Goal: Download file/media

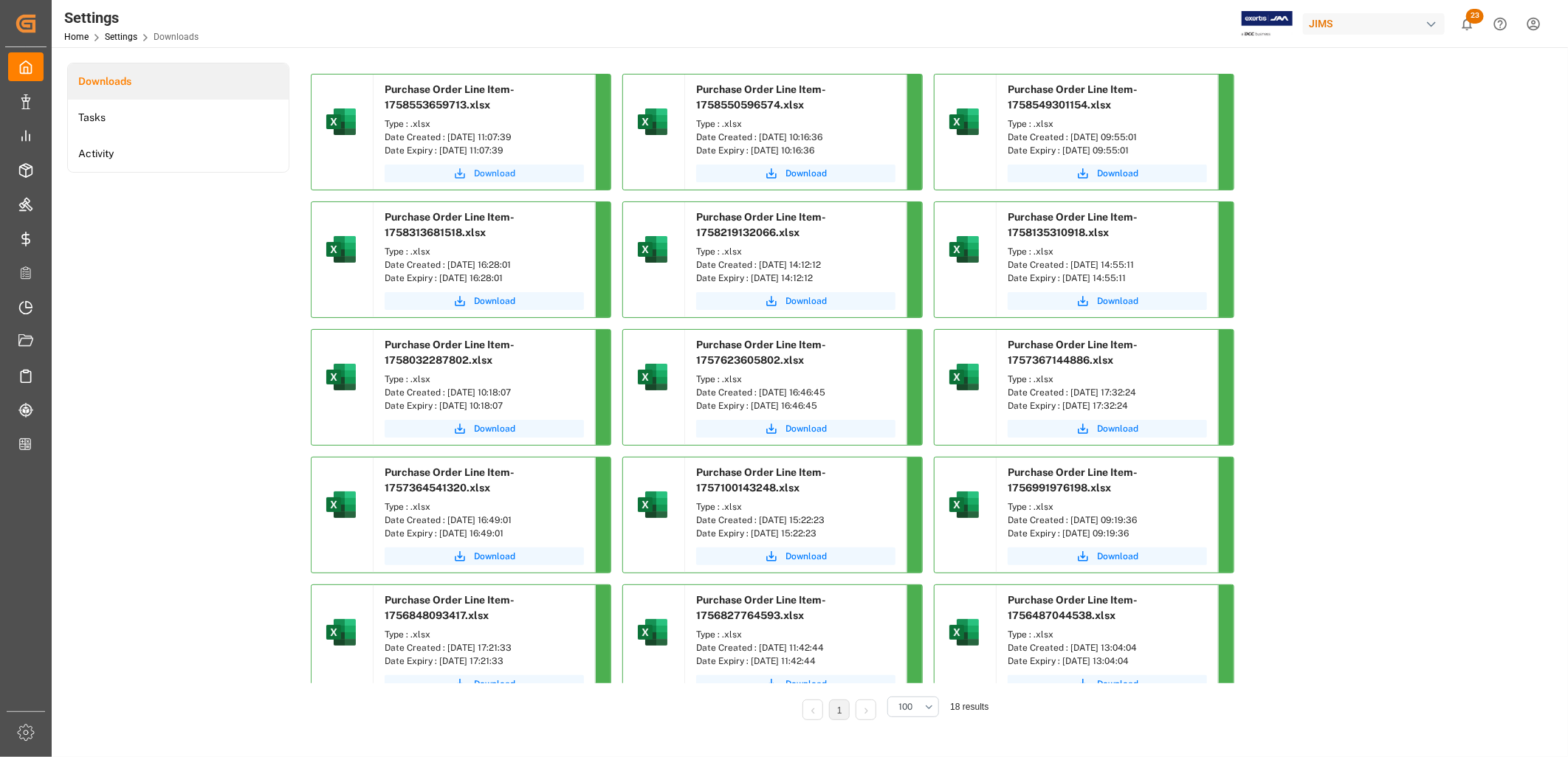
click at [490, 171] on span "Download" at bounding box center [494, 173] width 41 height 13
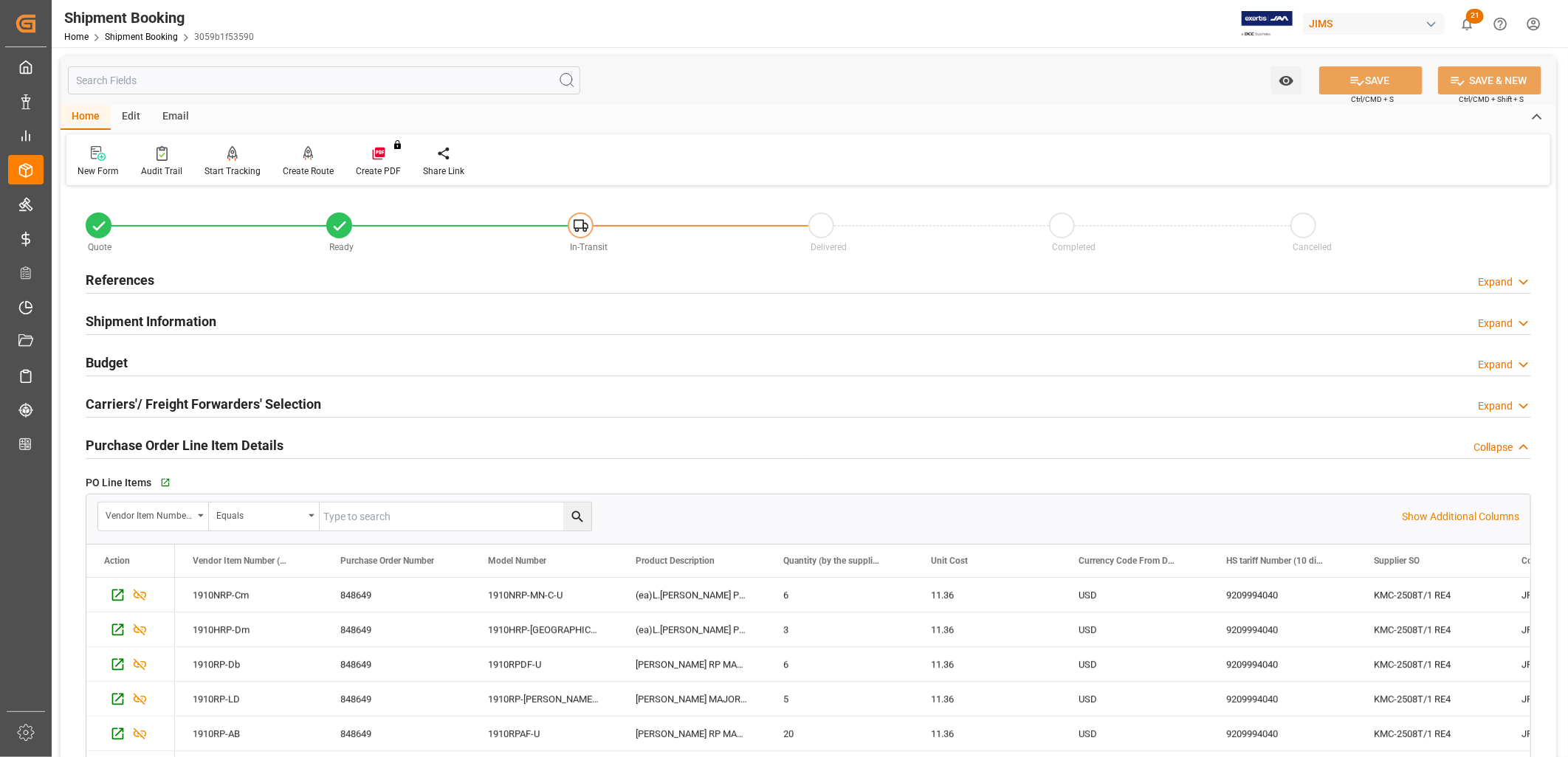
click at [134, 281] on h2 "References" at bounding box center [119, 280] width 69 height 20
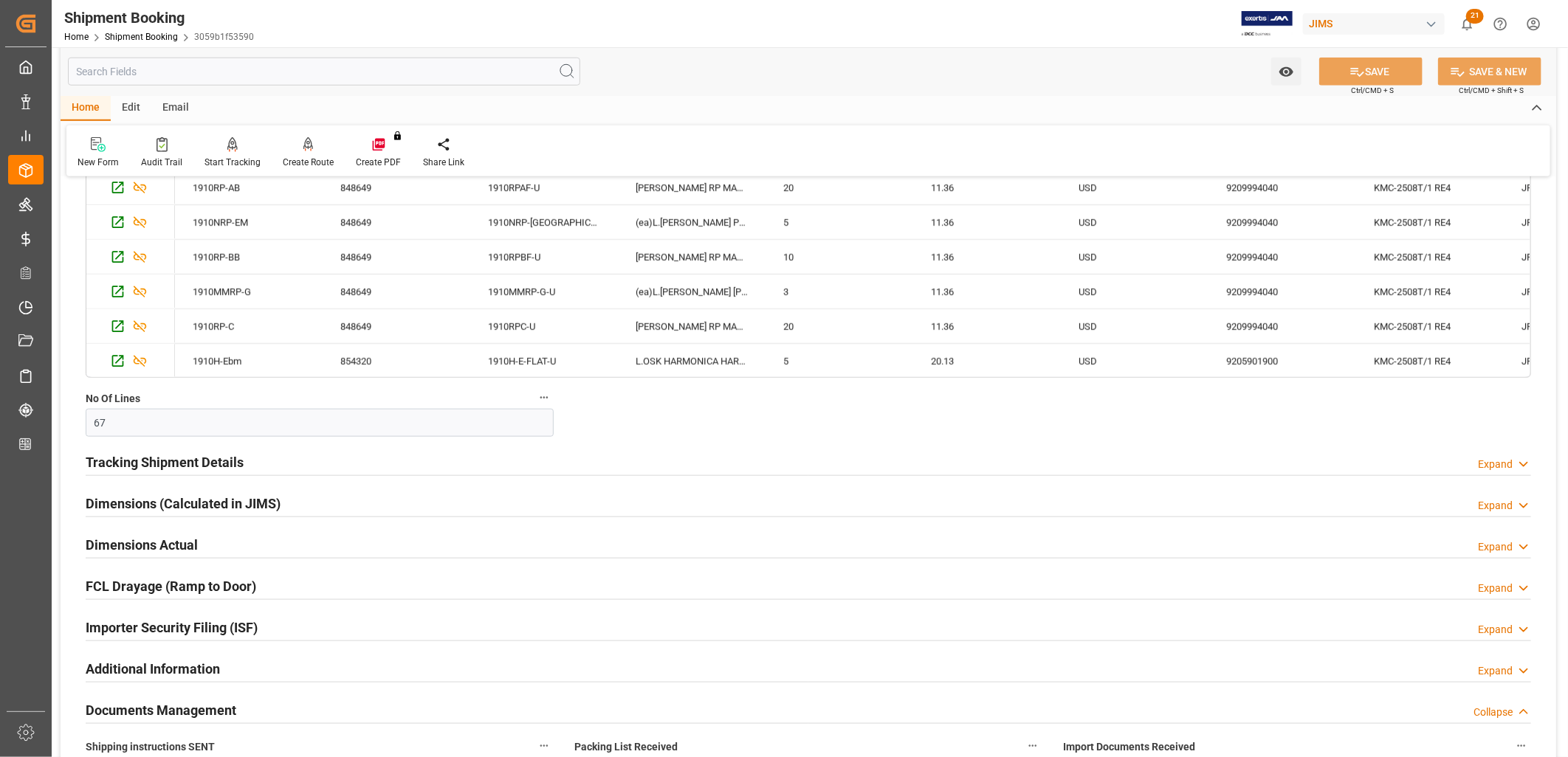
scroll to position [759, 0]
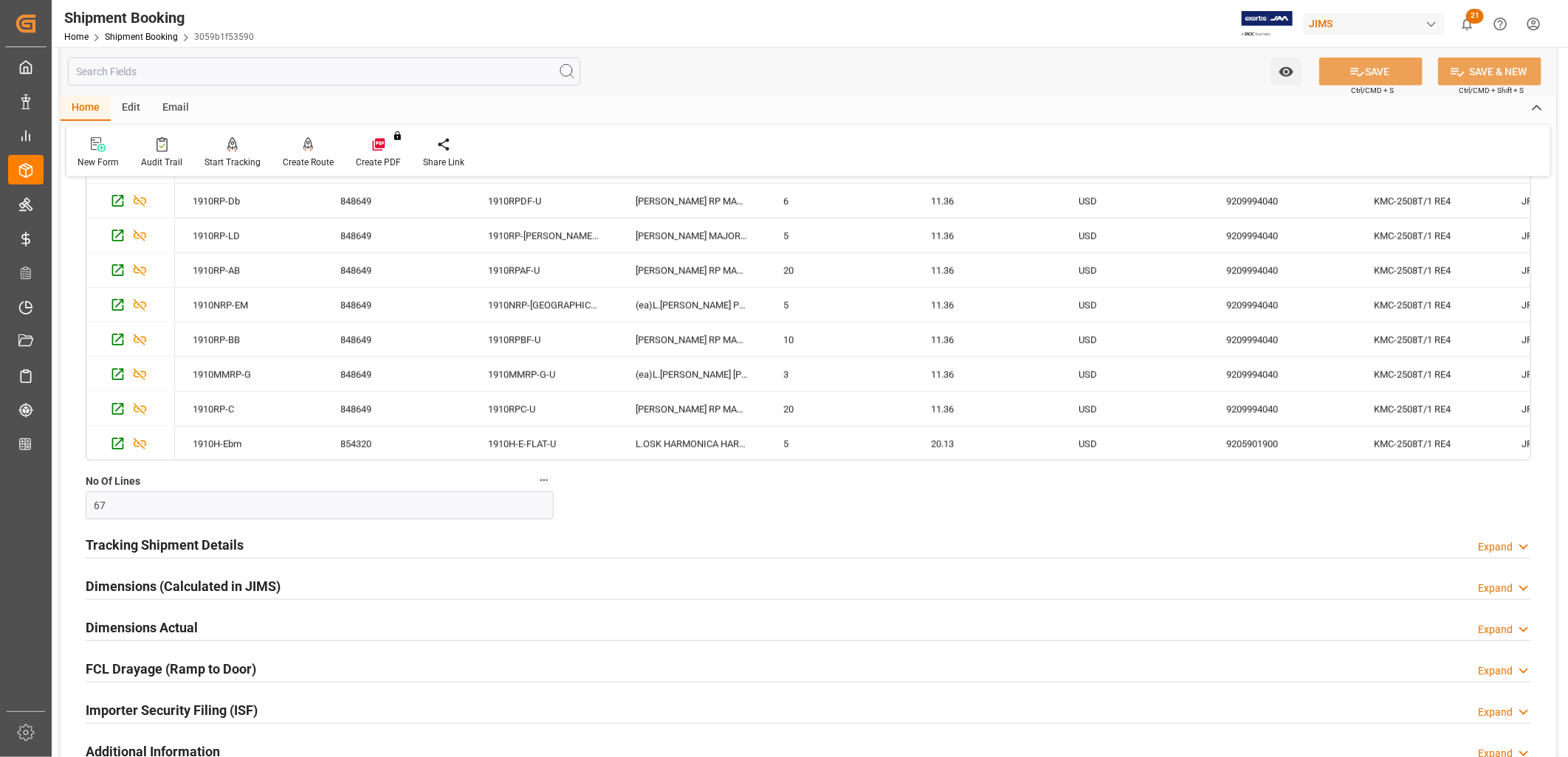
click at [167, 545] on h2 "Tracking Shipment Details" at bounding box center [164, 545] width 158 height 20
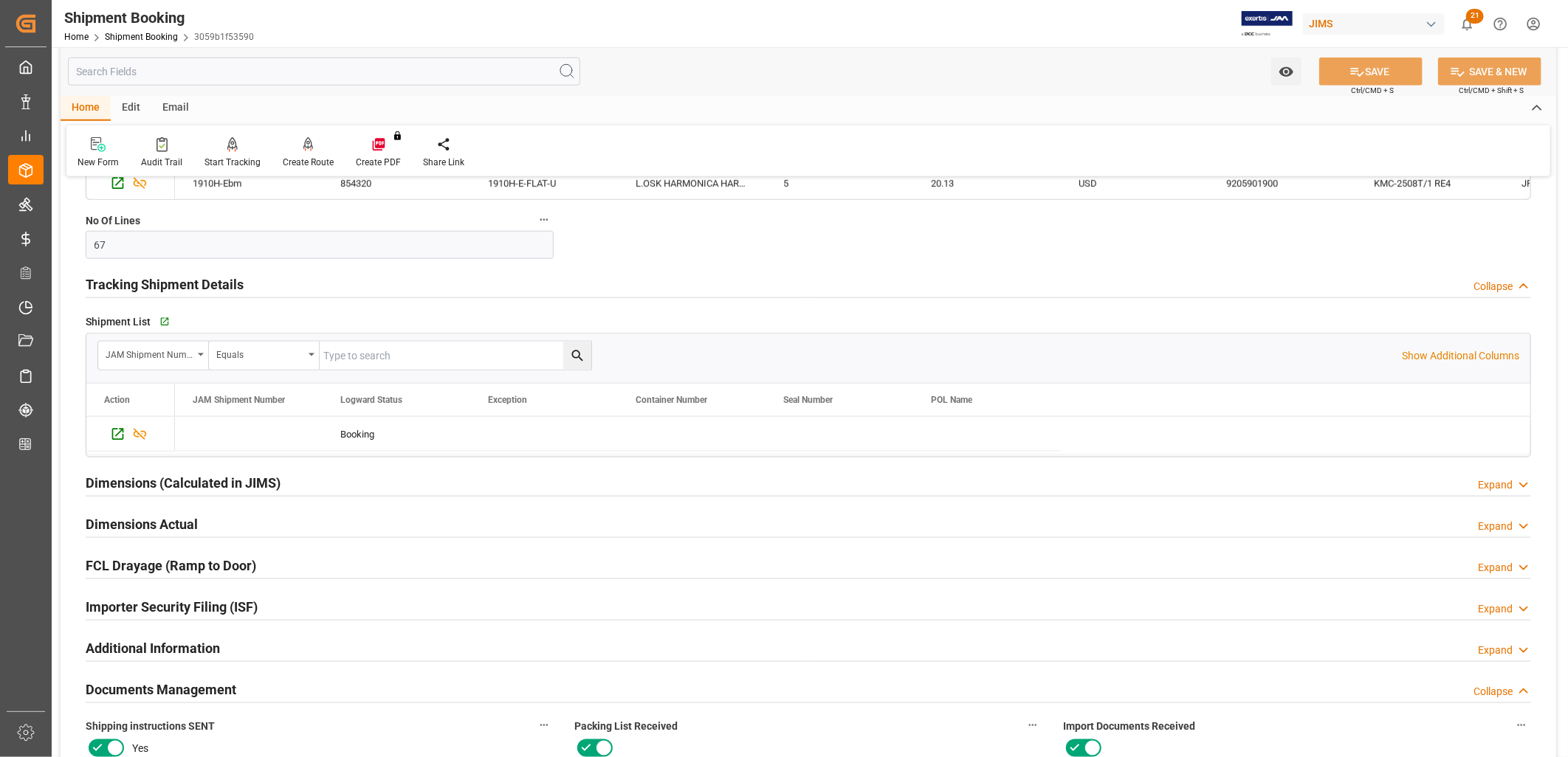
scroll to position [1087, 0]
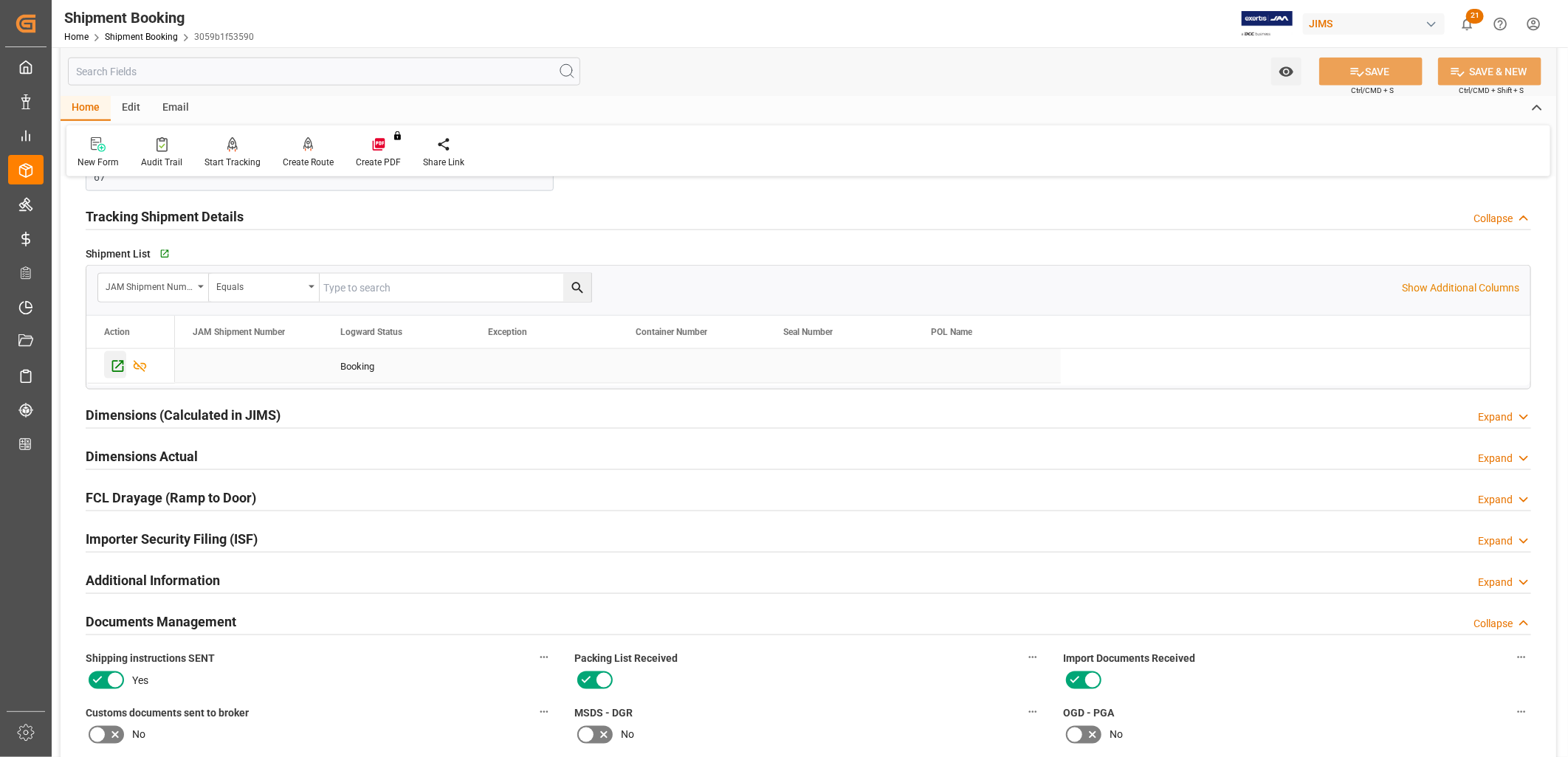
click at [116, 364] on icon "Press SPACE to select this row." at bounding box center [117, 366] width 16 height 16
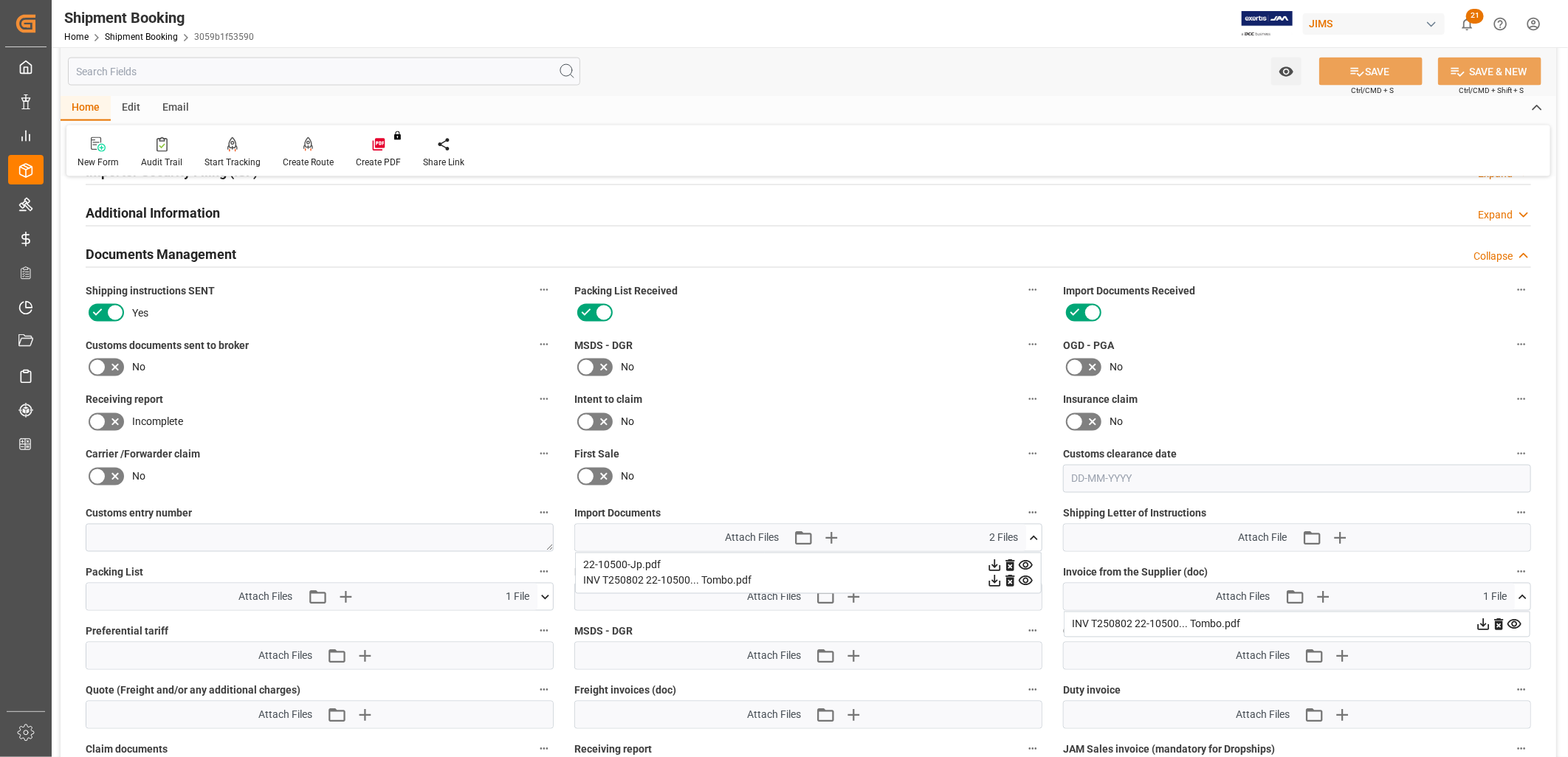
scroll to position [1497, 0]
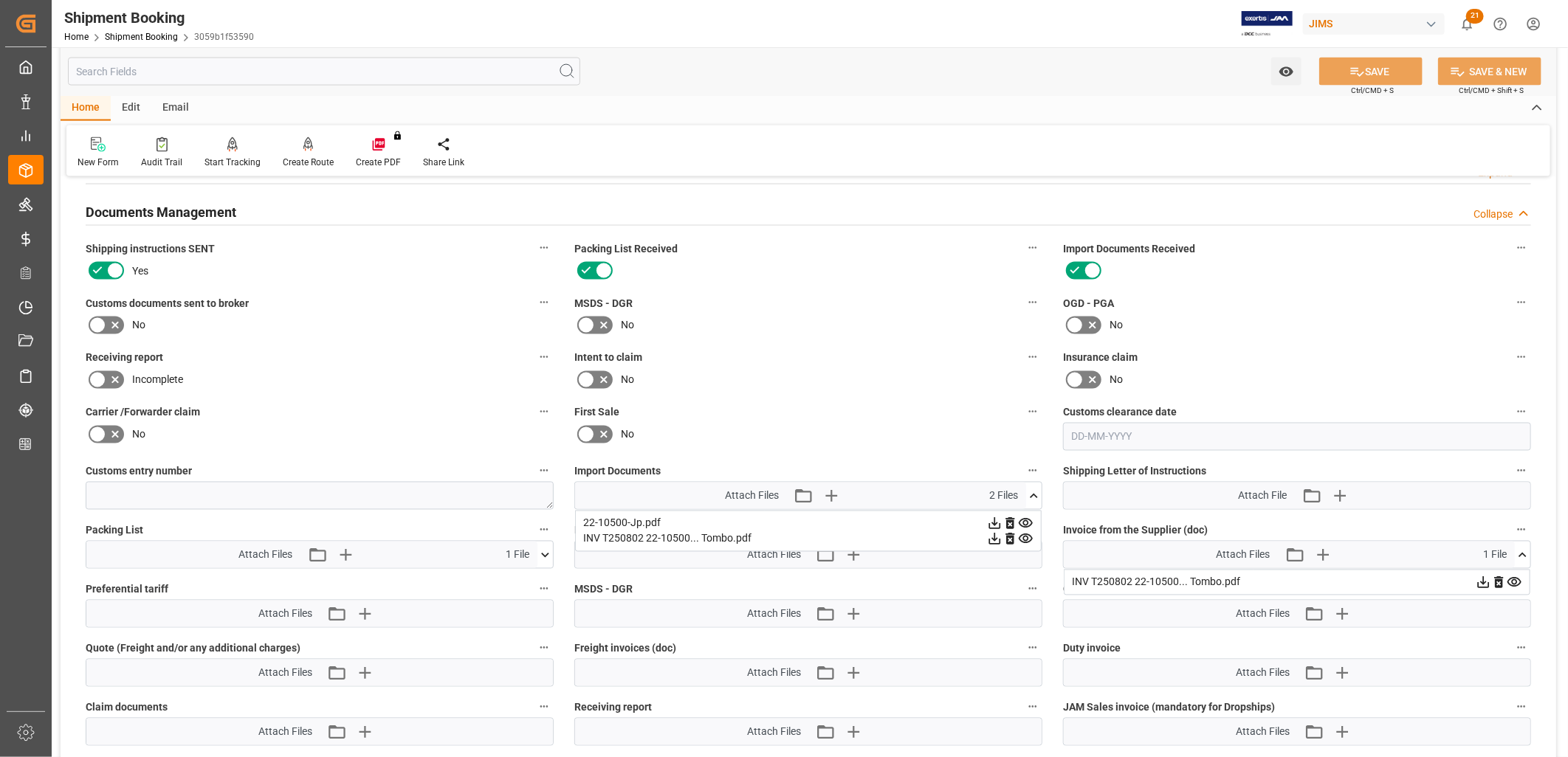
click at [968, 613] on div "Attach Files Attach existing file Upload new file" at bounding box center [808, 614] width 466 height 27
click at [859, 319] on div "No" at bounding box center [808, 326] width 468 height 24
click at [832, 489] on icon "button" at bounding box center [831, 496] width 24 height 24
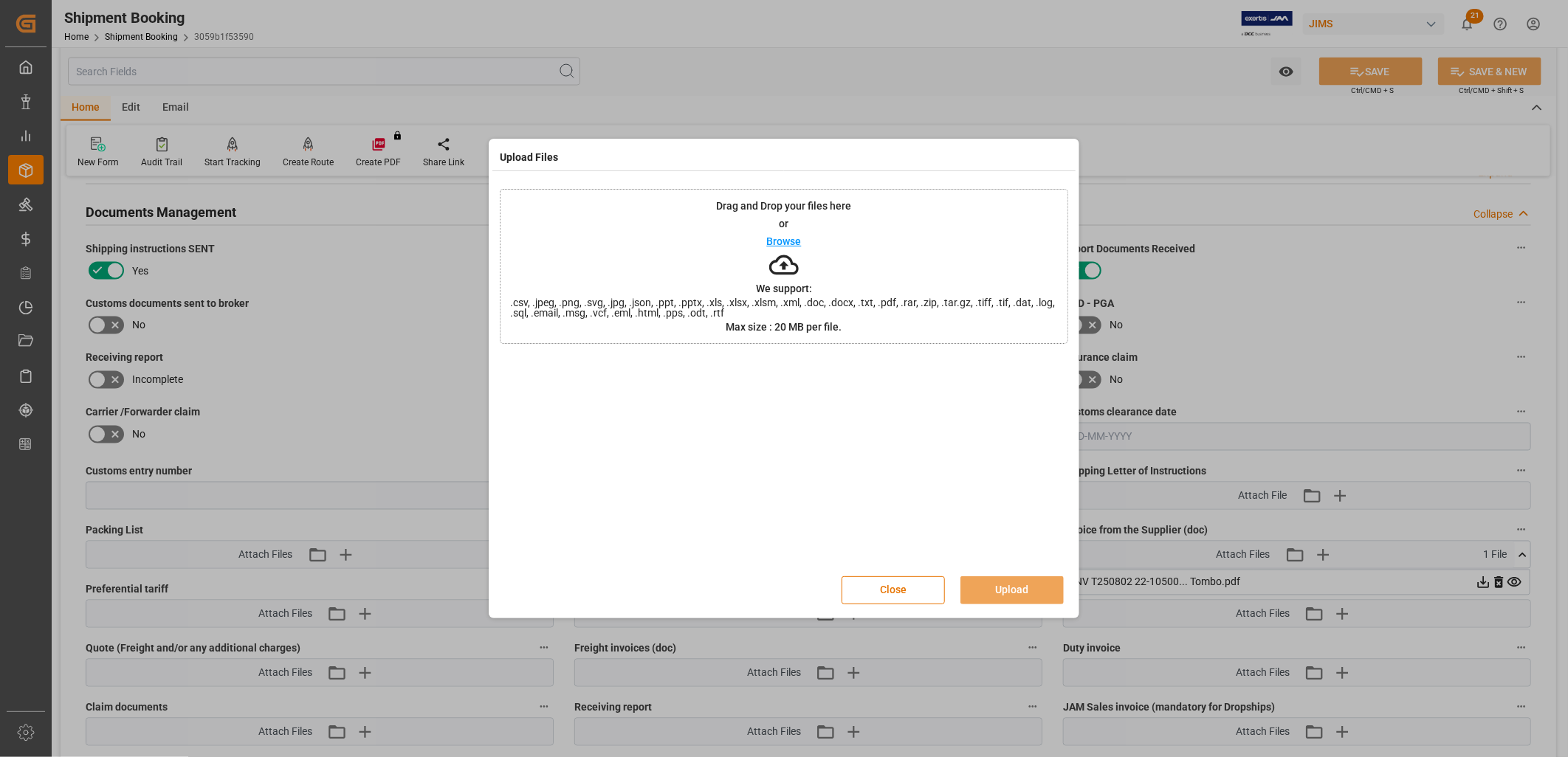
click at [780, 236] on p "Browse" at bounding box center [784, 240] width 35 height 10
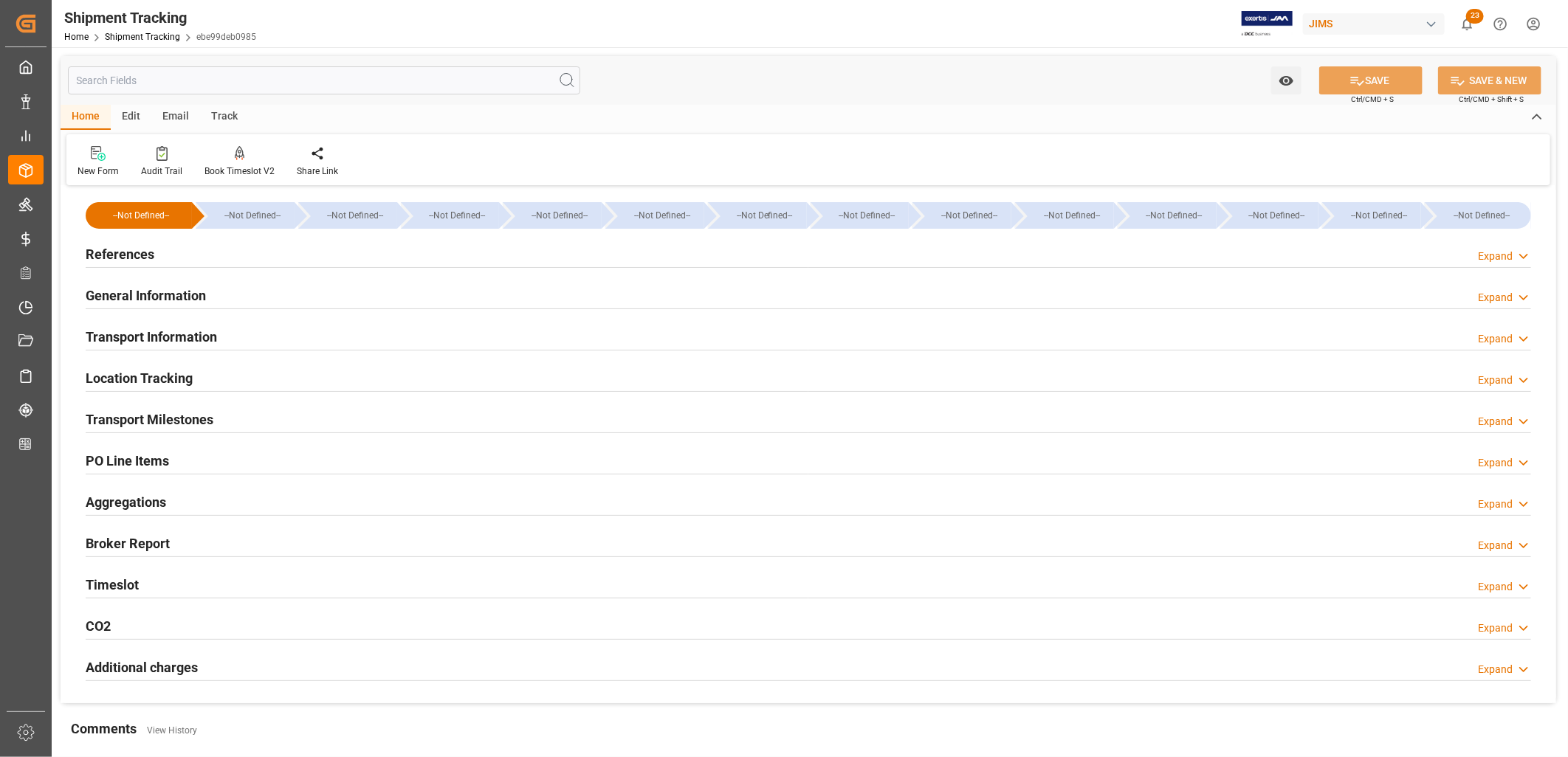
type input "08-08-2025"
click at [153, 251] on div "References Expand" at bounding box center [807, 253] width 1445 height 28
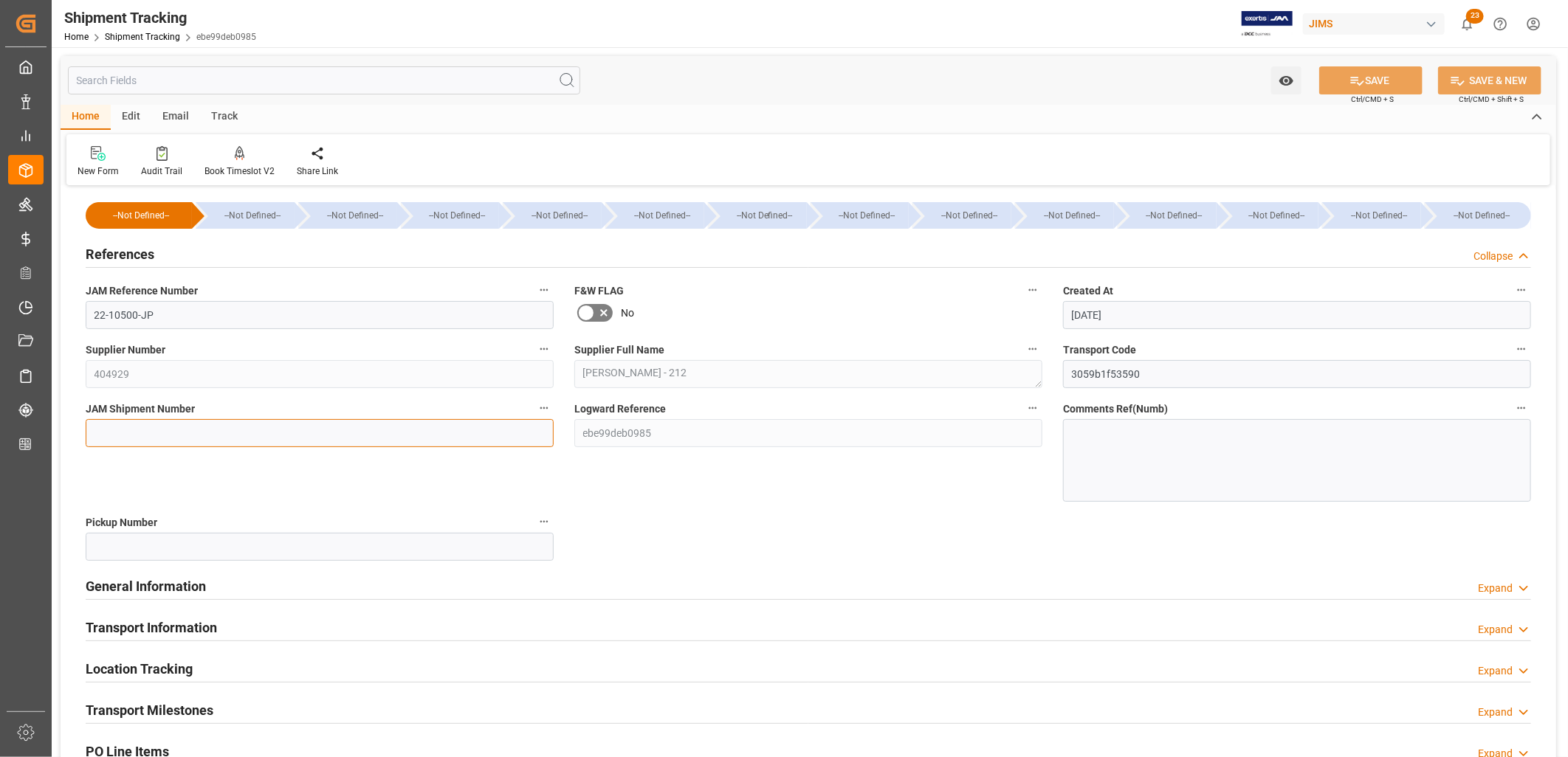
drag, startPoint x: 128, startPoint y: 430, endPoint x: 148, endPoint y: 421, distance: 21.9
click at [128, 430] on input at bounding box center [319, 433] width 468 height 28
type input "73131"
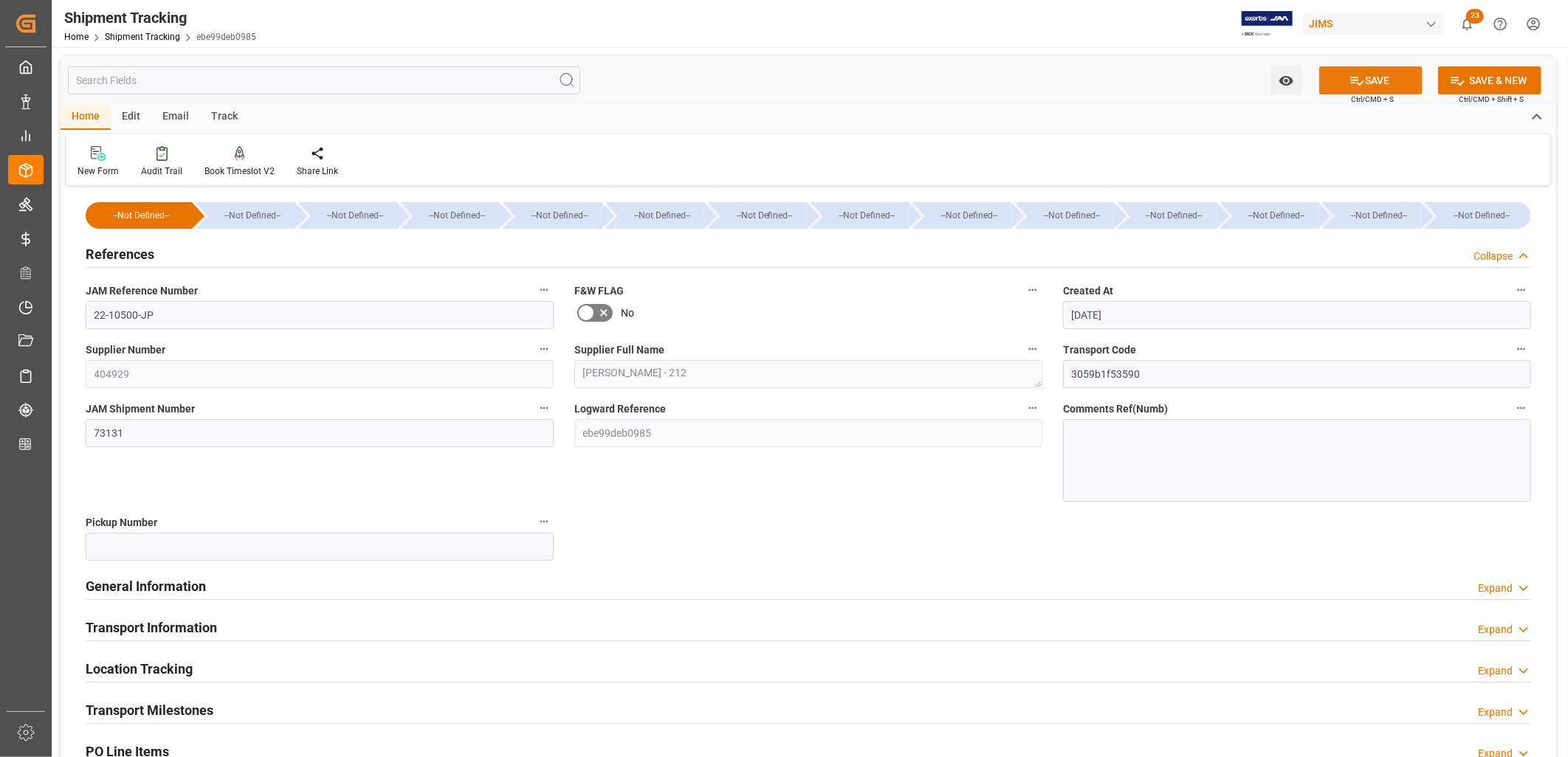
click at [1375, 73] on button "SAVE" at bounding box center [1371, 80] width 104 height 28
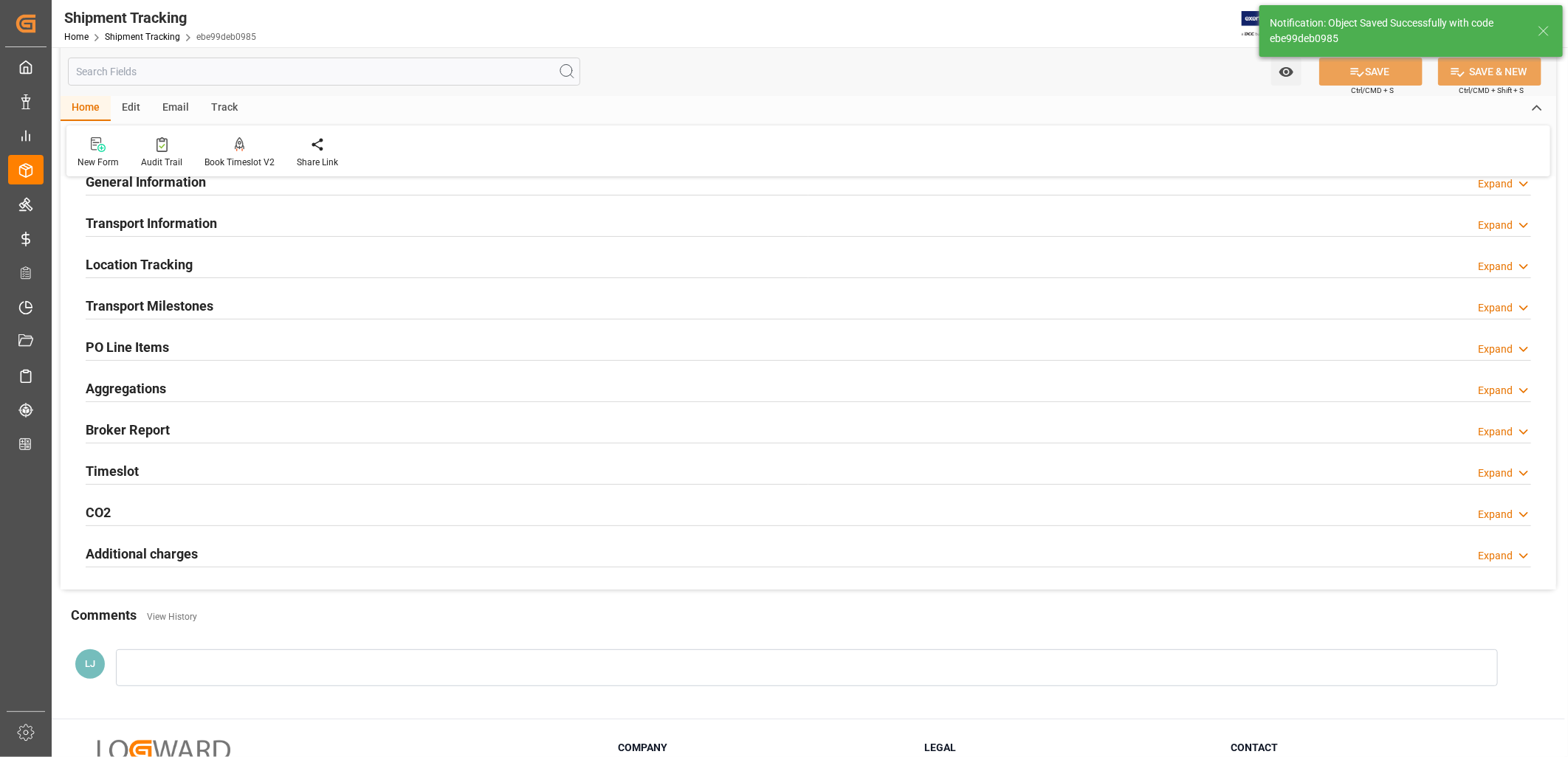
scroll to position [164, 0]
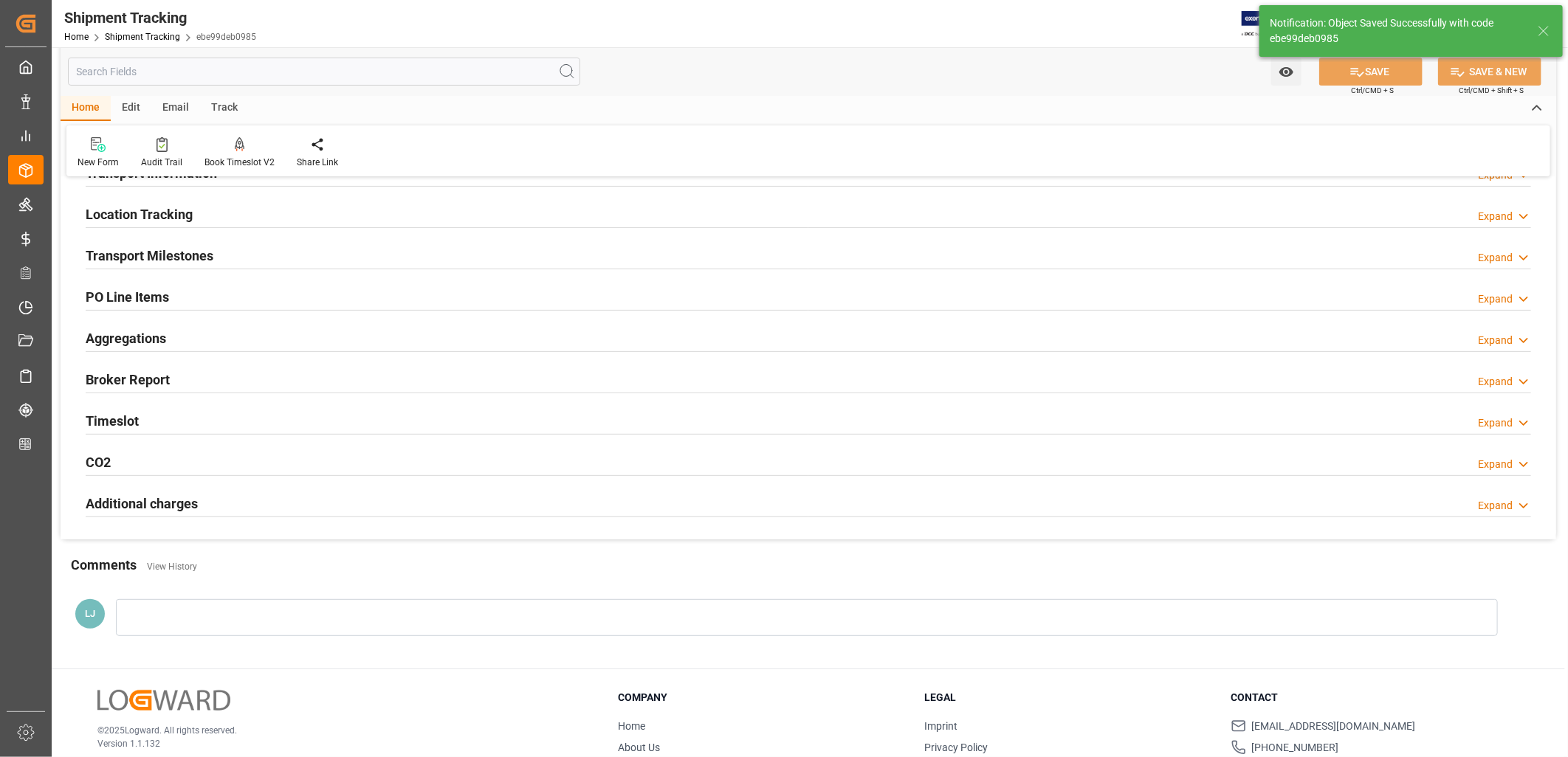
click at [161, 246] on h2 "Transport Milestones" at bounding box center [149, 256] width 128 height 20
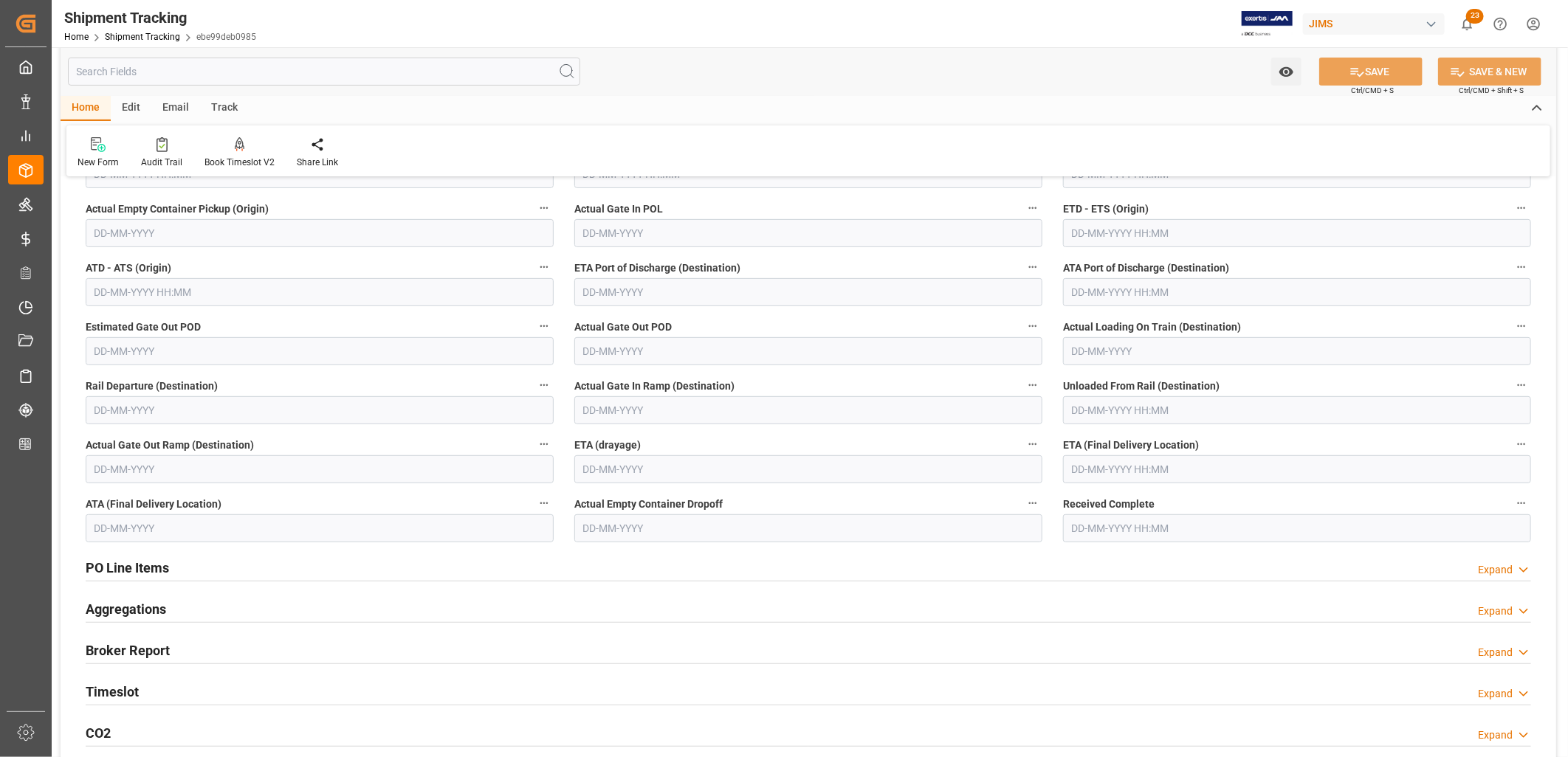
scroll to position [328, 0]
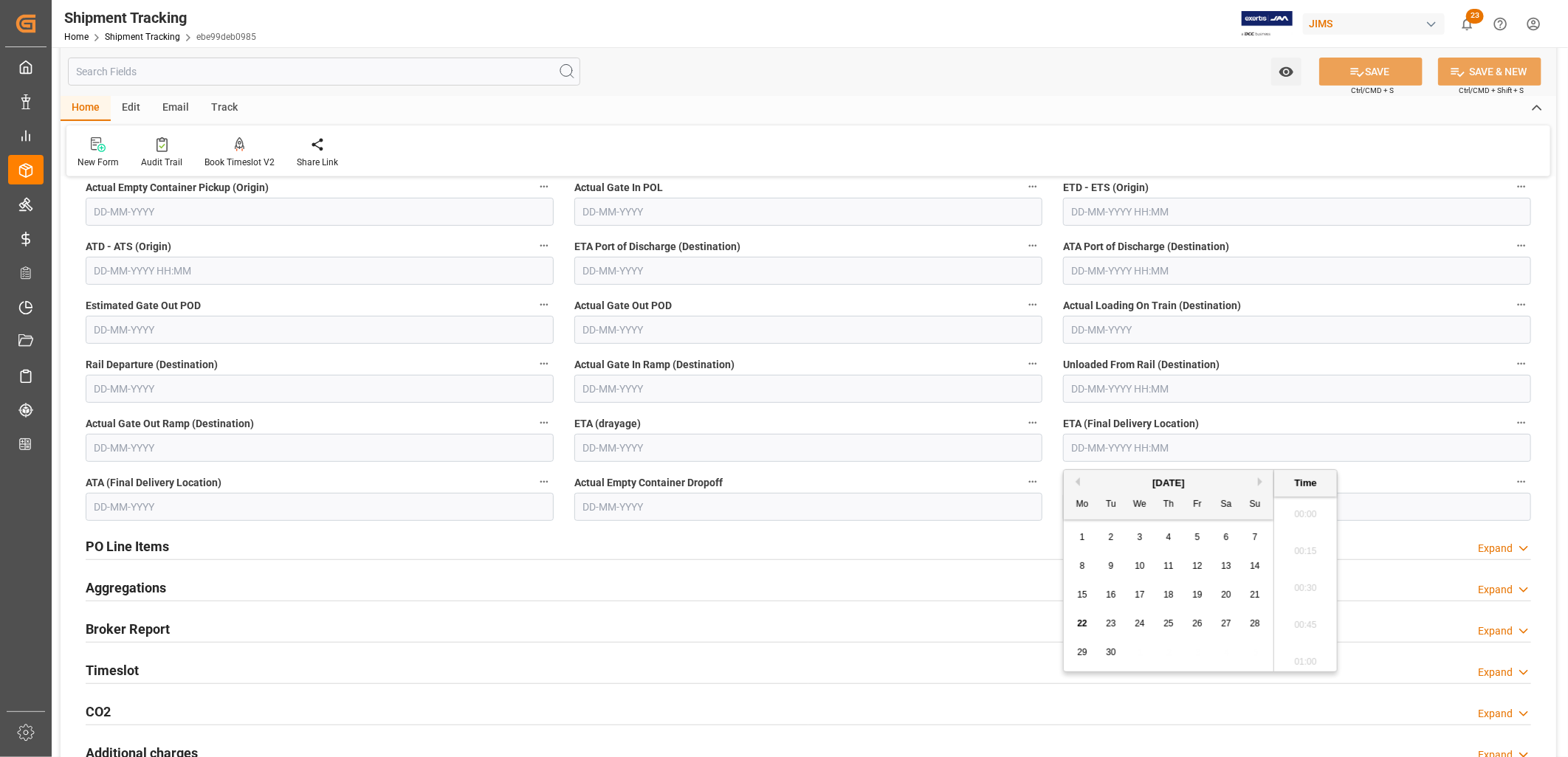
click at [1073, 443] on input "text" at bounding box center [1296, 448] width 468 height 28
click at [1084, 516] on div "Mo Tu We Th Fr Sa Su" at bounding box center [1168, 505] width 209 height 28
drag, startPoint x: 1084, startPoint y: 516, endPoint x: 1261, endPoint y: 484, distance: 179.9
click at [1261, 484] on button "Next Month" at bounding box center [1262, 482] width 9 height 9
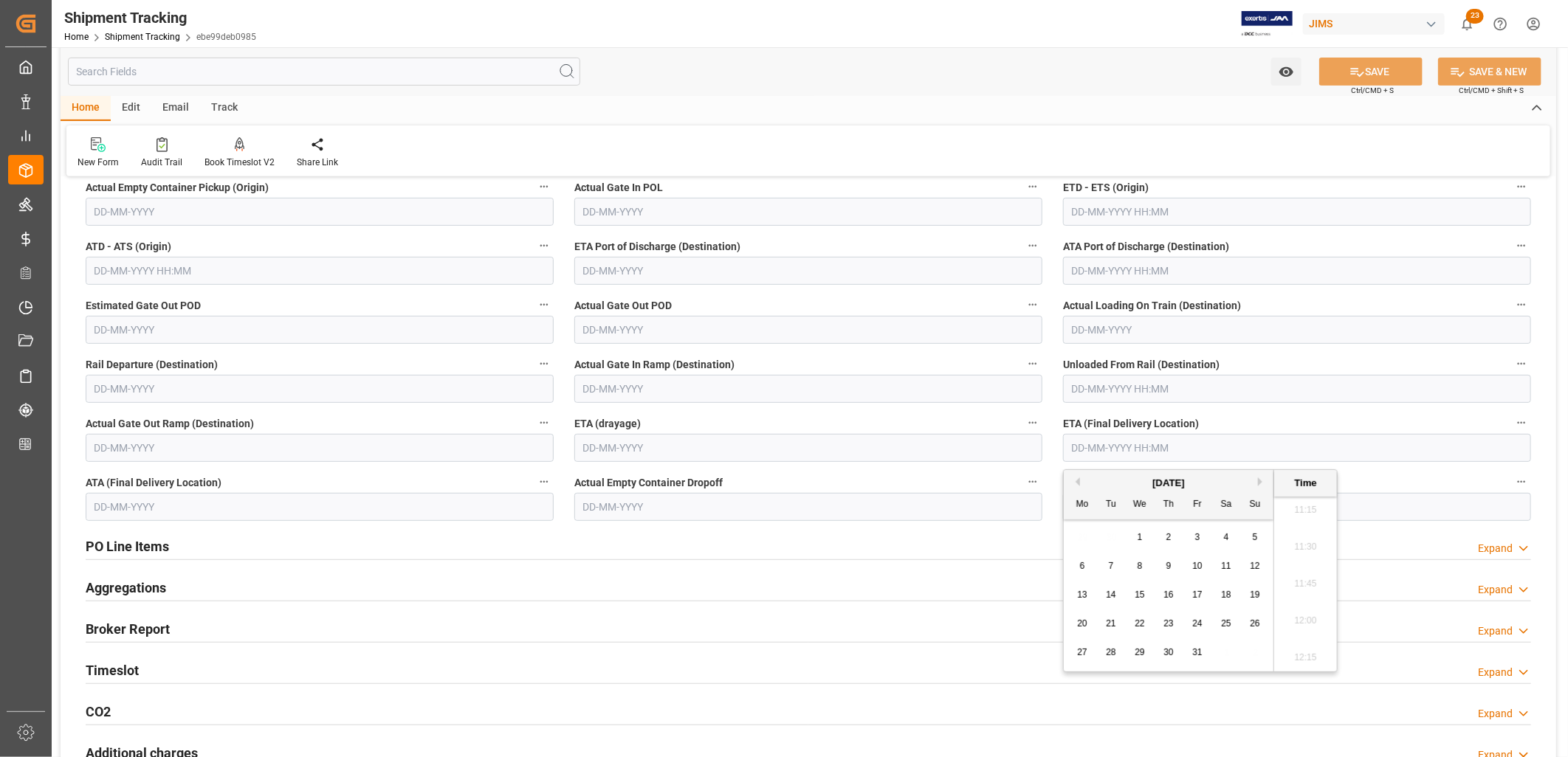
click at [1112, 564] on span "7" at bounding box center [1111, 565] width 6 height 10
type input "07-10-2025 00:00"
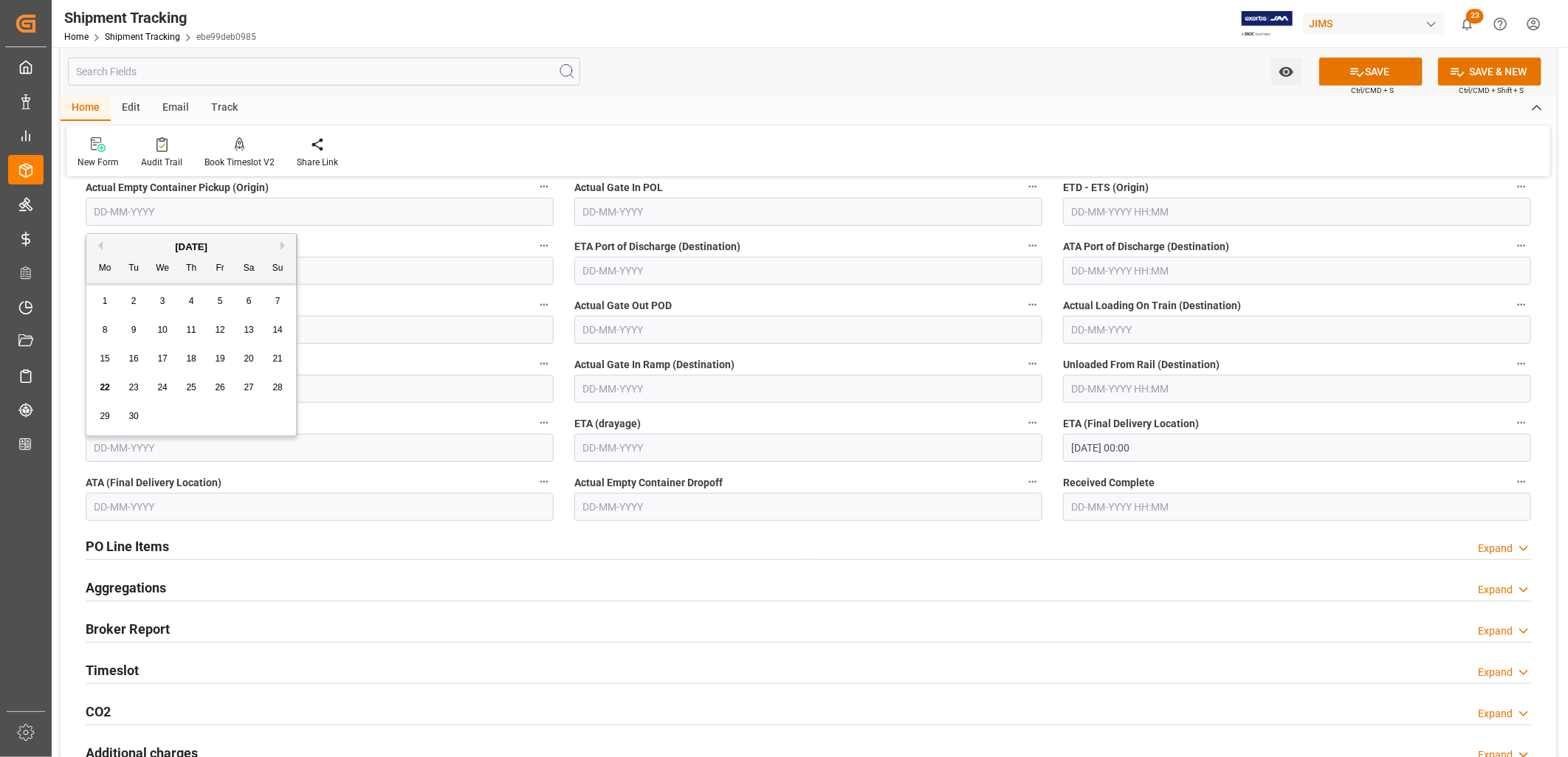
click at [113, 215] on input "text" at bounding box center [319, 212] width 468 height 28
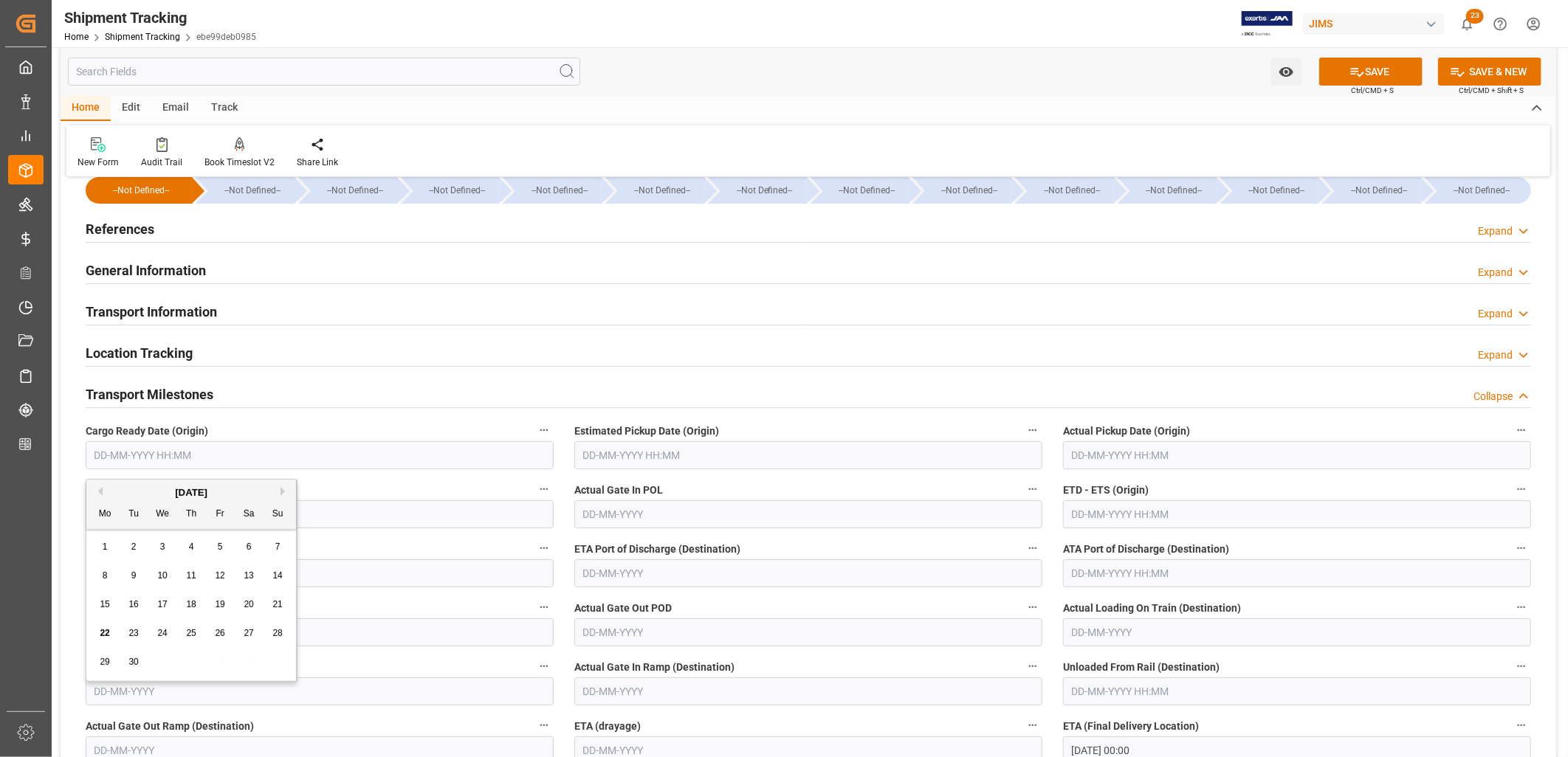
scroll to position [0, 0]
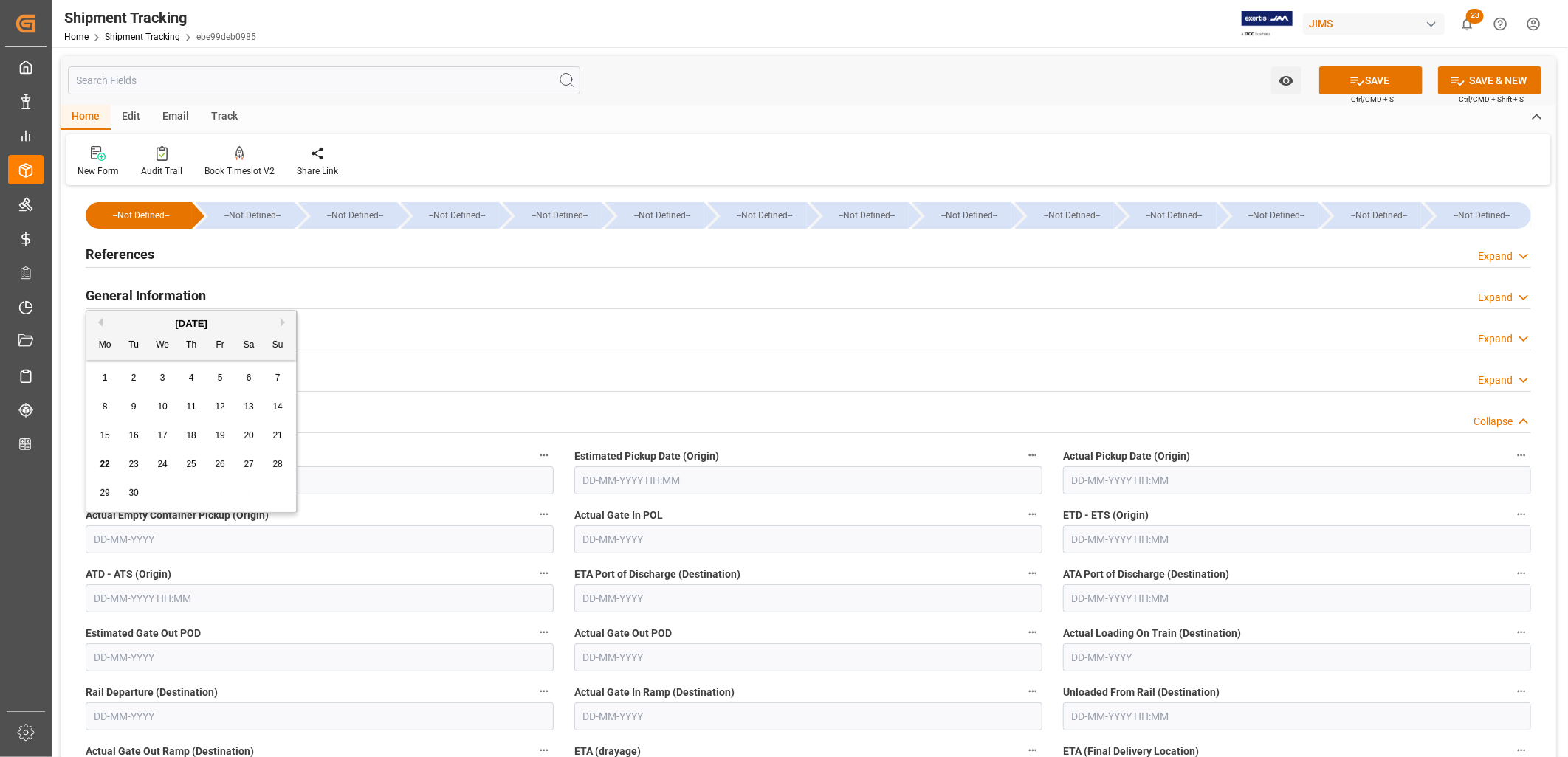
click at [1162, 289] on div "General Information Expand" at bounding box center [807, 295] width 1445 height 28
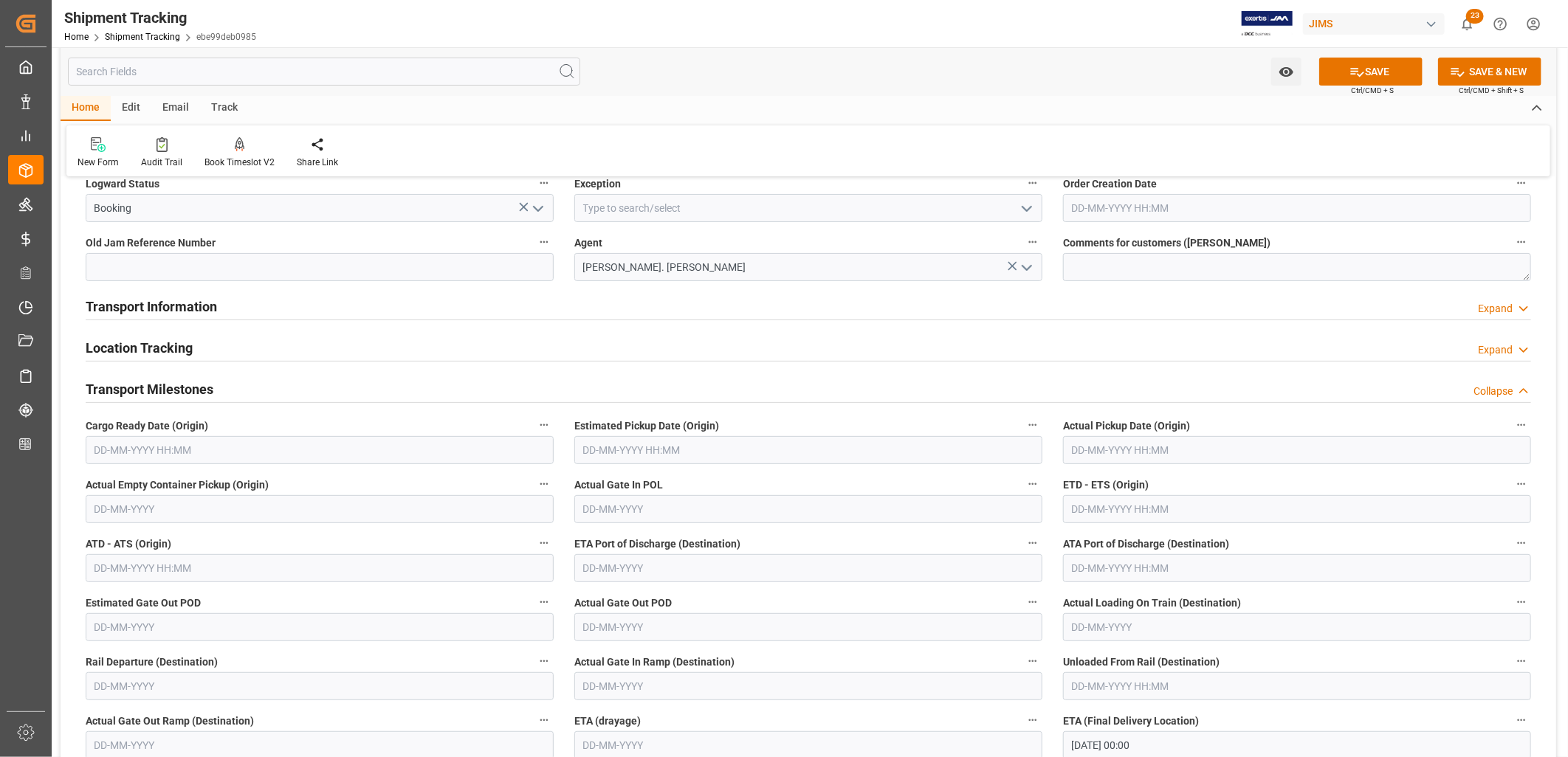
scroll to position [164, 0]
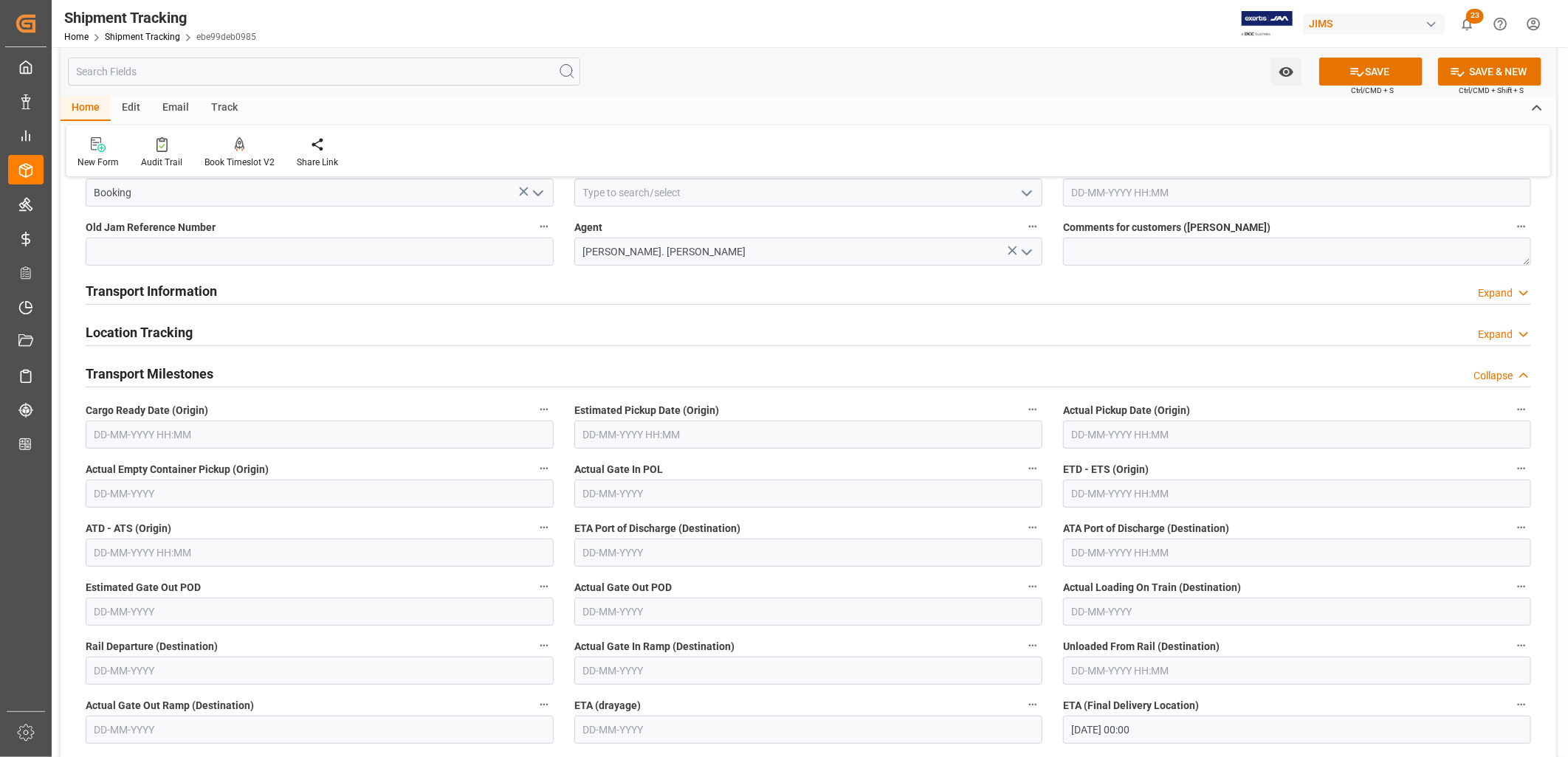
click at [153, 436] on input "text" at bounding box center [319, 435] width 468 height 28
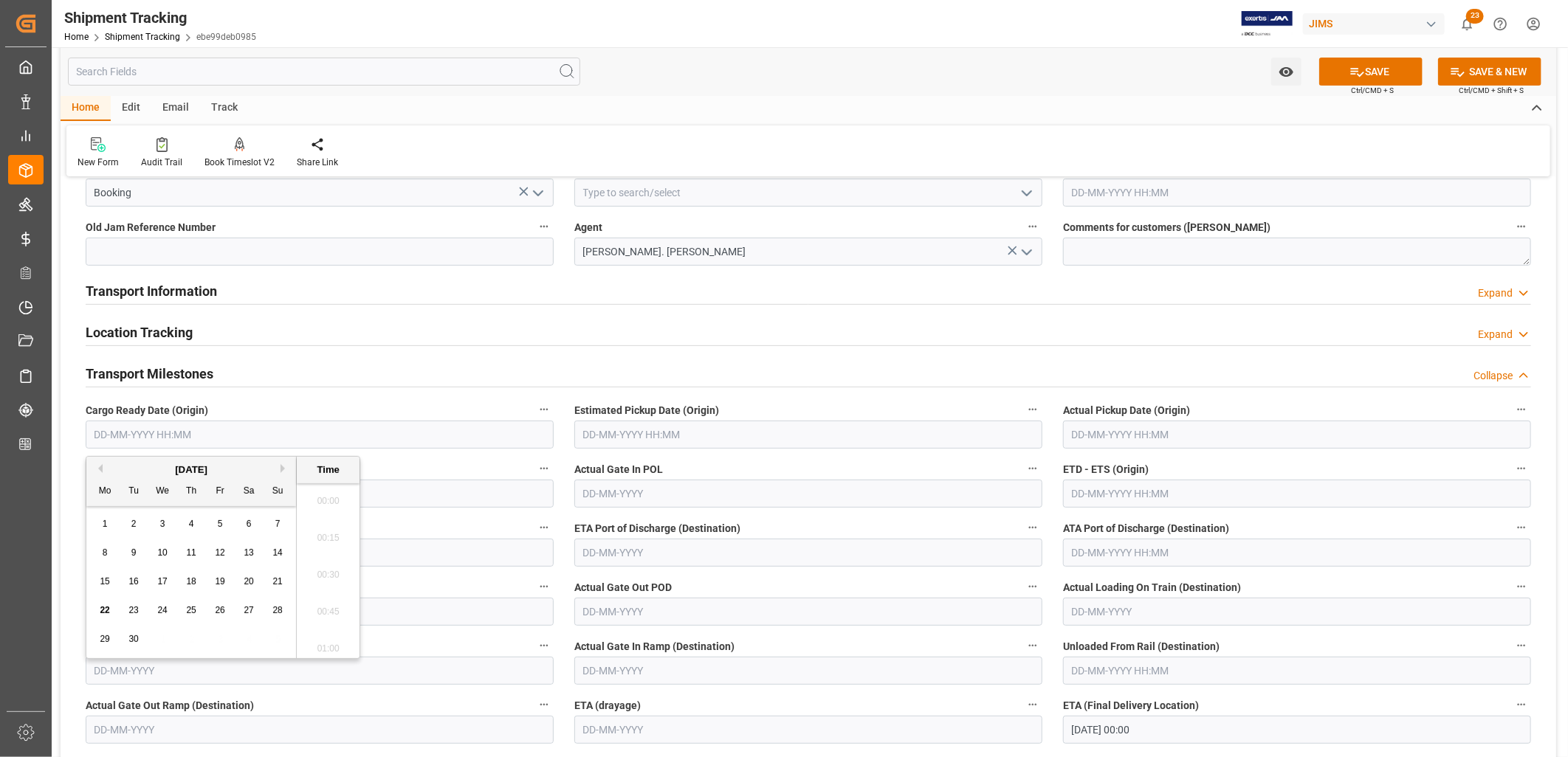
scroll to position [1702, 0]
click at [111, 510] on div "1 2 3 4 5 6 7" at bounding box center [192, 524] width 202 height 28
click at [97, 466] on button "Previous Month" at bounding box center [98, 469] width 9 height 9
click at [136, 643] on span "26" at bounding box center [133, 639] width 9 height 10
type input "26-08-2025 00:00"
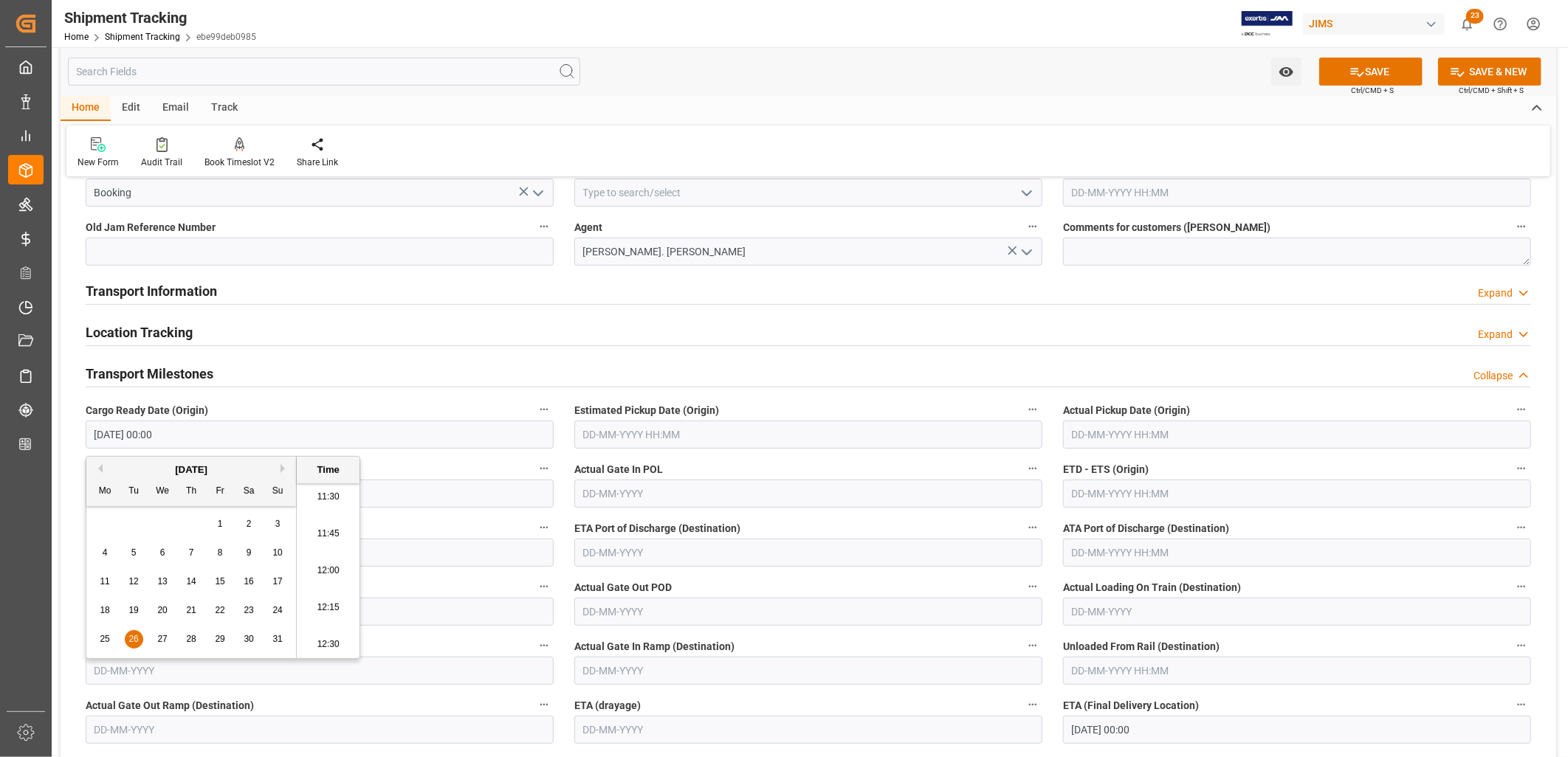
click at [630, 417] on span "Estimated Pickup Date (Origin)" at bounding box center [647, 410] width 145 height 16
click at [1023, 417] on button "Estimated Pickup Date (Origin)" at bounding box center [1032, 409] width 19 height 19
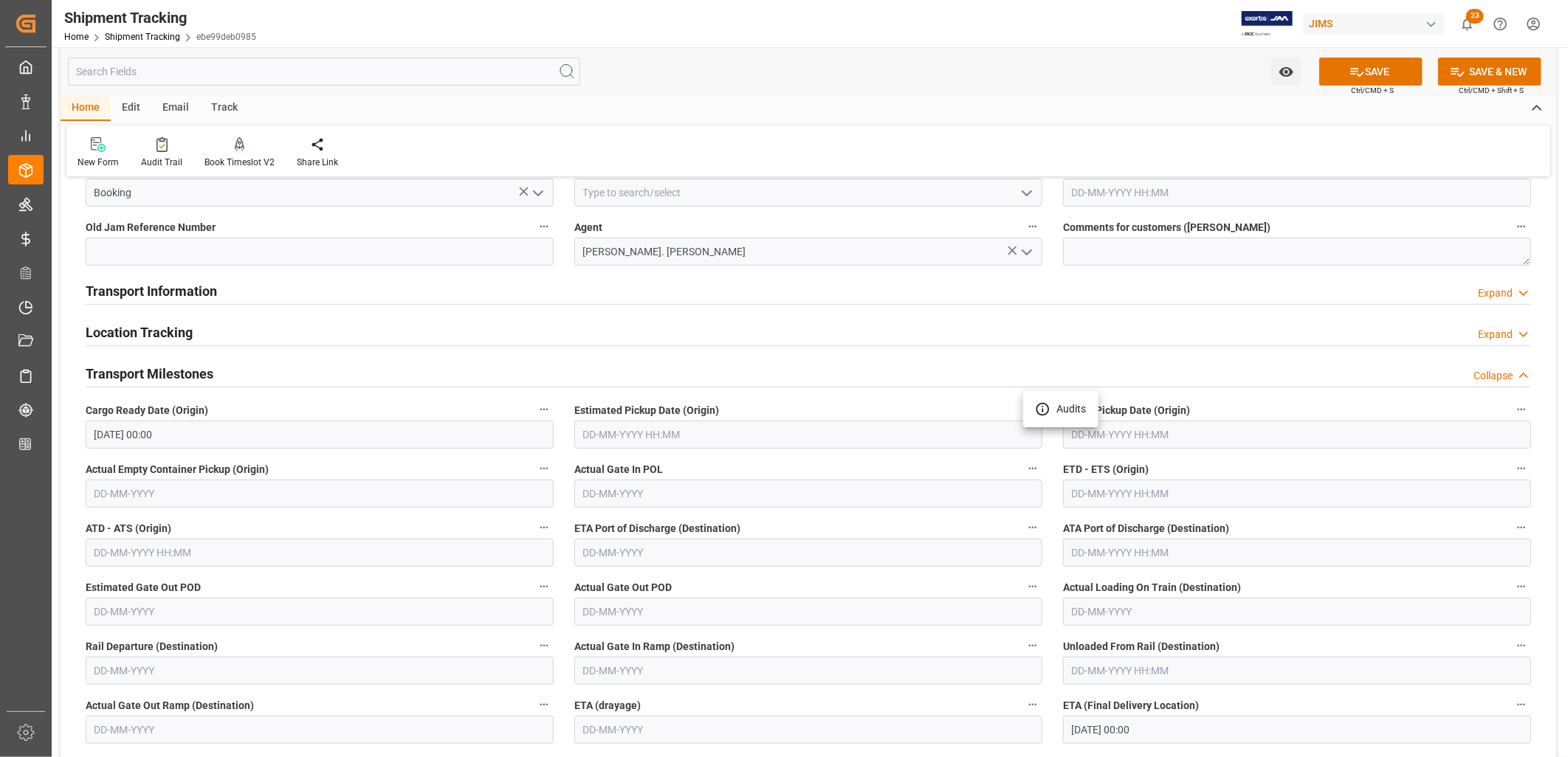
click at [642, 446] on div at bounding box center [784, 378] width 1568 height 757
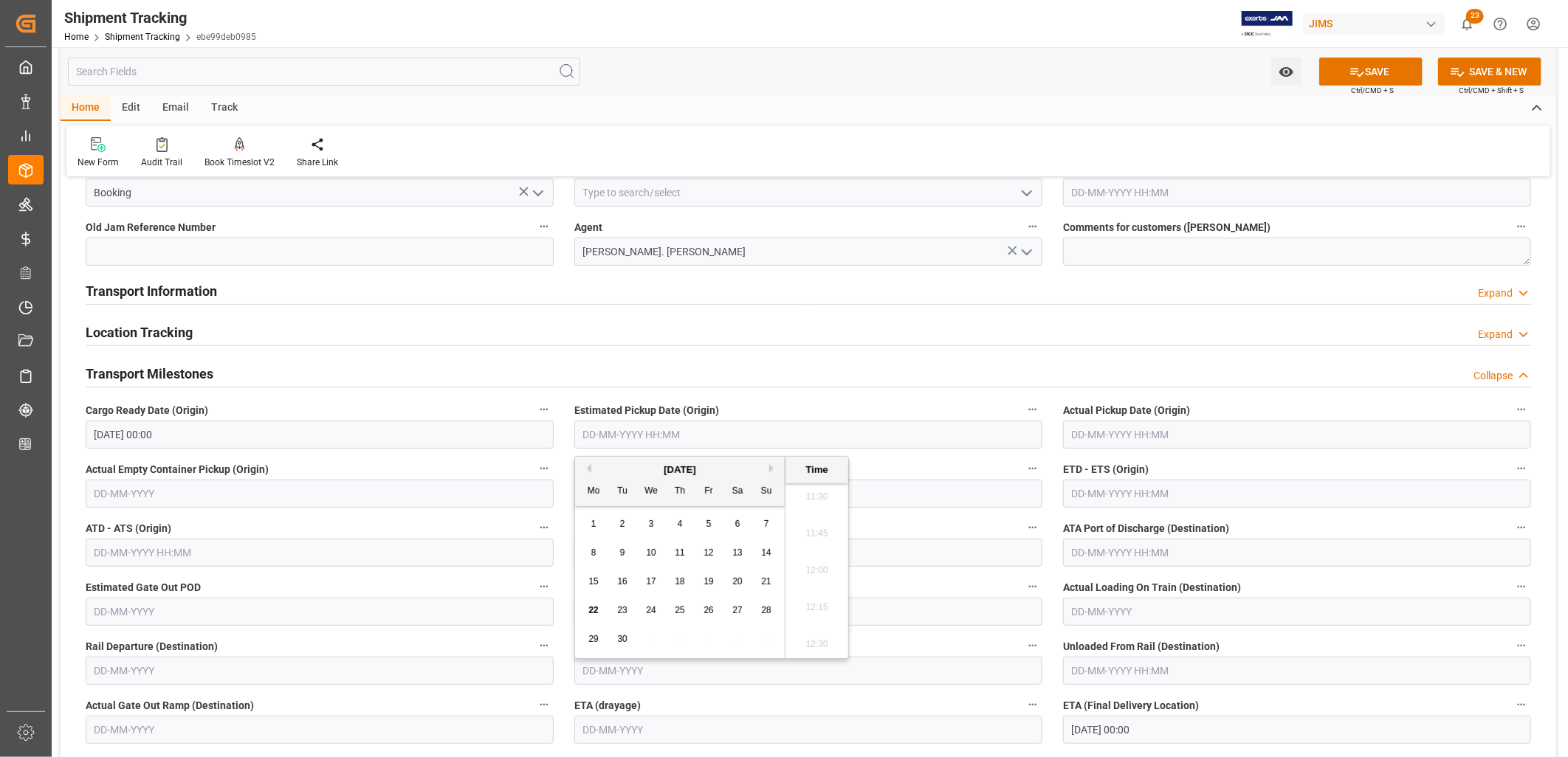
click at [642, 446] on input "text" at bounding box center [808, 435] width 468 height 28
click at [591, 482] on div "Mo Tu We Th Fr Sa Su" at bounding box center [680, 491] width 209 height 28
click at [584, 469] on button "Previous Month" at bounding box center [587, 469] width 9 height 9
click at [741, 640] on span "30" at bounding box center [737, 639] width 9 height 10
type input "30-08-2025 00:00"
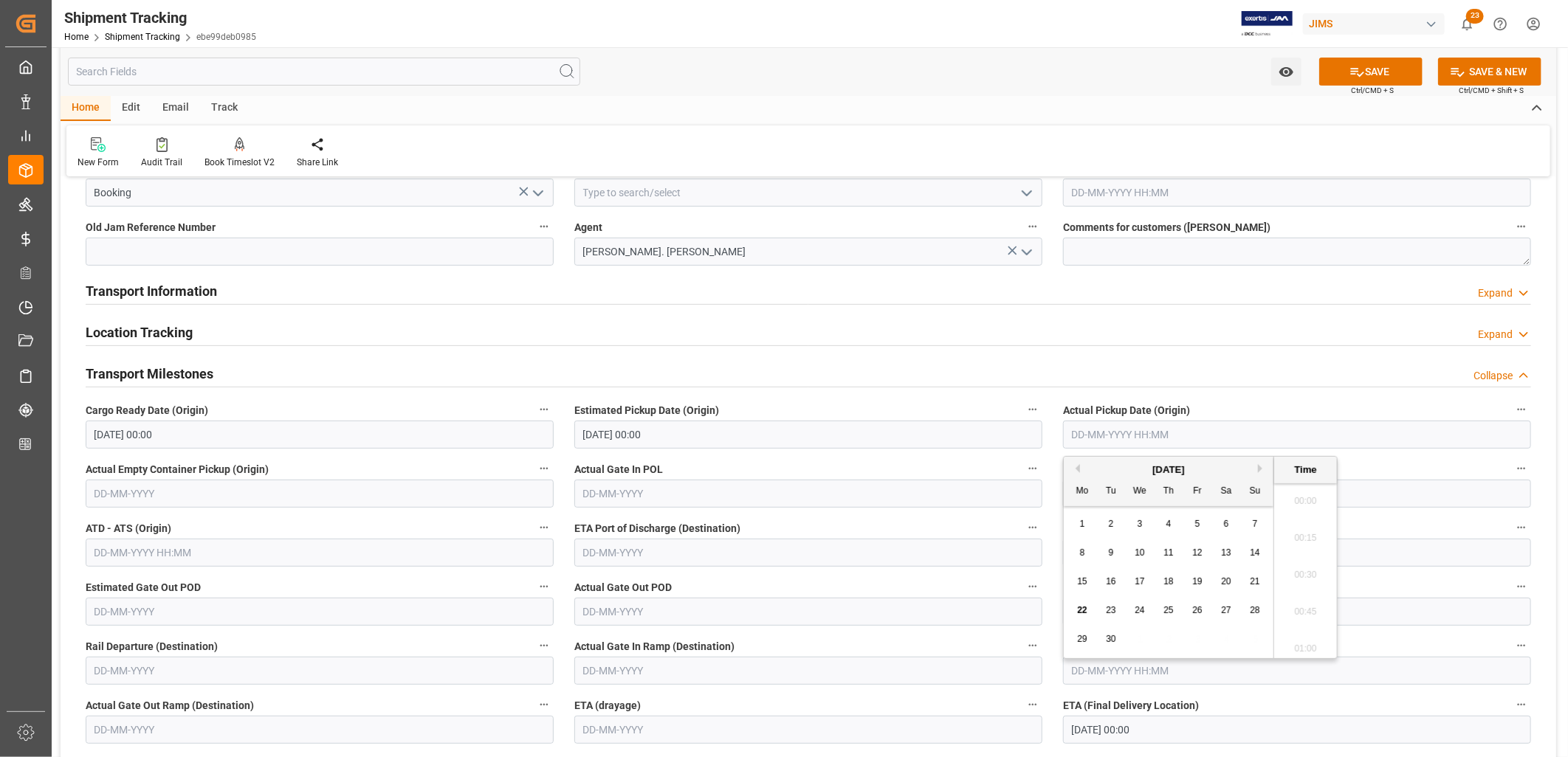
click at [1093, 436] on input "text" at bounding box center [1296, 435] width 468 height 28
click at [1111, 431] on input "text" at bounding box center [1296, 435] width 468 height 28
click at [1094, 643] on div "29 30 1 2 3 4 5" at bounding box center [1169, 639] width 202 height 28
drag, startPoint x: 1113, startPoint y: 636, endPoint x: 1080, endPoint y: 543, distance: 98.7
click at [1080, 543] on div "1 2 3 4 5 6 7 8 9 10 11 12 13 14 15 16 17 18 19 20 21 22 23 24 25 26 27 28 29 3…" at bounding box center [1169, 582] width 202 height 144
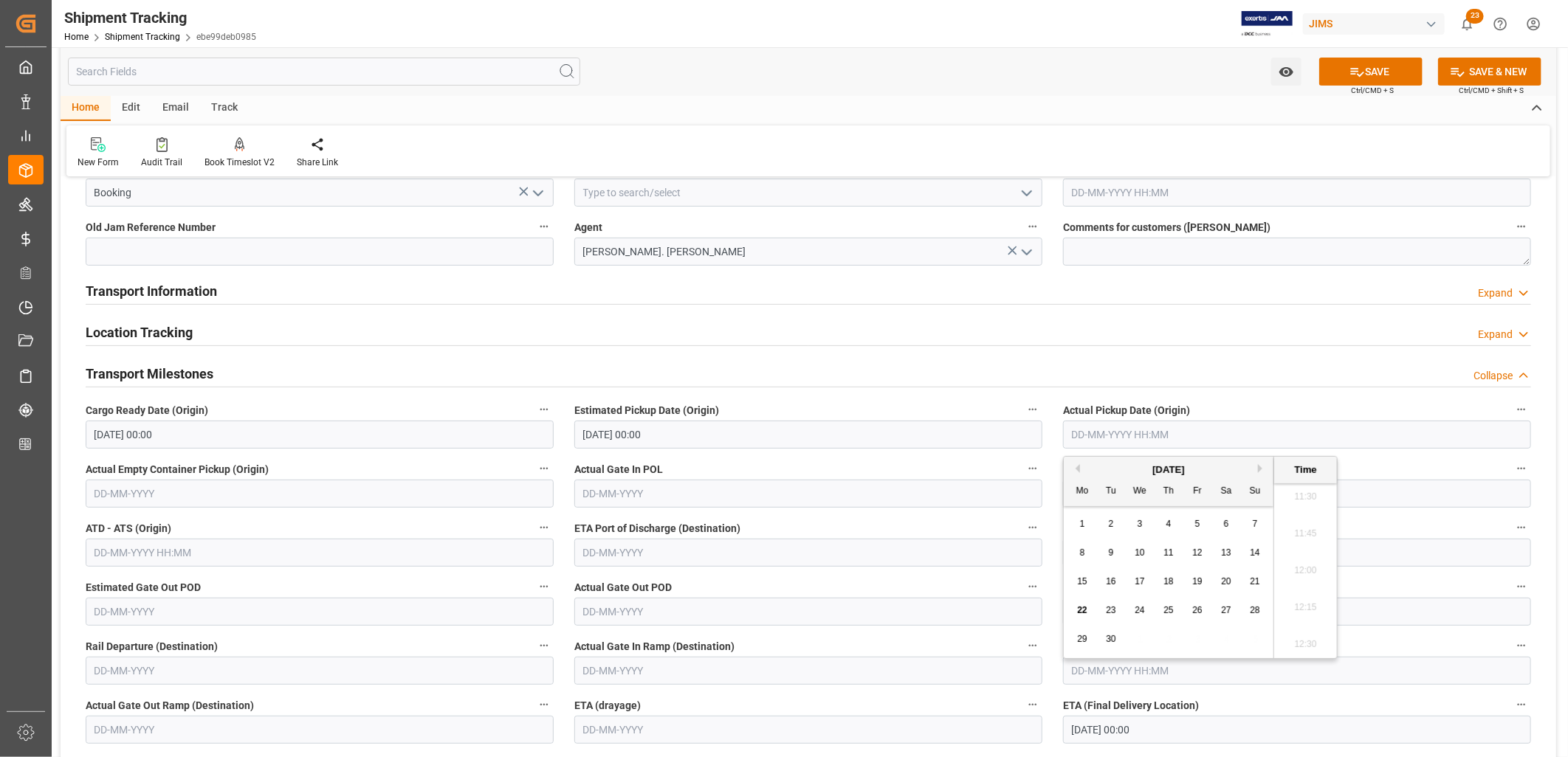
drag, startPoint x: 1080, startPoint y: 543, endPoint x: 1081, endPoint y: 471, distance: 72.0
click at [1081, 471] on div "September 2025" at bounding box center [1168, 470] width 209 height 15
click at [1078, 470] on button "Previous Month" at bounding box center [1075, 469] width 9 height 9
click at [1230, 643] on span "30" at bounding box center [1226, 639] width 9 height 10
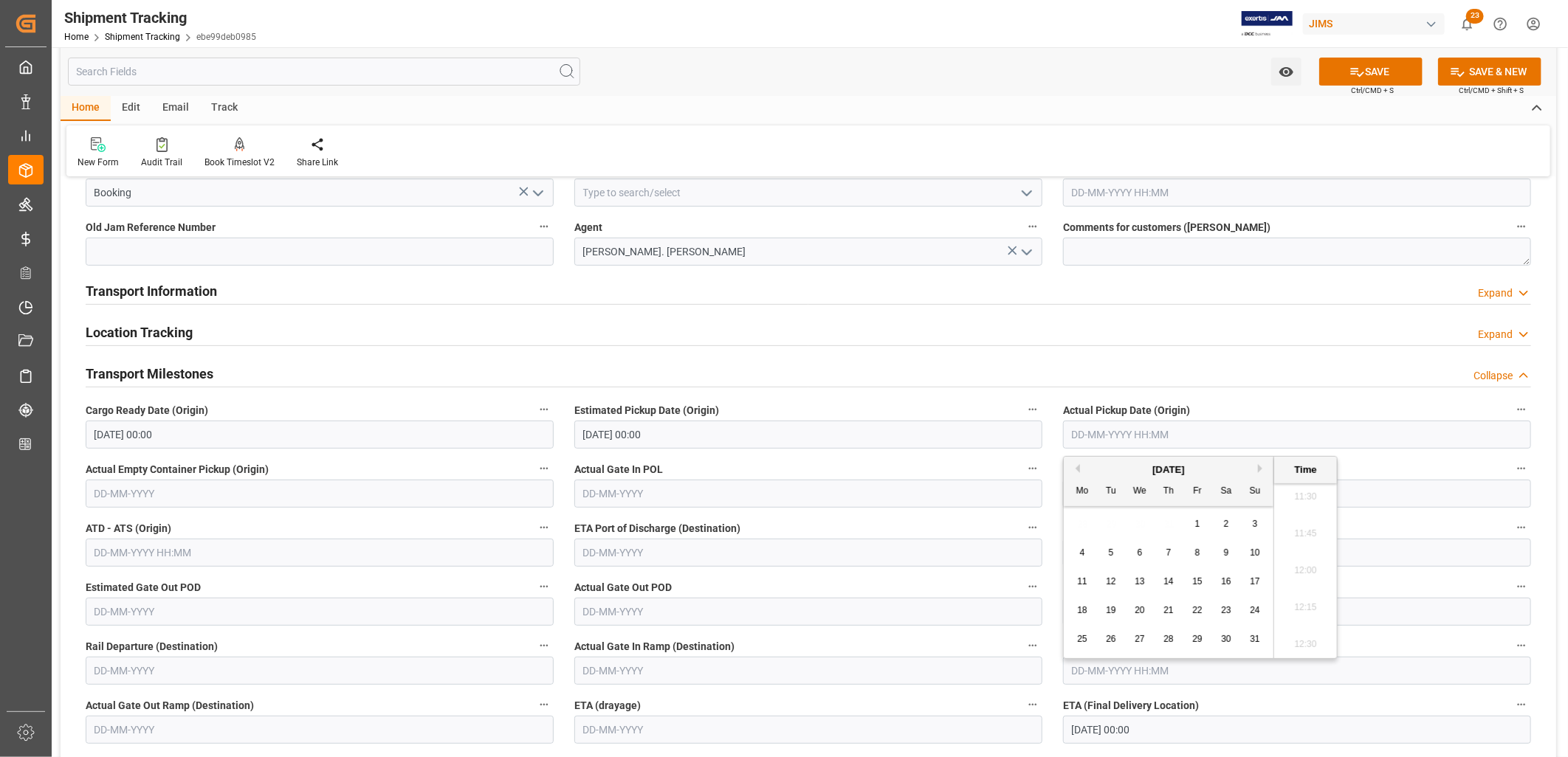
type input "30-08-2025 00:00"
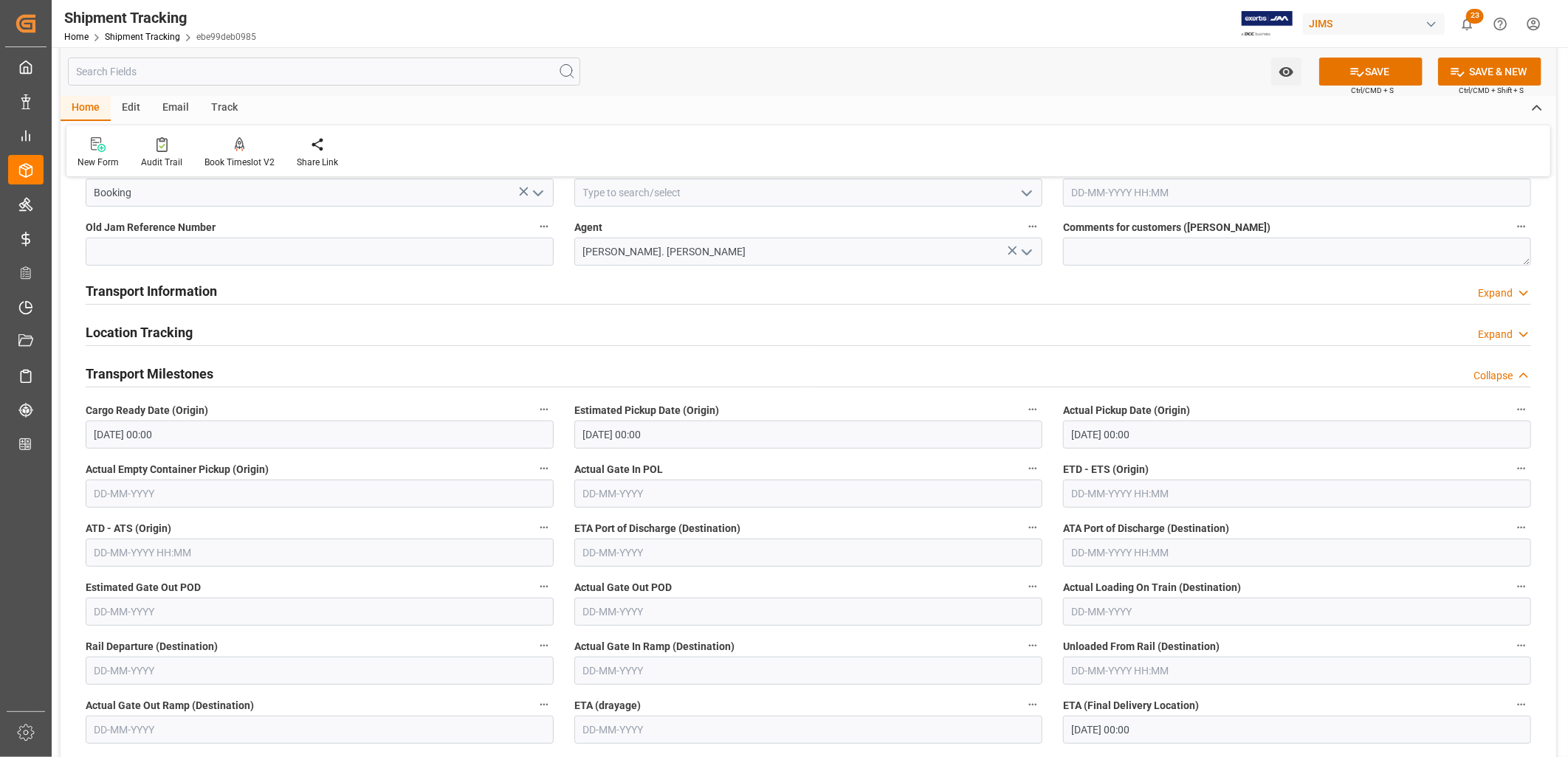
drag, startPoint x: 906, startPoint y: 581, endPoint x: 753, endPoint y: 553, distance: 155.5
click at [887, 575] on div "Actual Gate Out POD" at bounding box center [808, 601] width 489 height 59
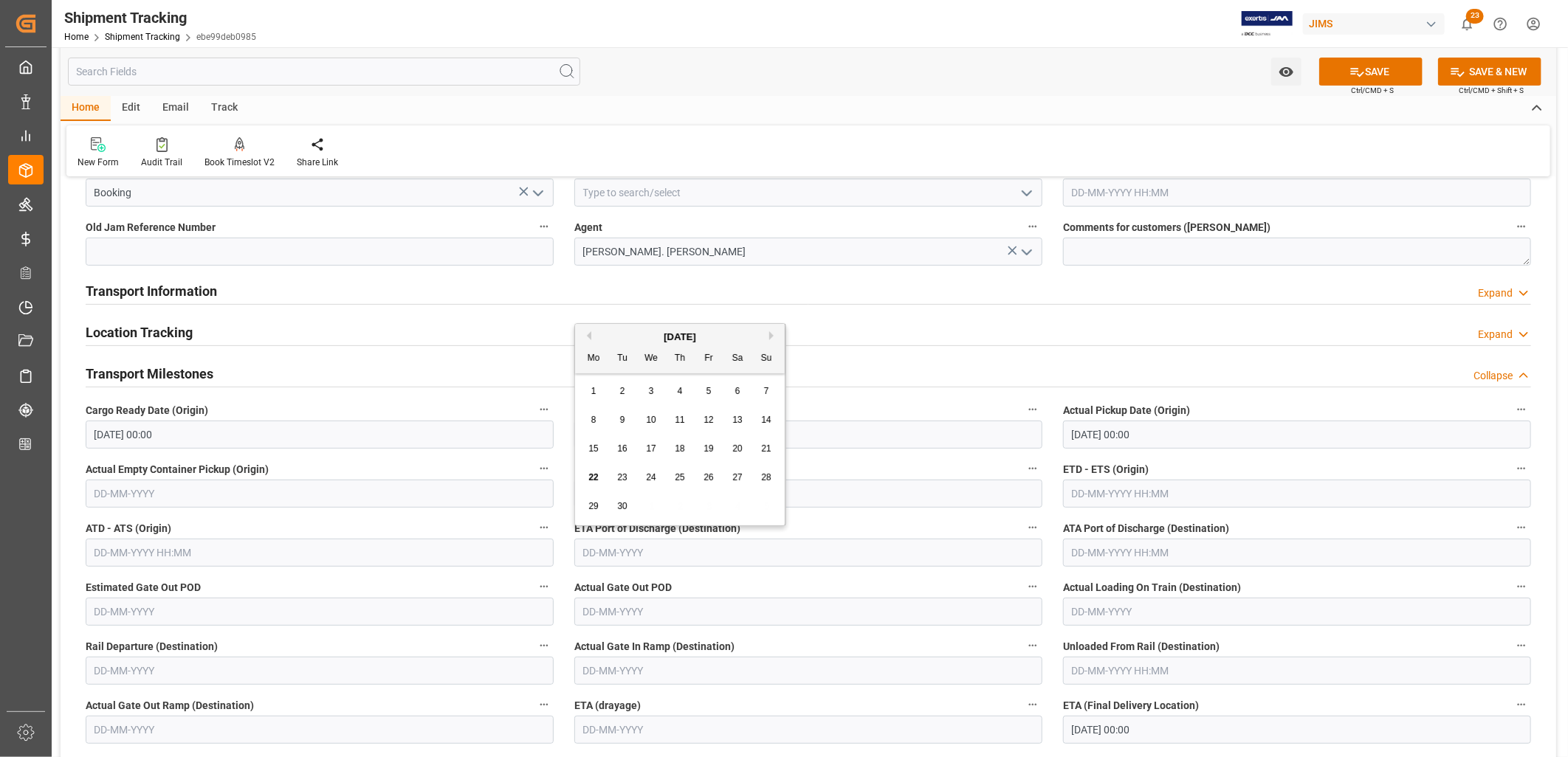
click at [607, 551] on input "text" at bounding box center [808, 552] width 468 height 28
click at [595, 473] on span "22" at bounding box center [593, 477] width 9 height 10
click at [639, 556] on input "22-09-2025" at bounding box center [808, 552] width 468 height 28
click at [651, 478] on span "24" at bounding box center [651, 477] width 9 height 10
type input "24-09-2025"
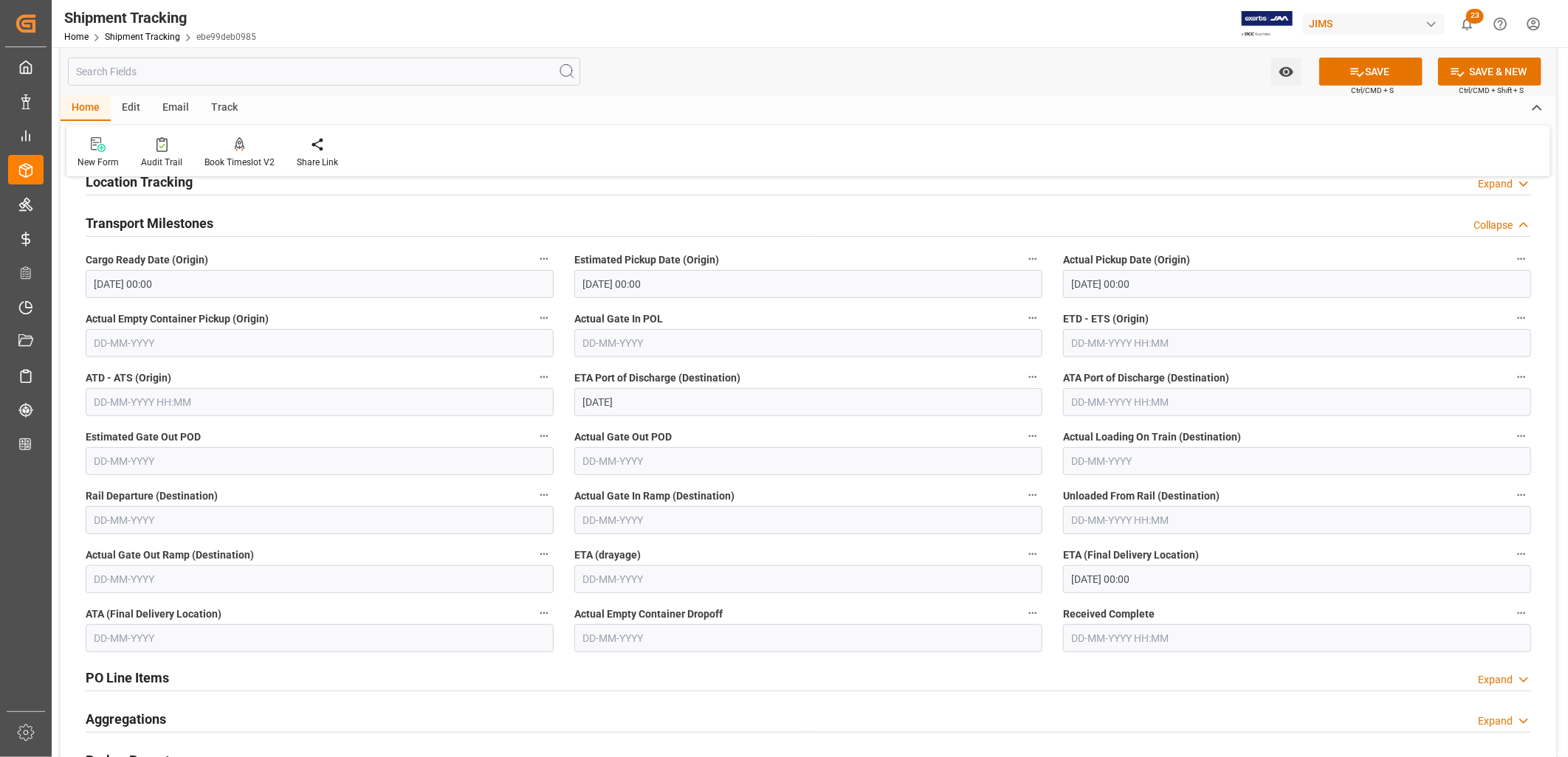
scroll to position [328, 0]
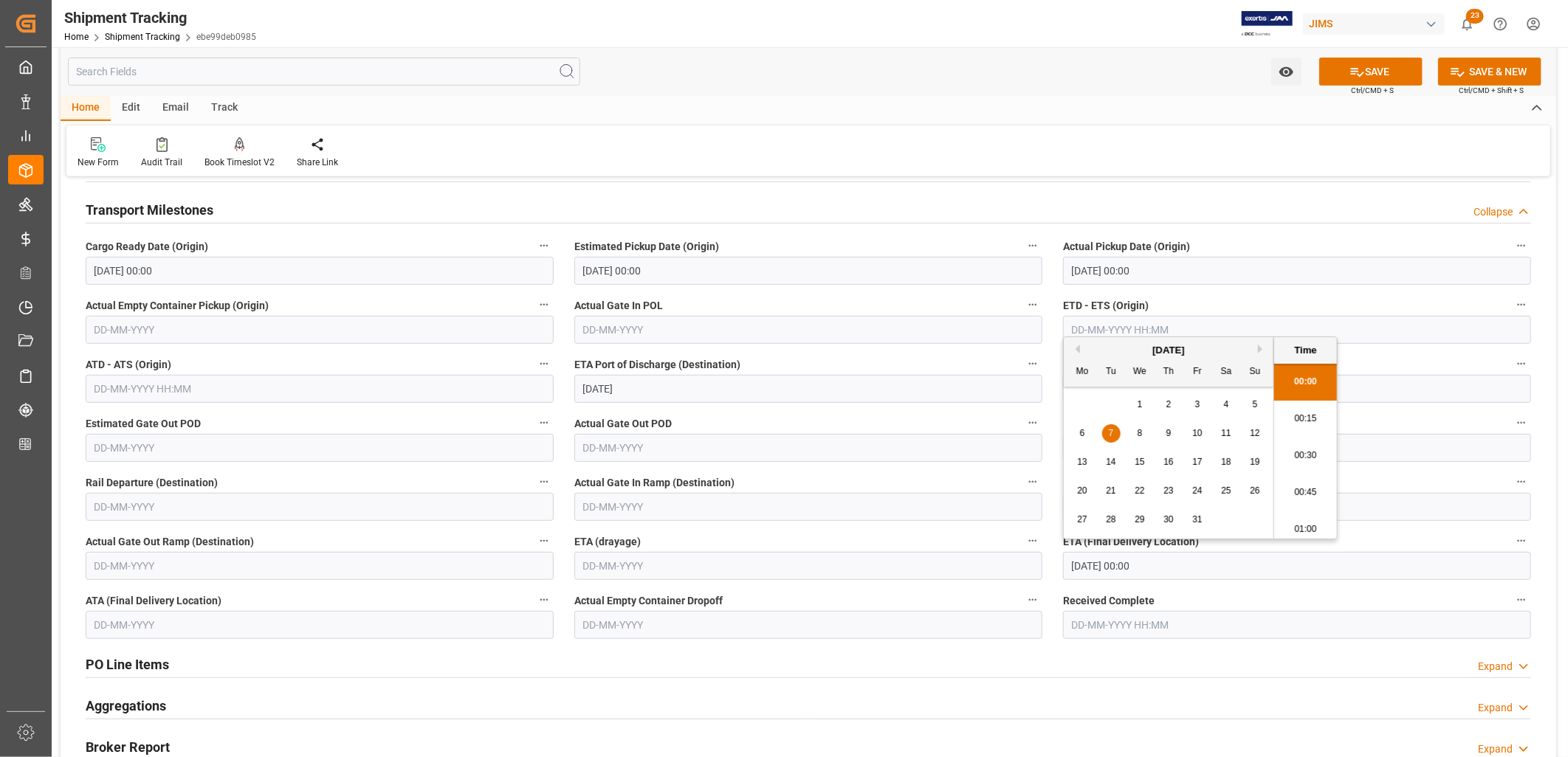
click at [1173, 573] on input "07-10-2025 00:00" at bounding box center [1296, 566] width 468 height 28
click at [1153, 565] on input "07-10-2025 00:00" at bounding box center [1296, 566] width 468 height 28
click at [1116, 487] on span "21" at bounding box center [1110, 490] width 9 height 10
type input "21-10-2025 00:00"
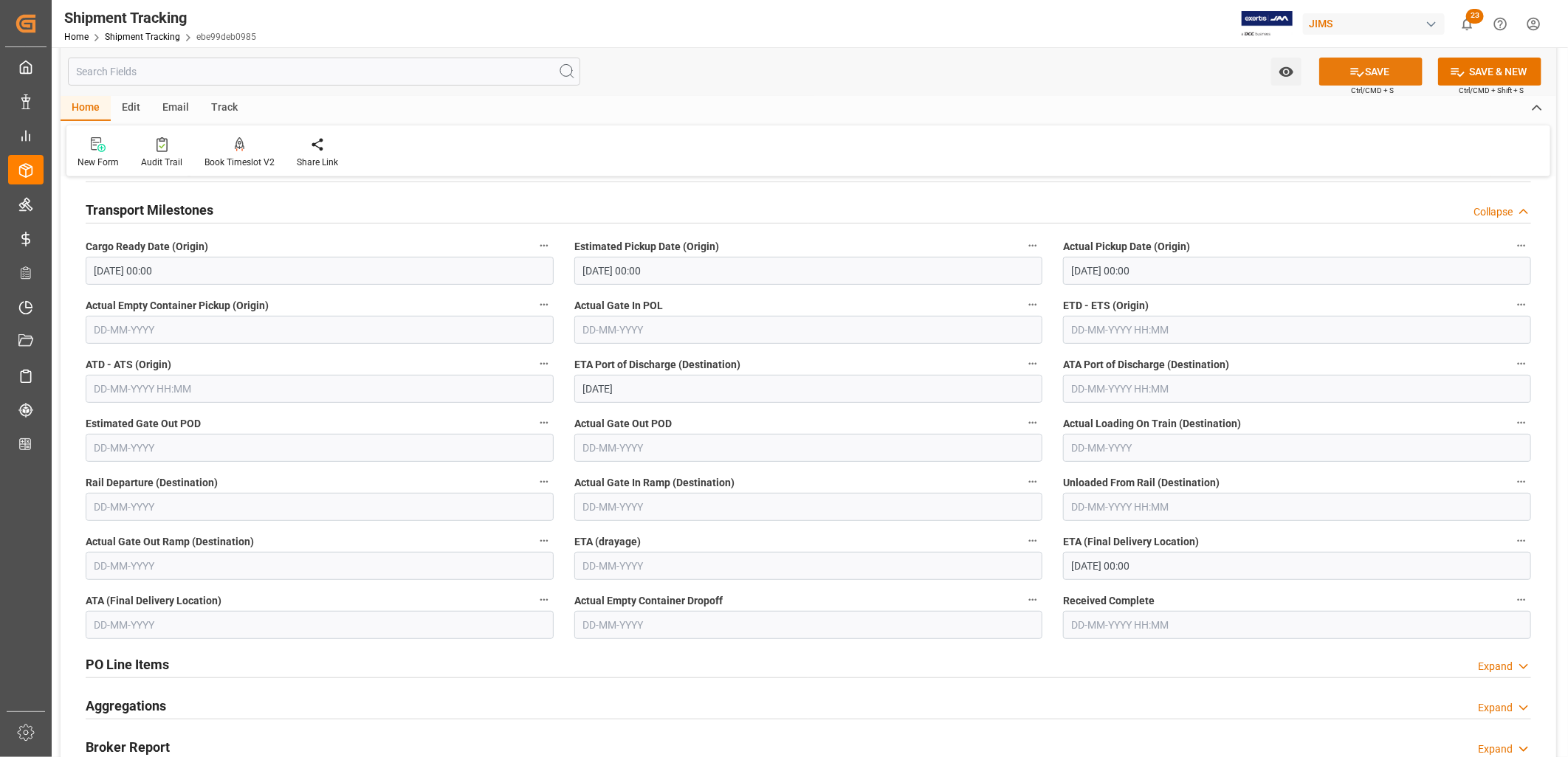
click at [1369, 64] on button "SAVE" at bounding box center [1371, 72] width 104 height 28
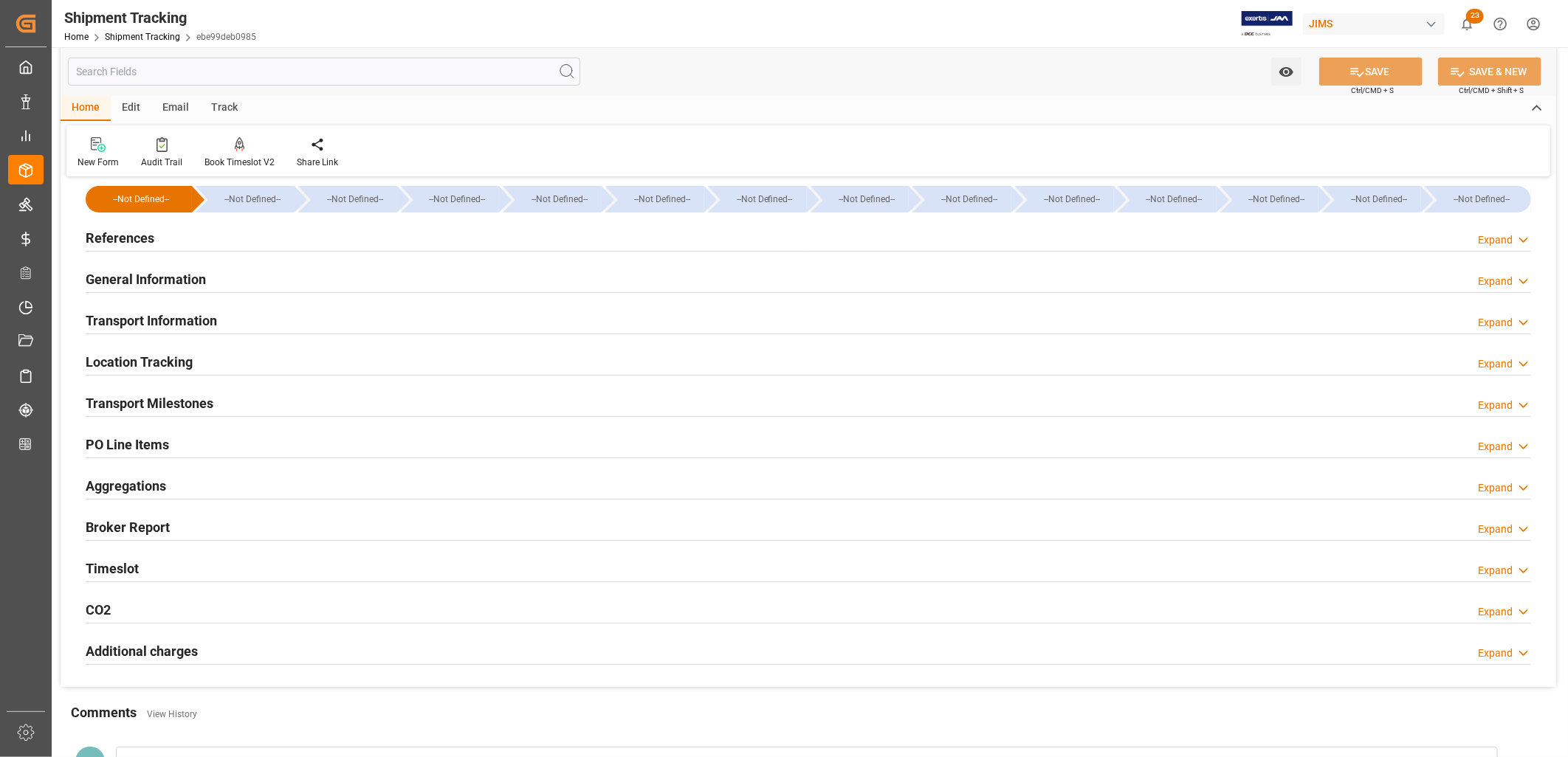
scroll to position [0, 0]
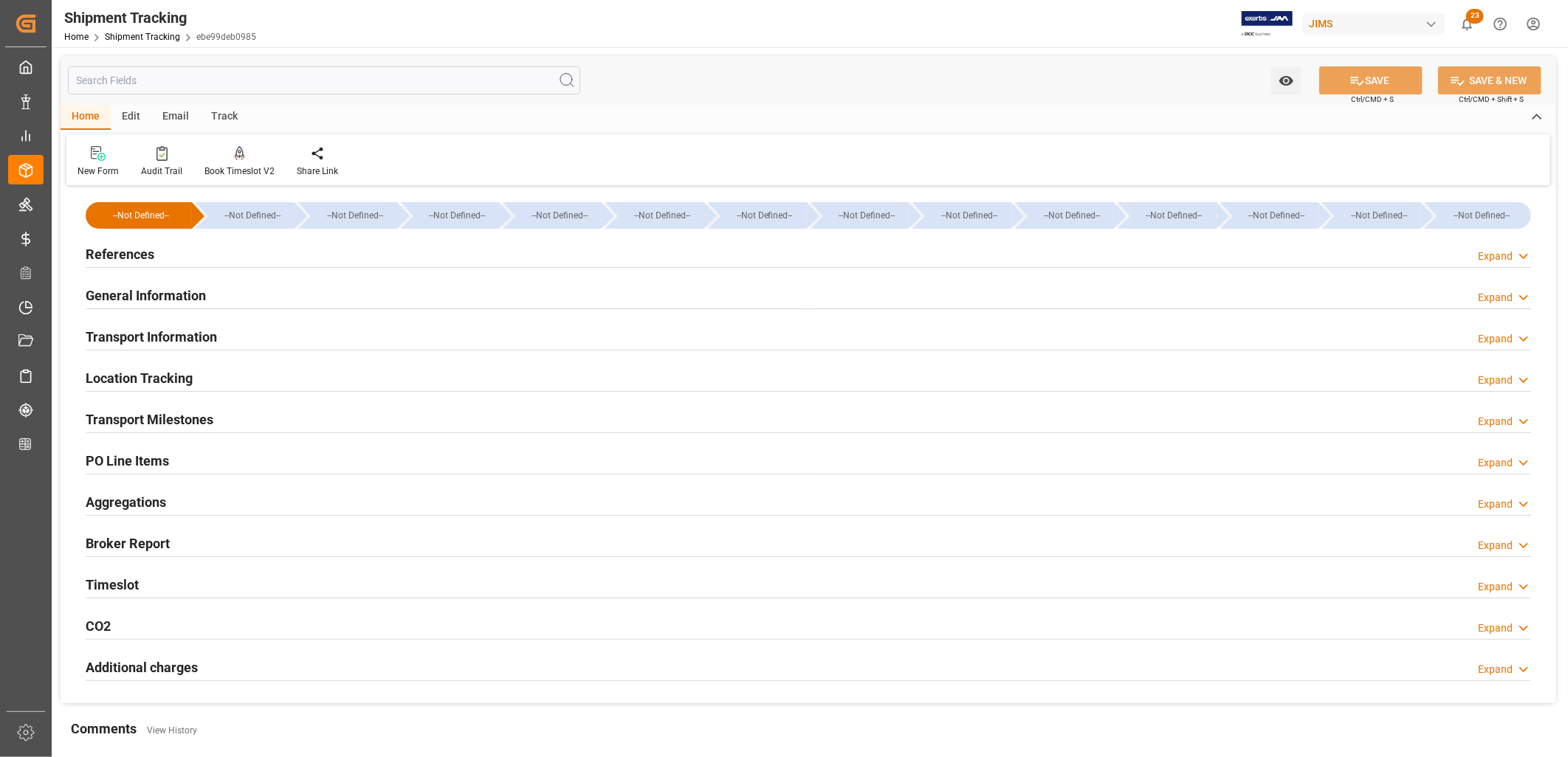
click at [184, 338] on h2 "Transport Information" at bounding box center [150, 337] width 131 height 20
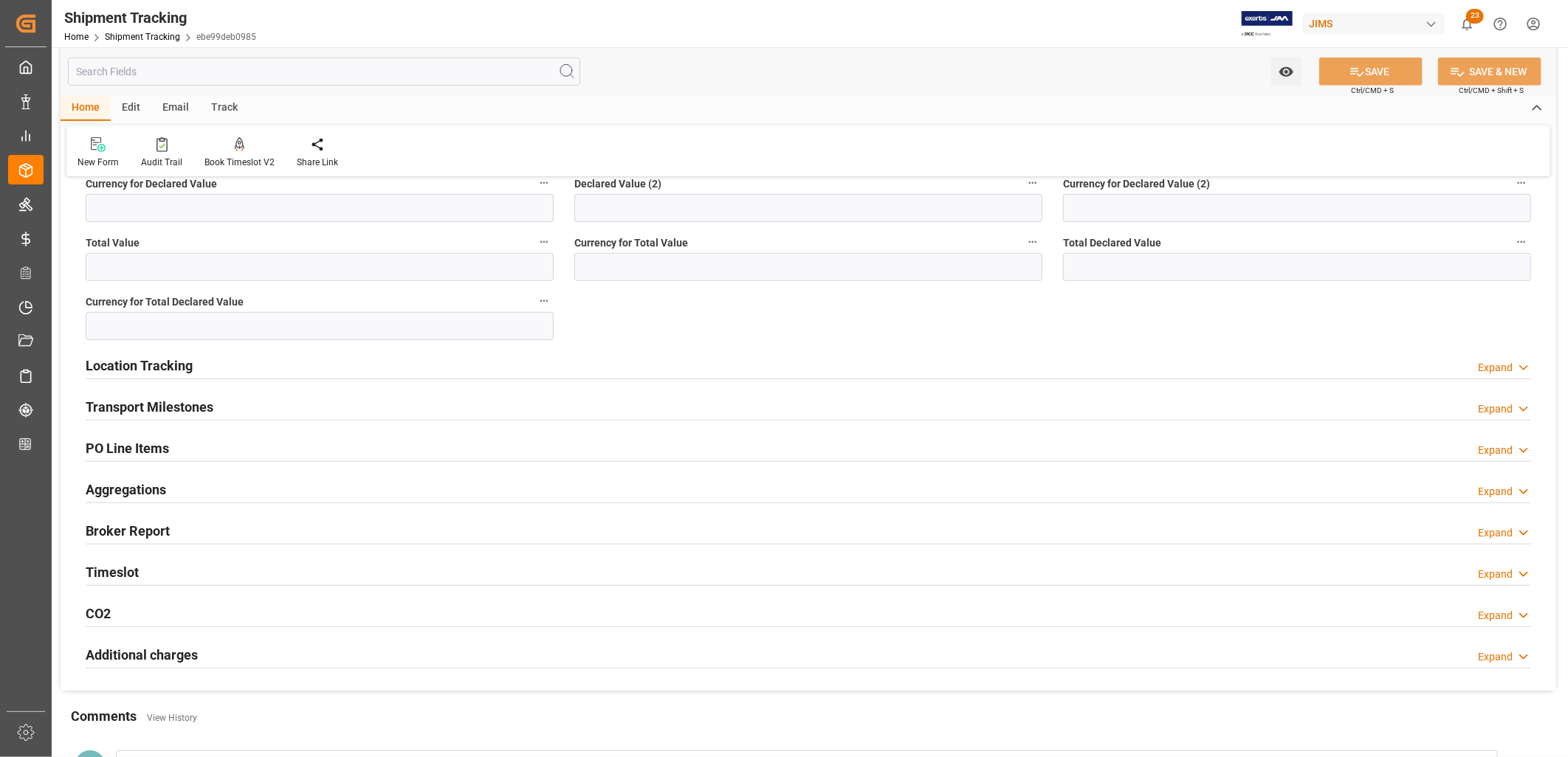
scroll to position [409, 0]
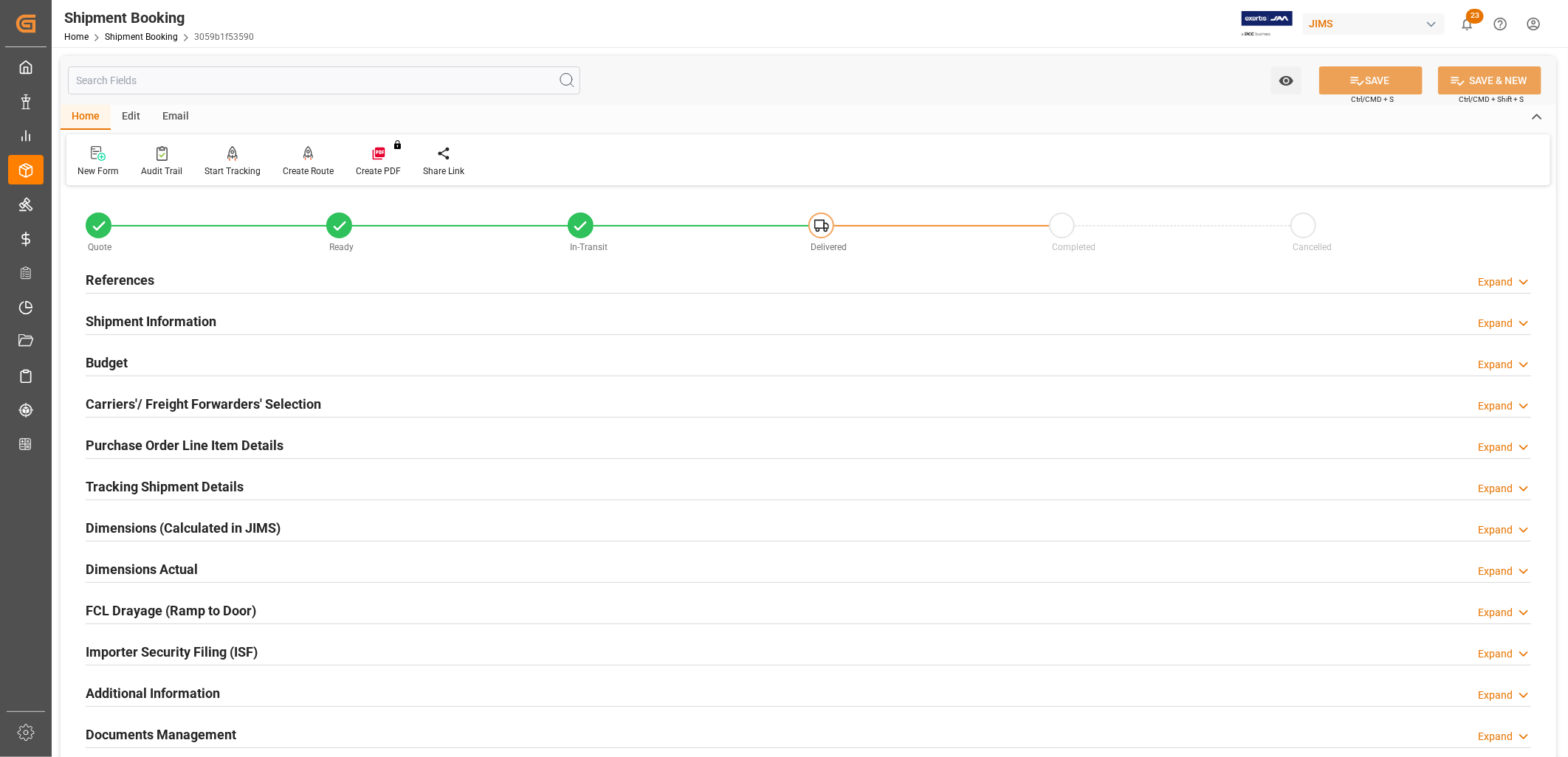
click at [183, 409] on h2 "Carriers'/ Freight Forwarders' Selection" at bounding box center [203, 405] width 236 height 20
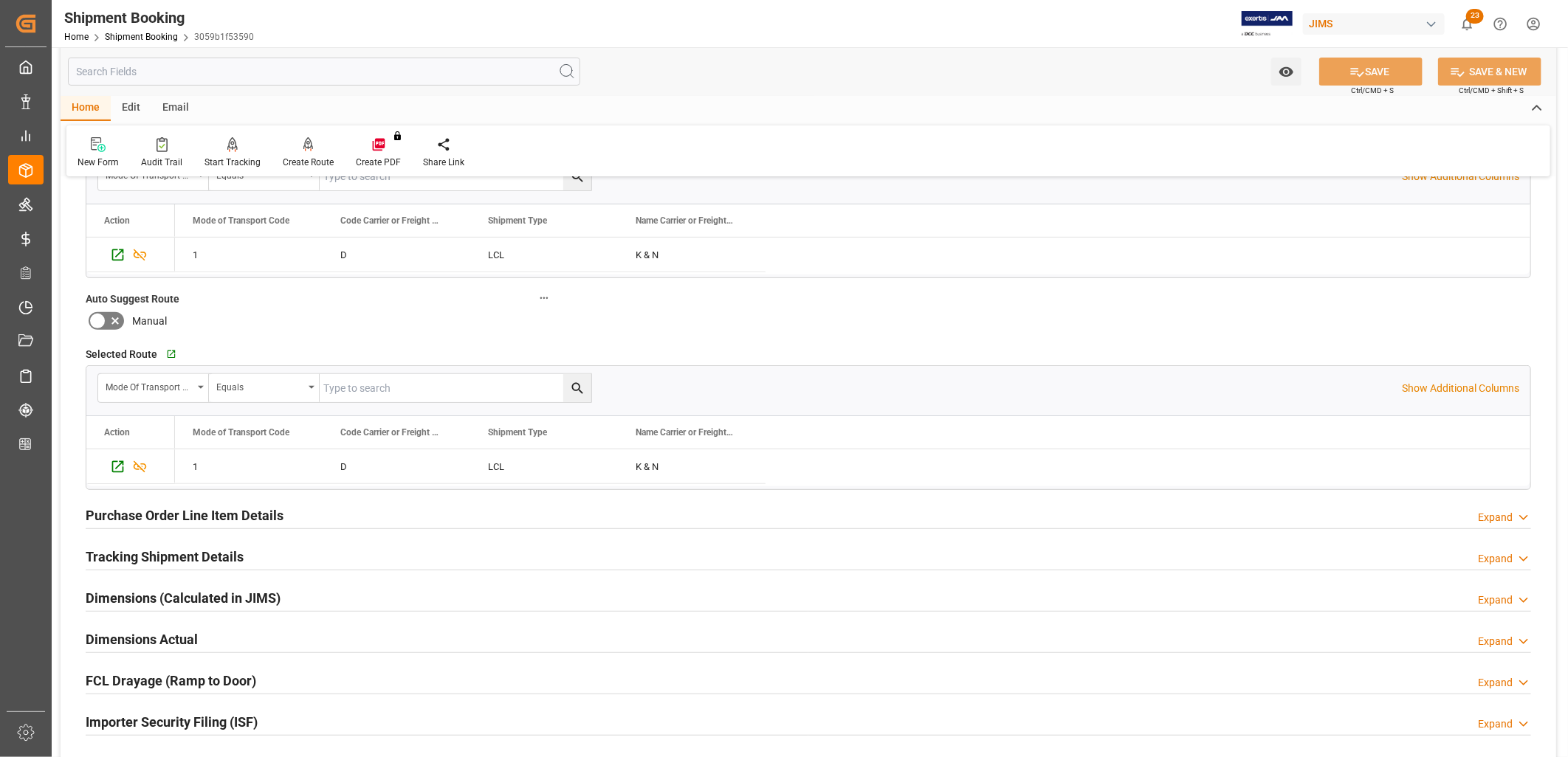
scroll to position [328, 0]
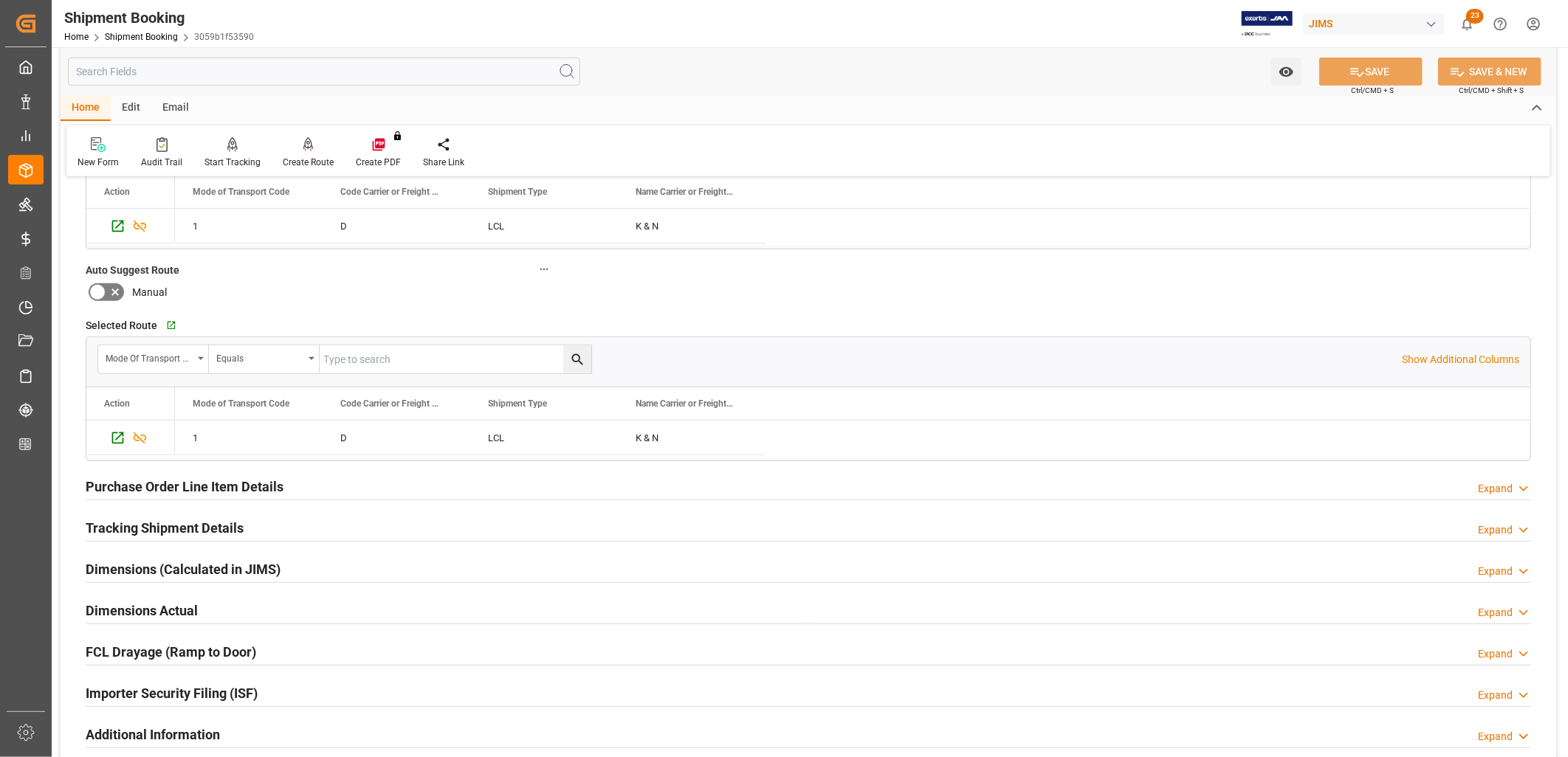
click at [222, 527] on h2 "Tracking Shipment Details" at bounding box center [164, 529] width 158 height 20
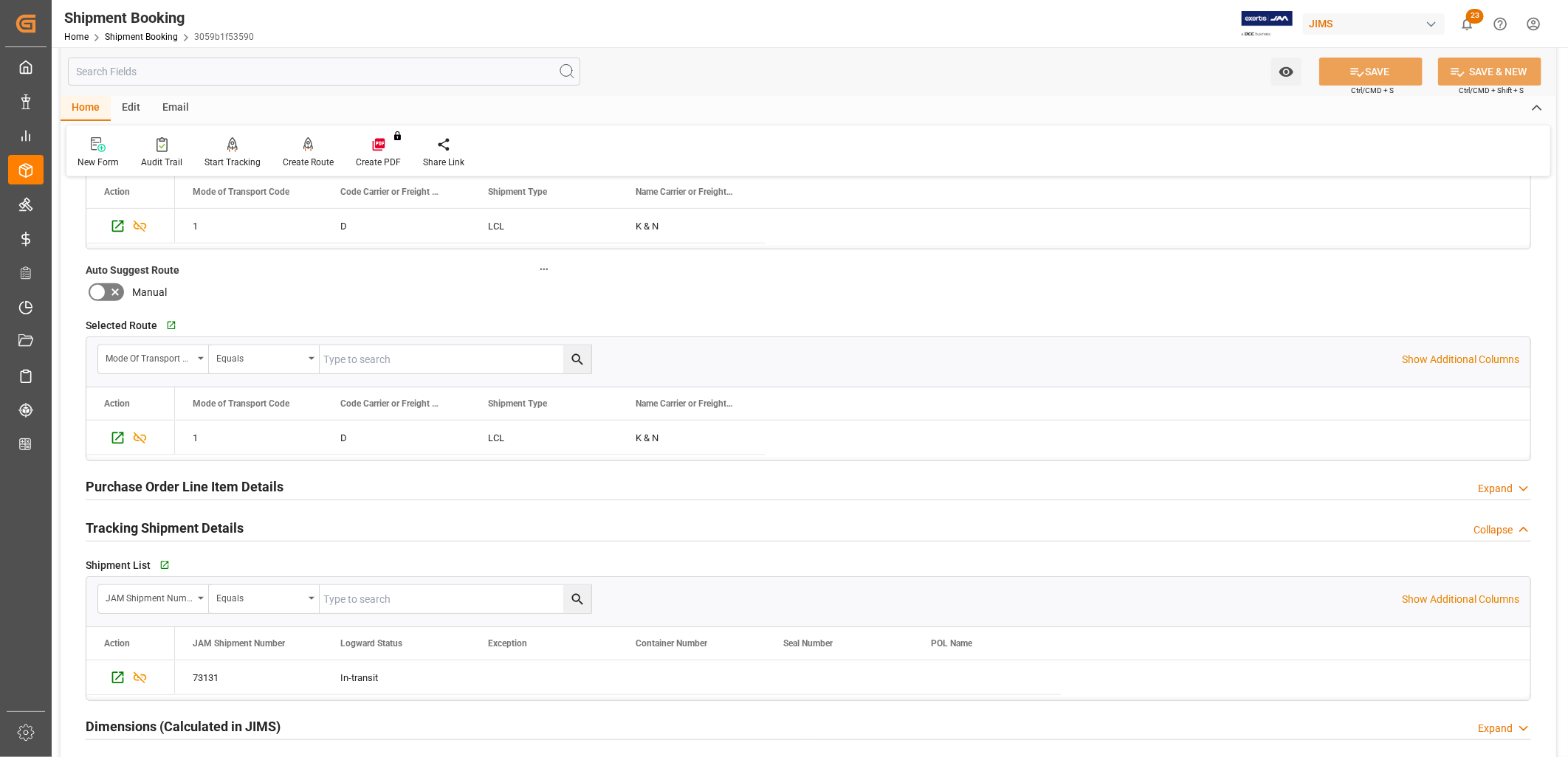
click at [196, 482] on h2 "Purchase Order Line Item Details" at bounding box center [184, 487] width 198 height 20
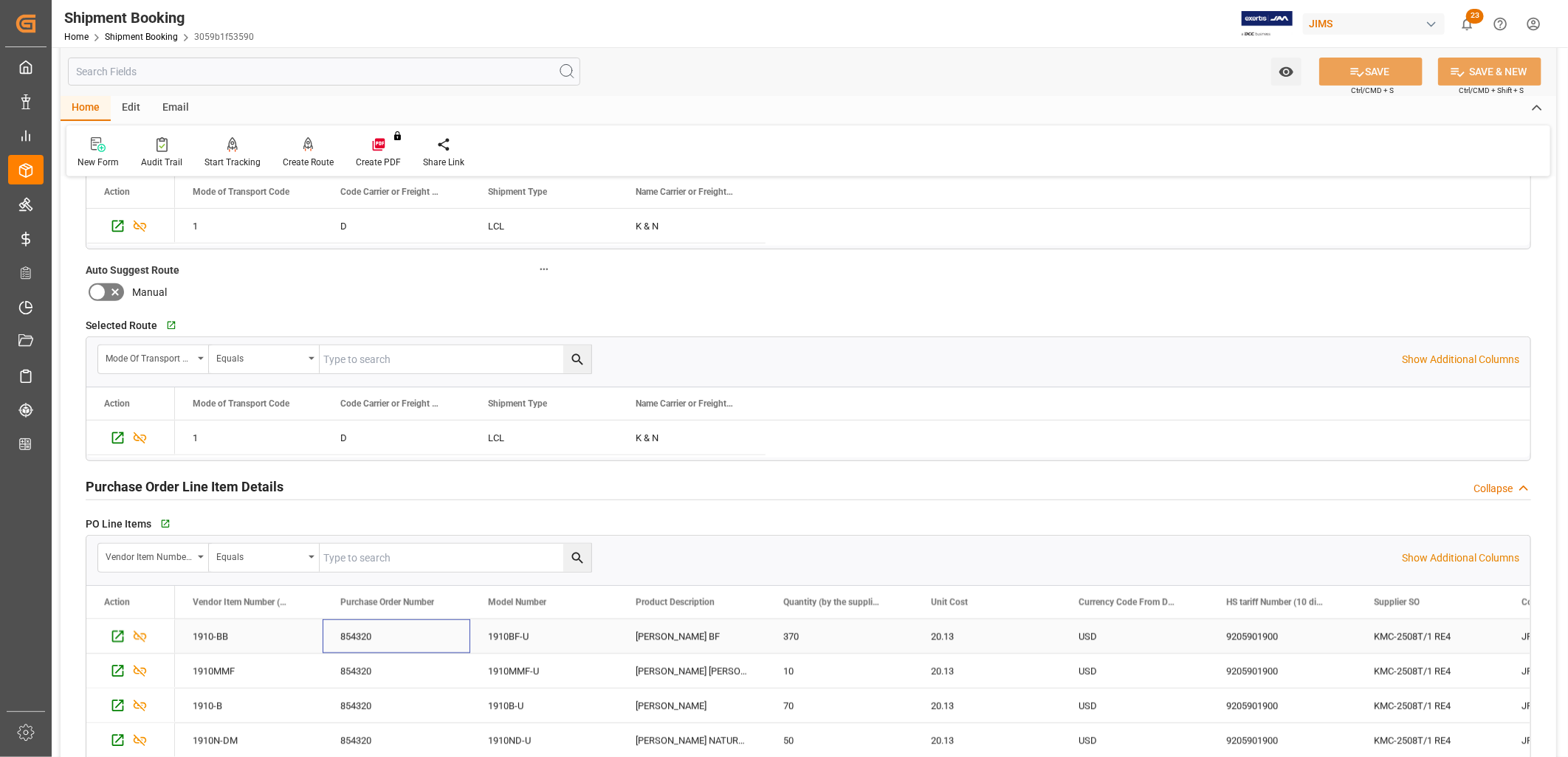
click at [362, 636] on div "854320" at bounding box center [396, 636] width 148 height 34
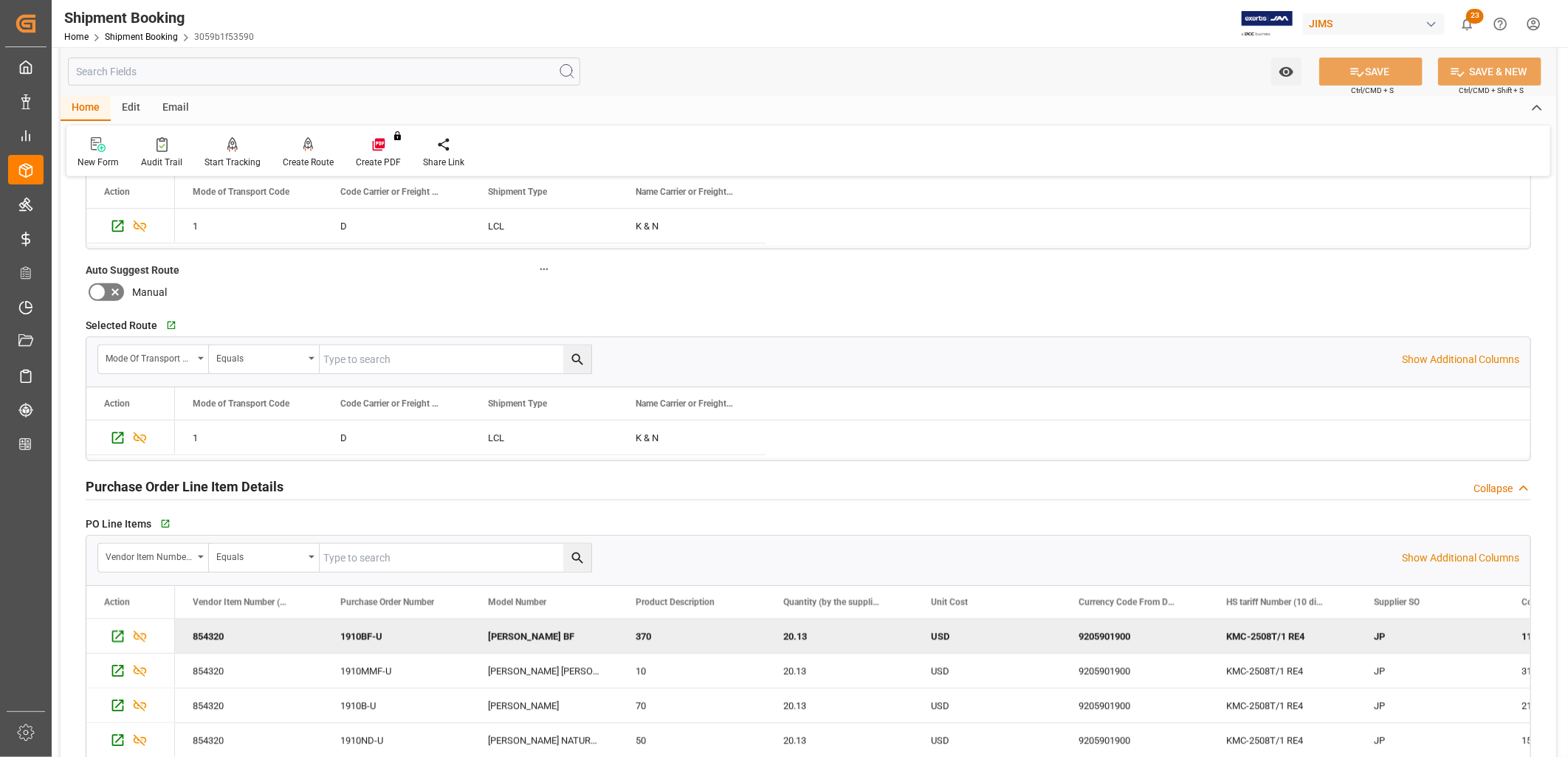
scroll to position [0, 0]
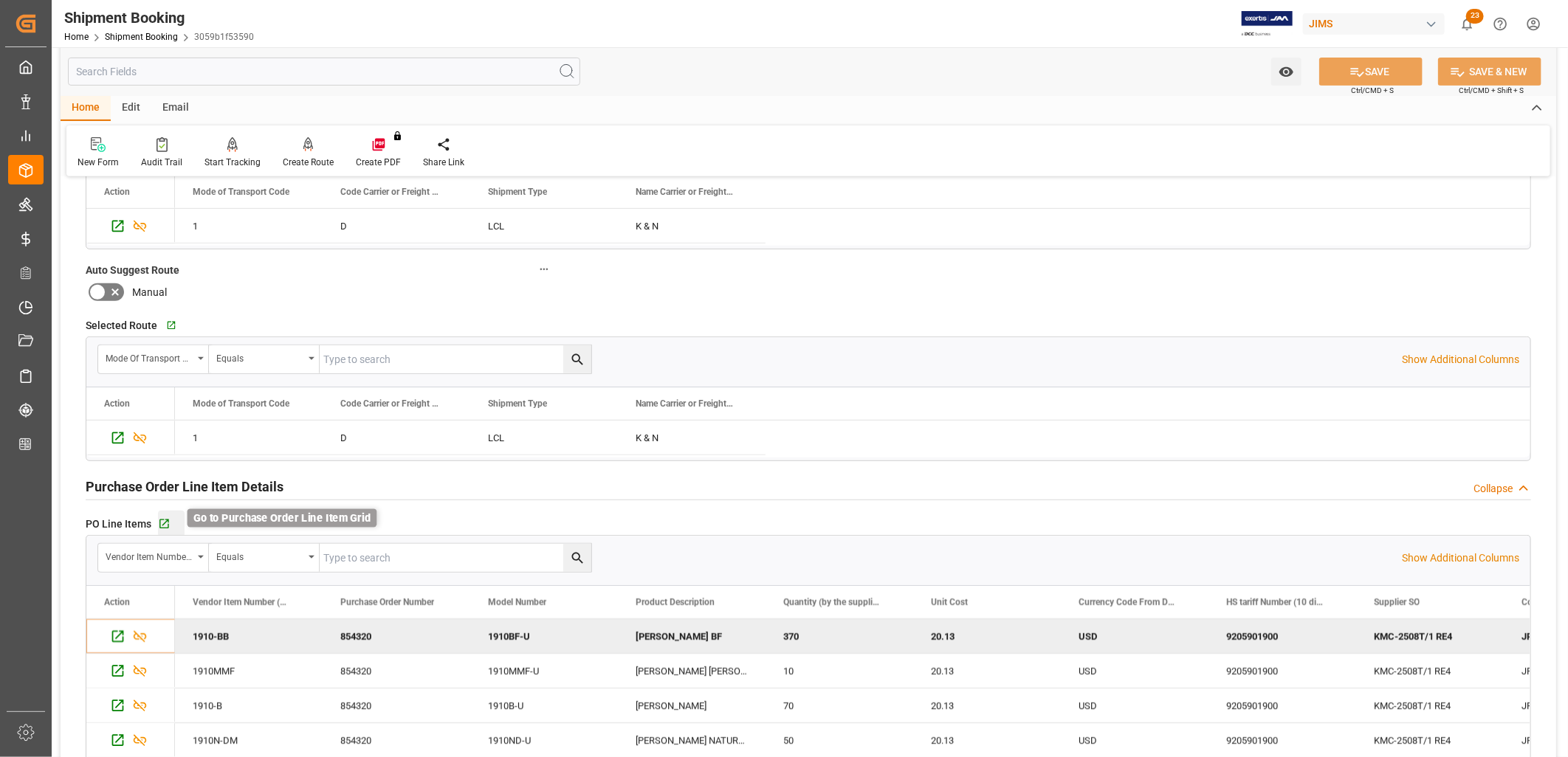
click at [162, 521] on icon "button" at bounding box center [164, 525] width 13 height 13
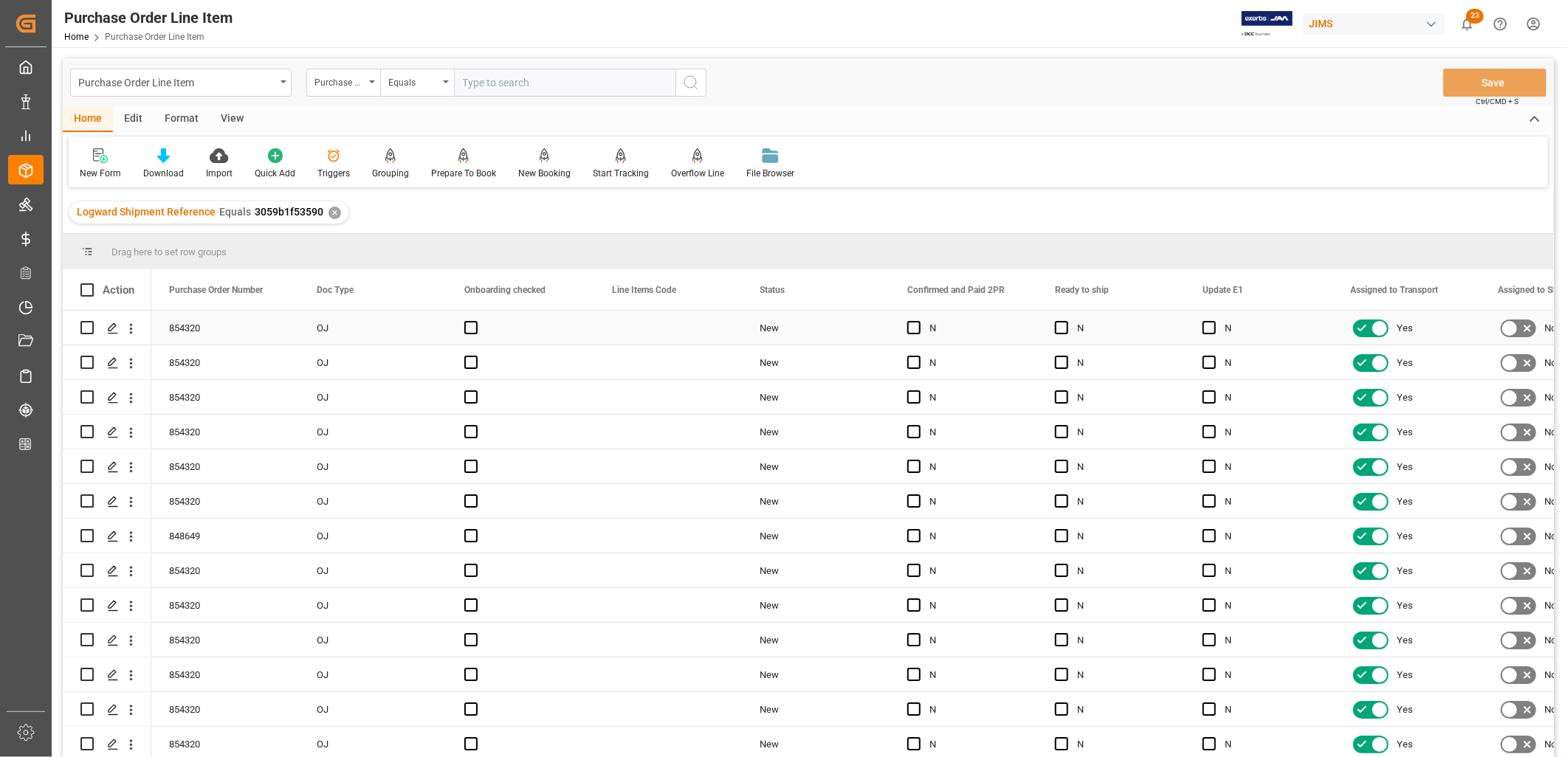
click at [712, 328] on div "Press SPACE to select this row." at bounding box center [668, 328] width 148 height 34
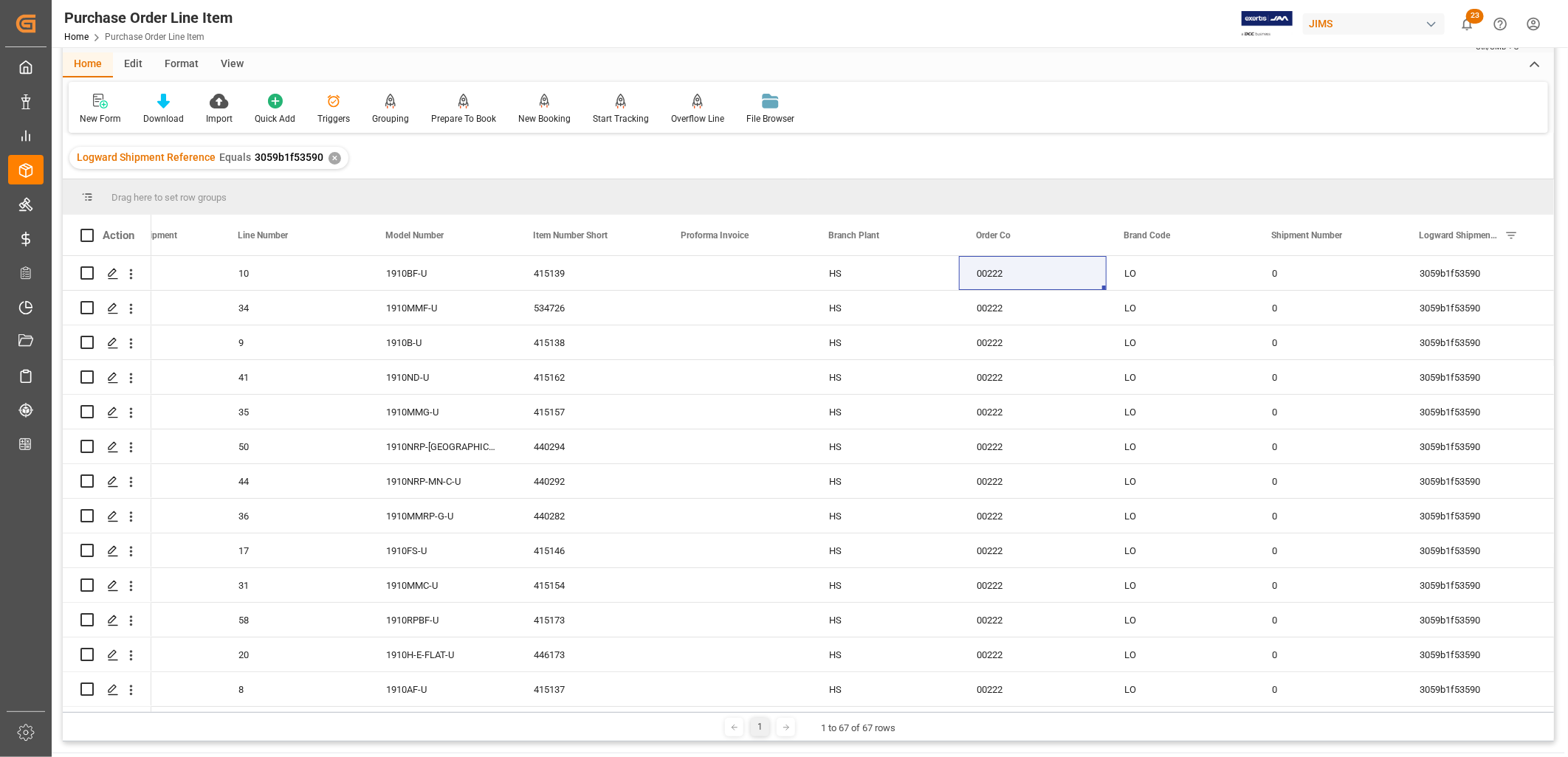
scroll to position [82, 0]
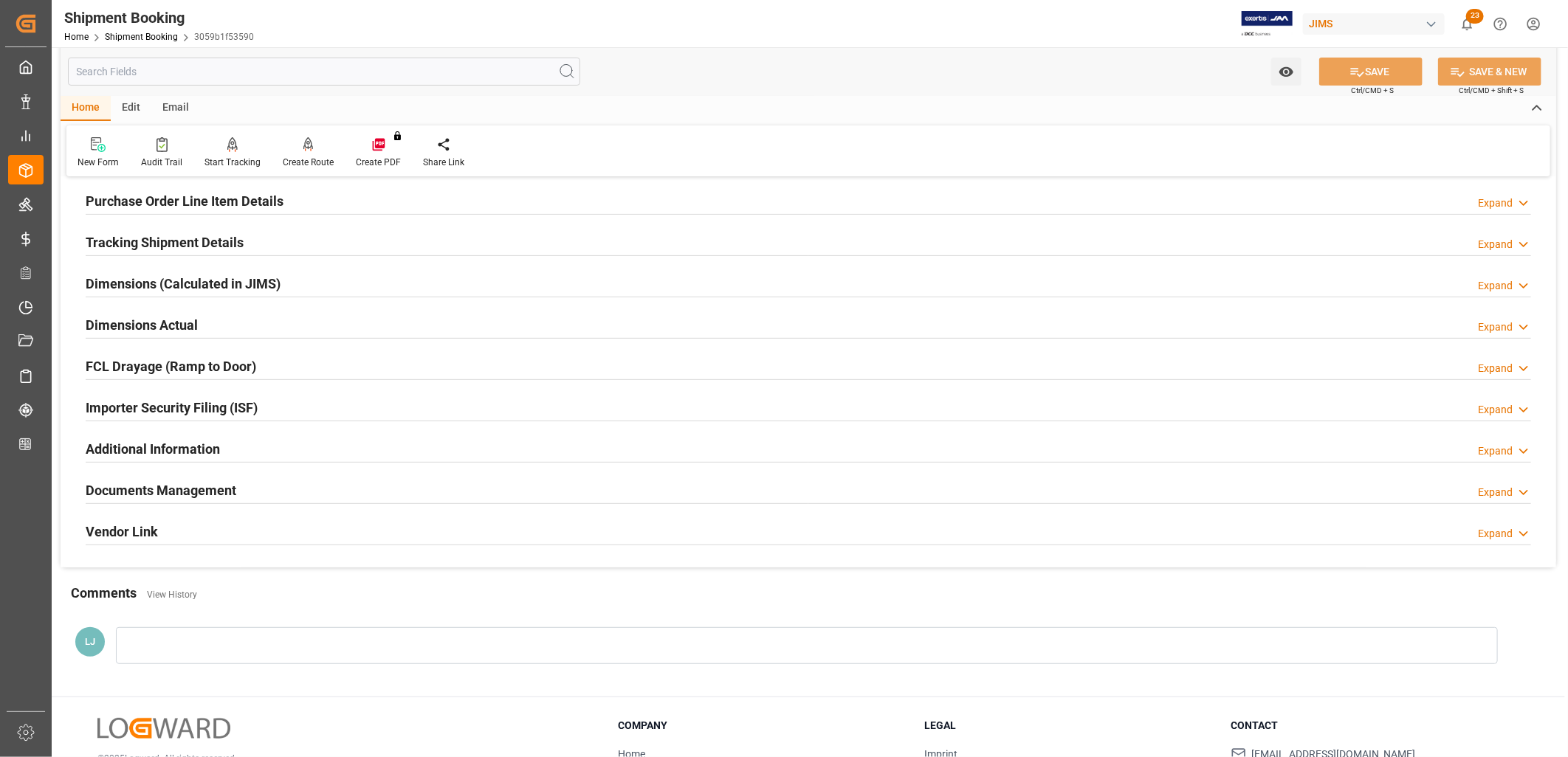
scroll to position [246, 0]
click at [187, 195] on h2 "Purchase Order Line Item Details" at bounding box center [184, 200] width 198 height 20
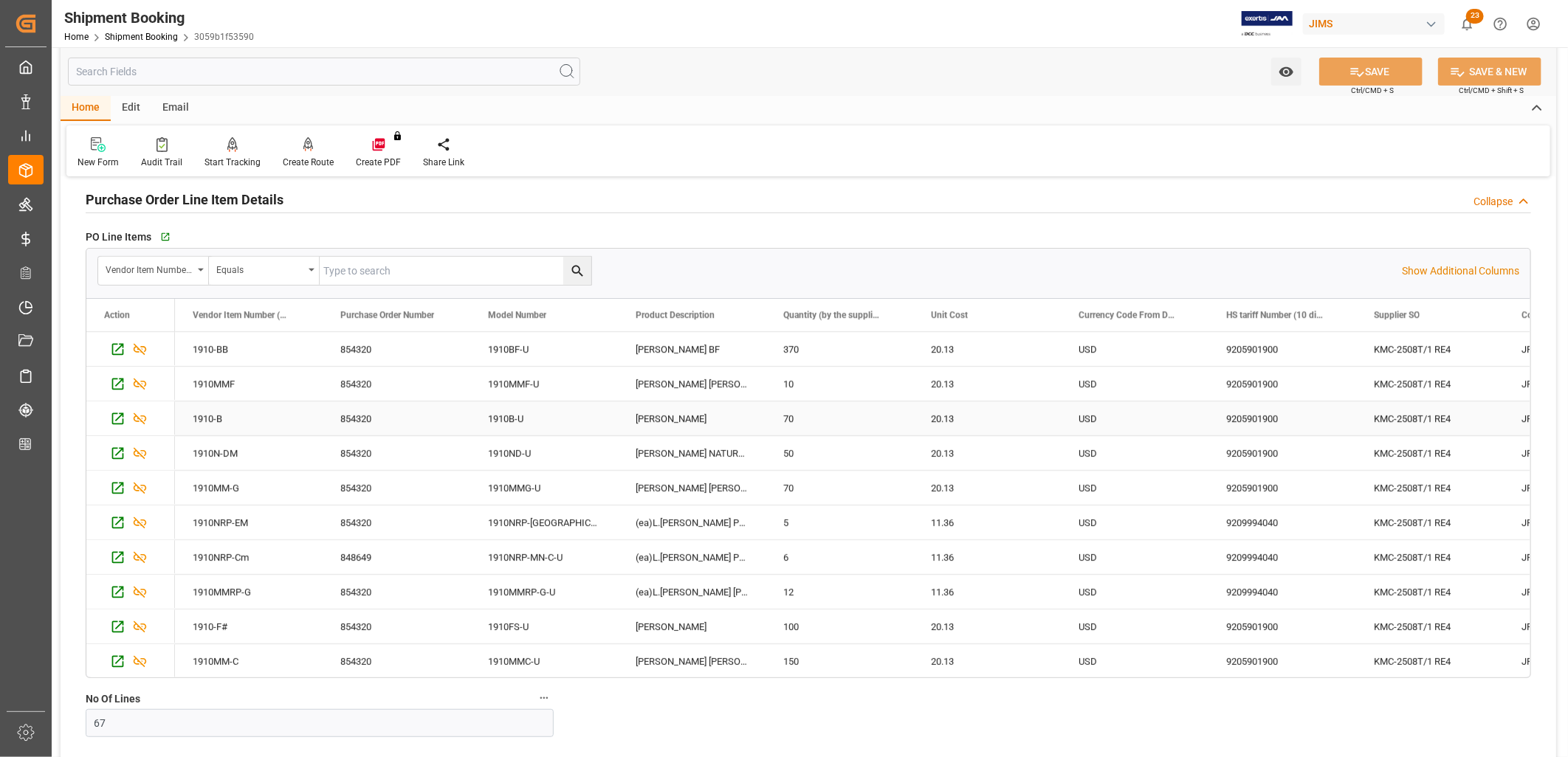
click at [963, 417] on div "20.13" at bounding box center [986, 418] width 148 height 34
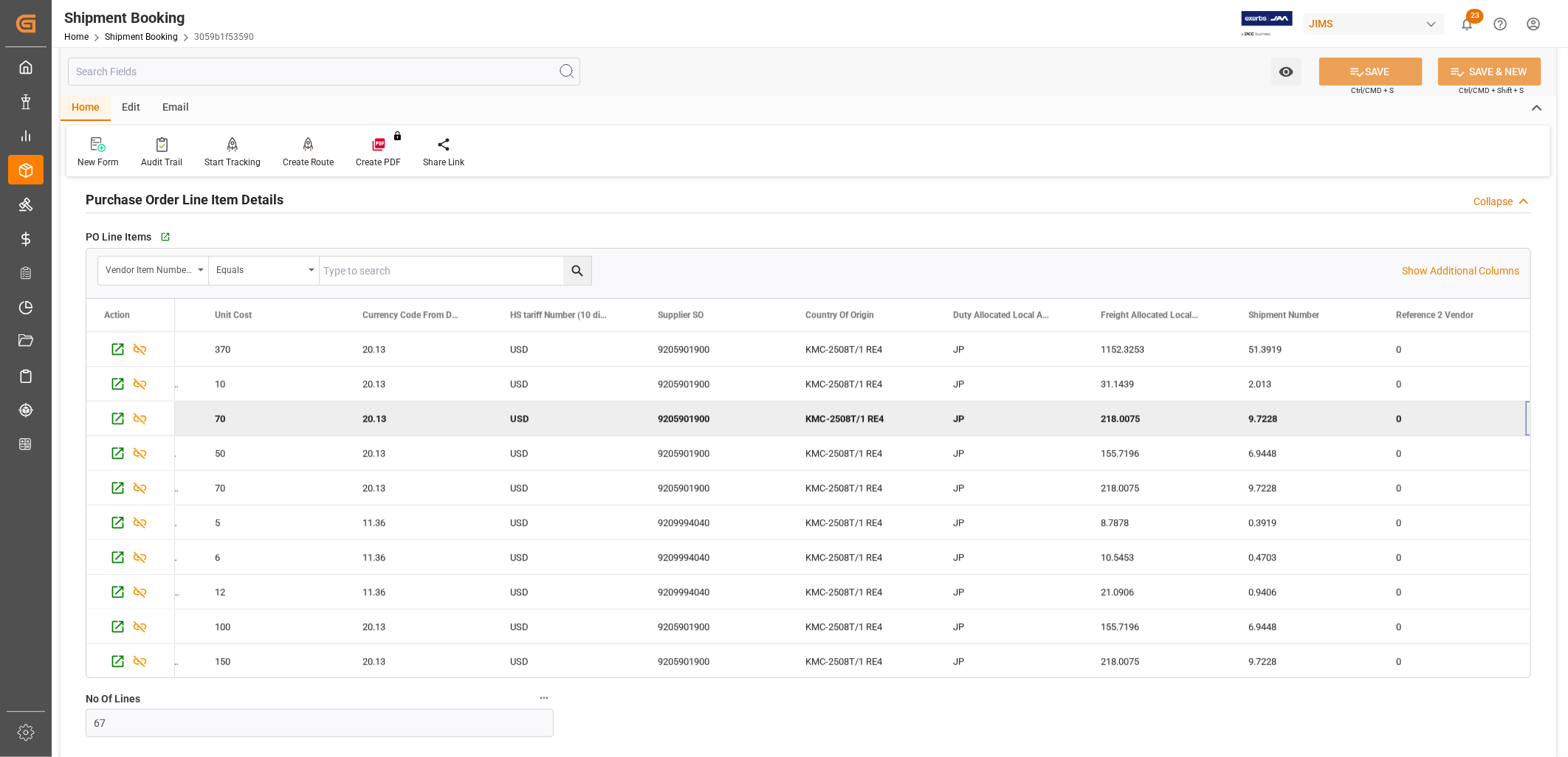
scroll to position [0, 716]
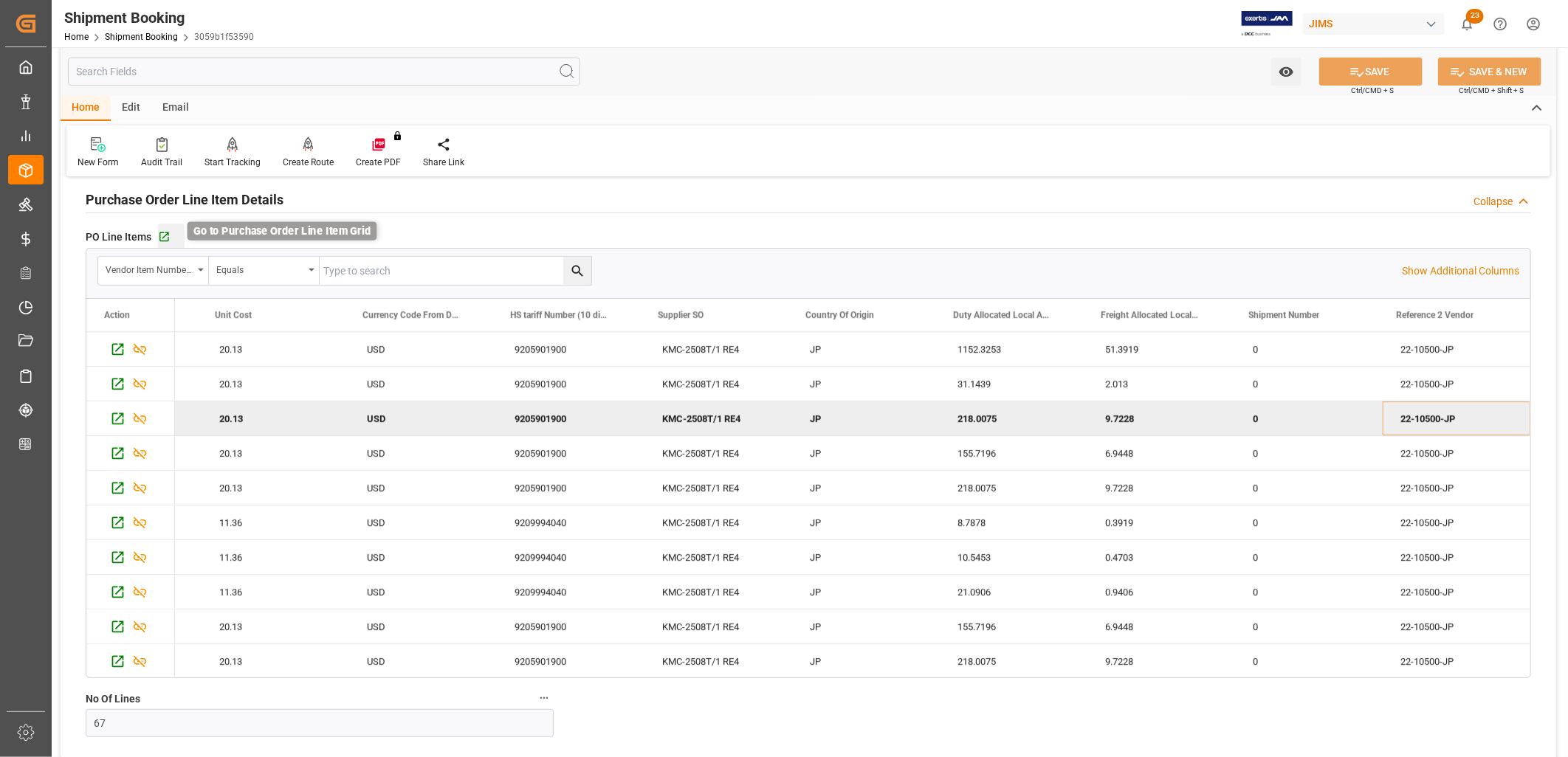
click at [161, 239] on icon "button" at bounding box center [164, 237] width 9 height 9
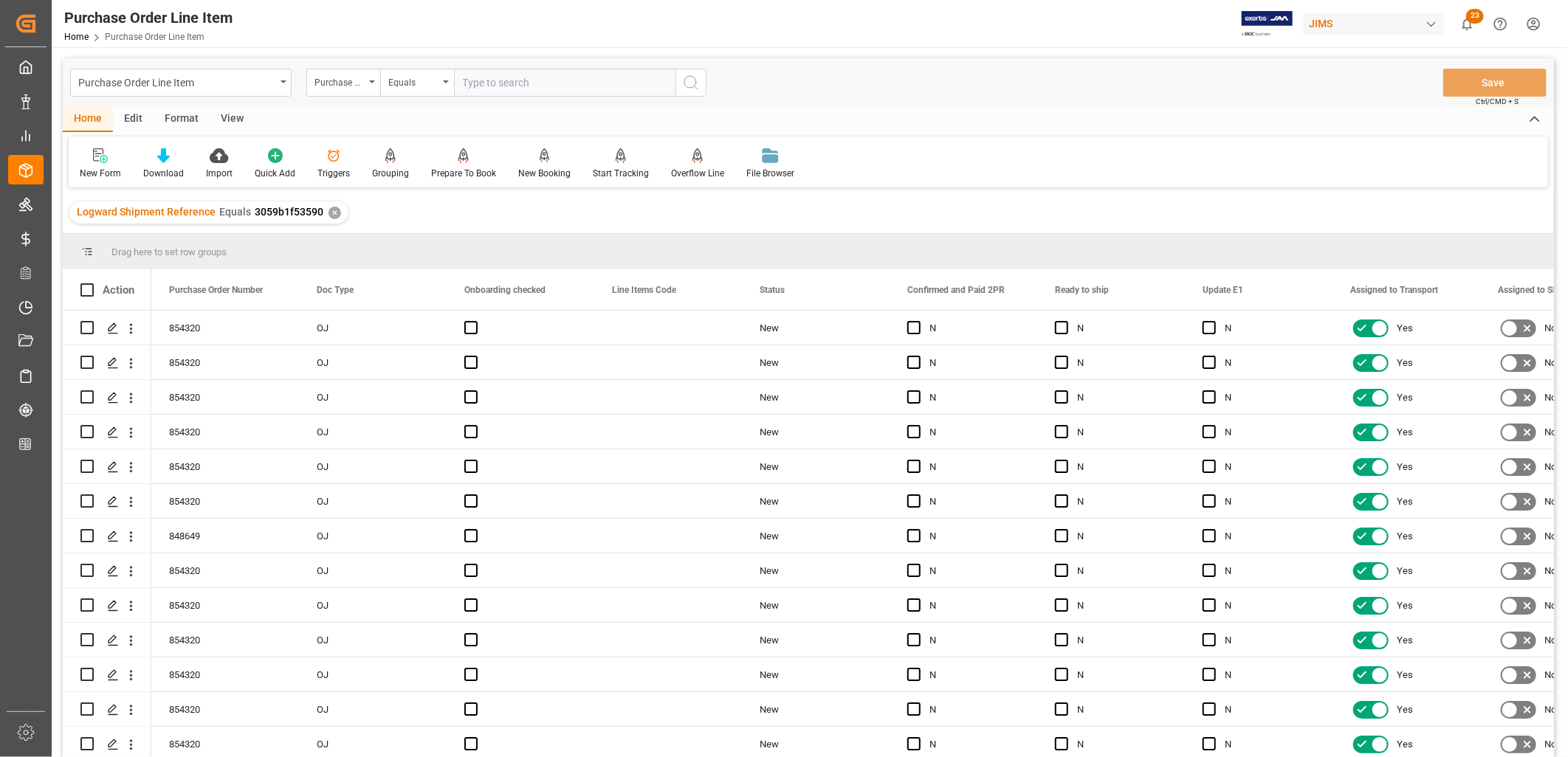
click at [227, 114] on div "View" at bounding box center [231, 119] width 45 height 25
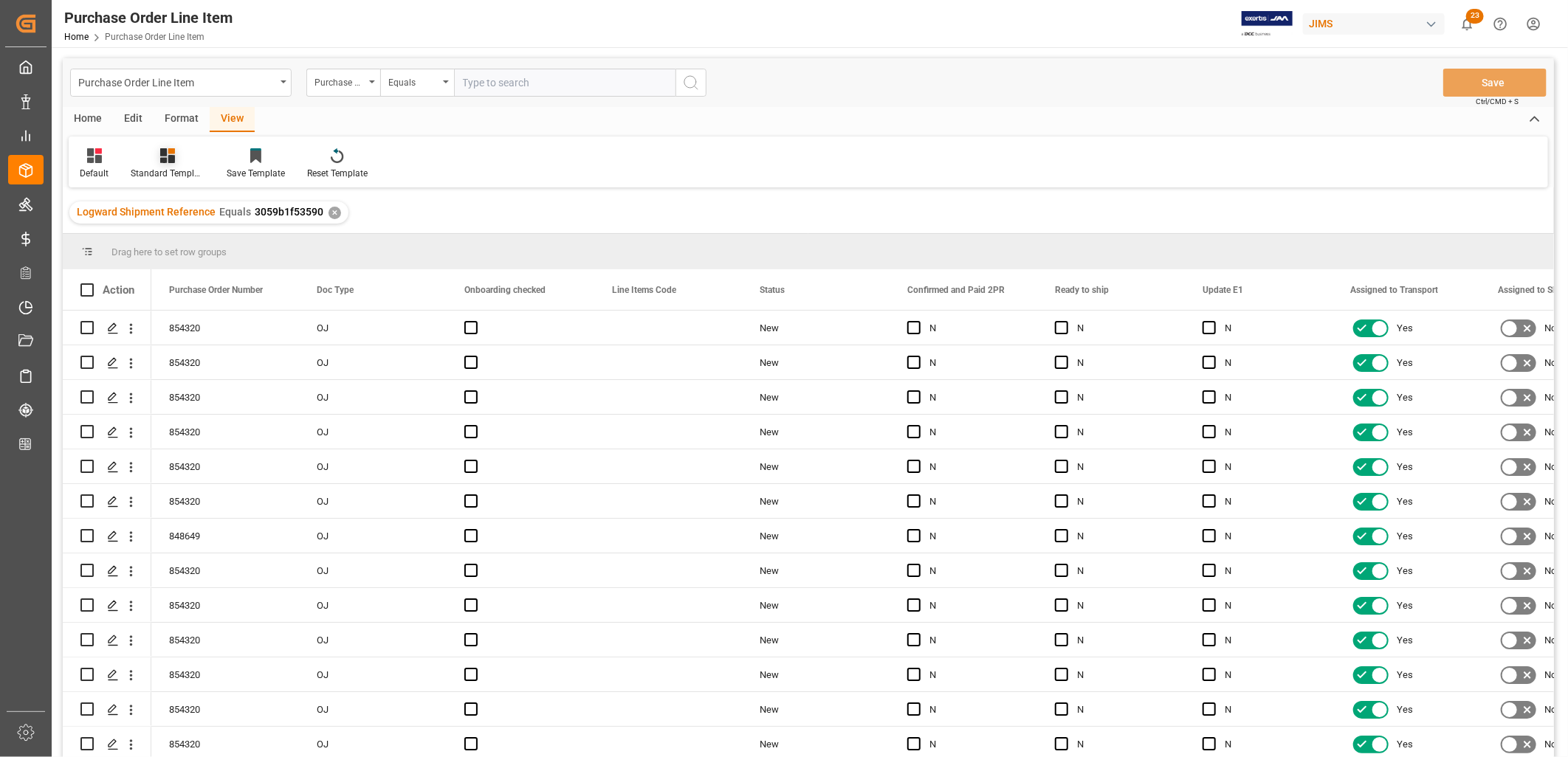
click at [174, 159] on div at bounding box center [167, 155] width 73 height 16
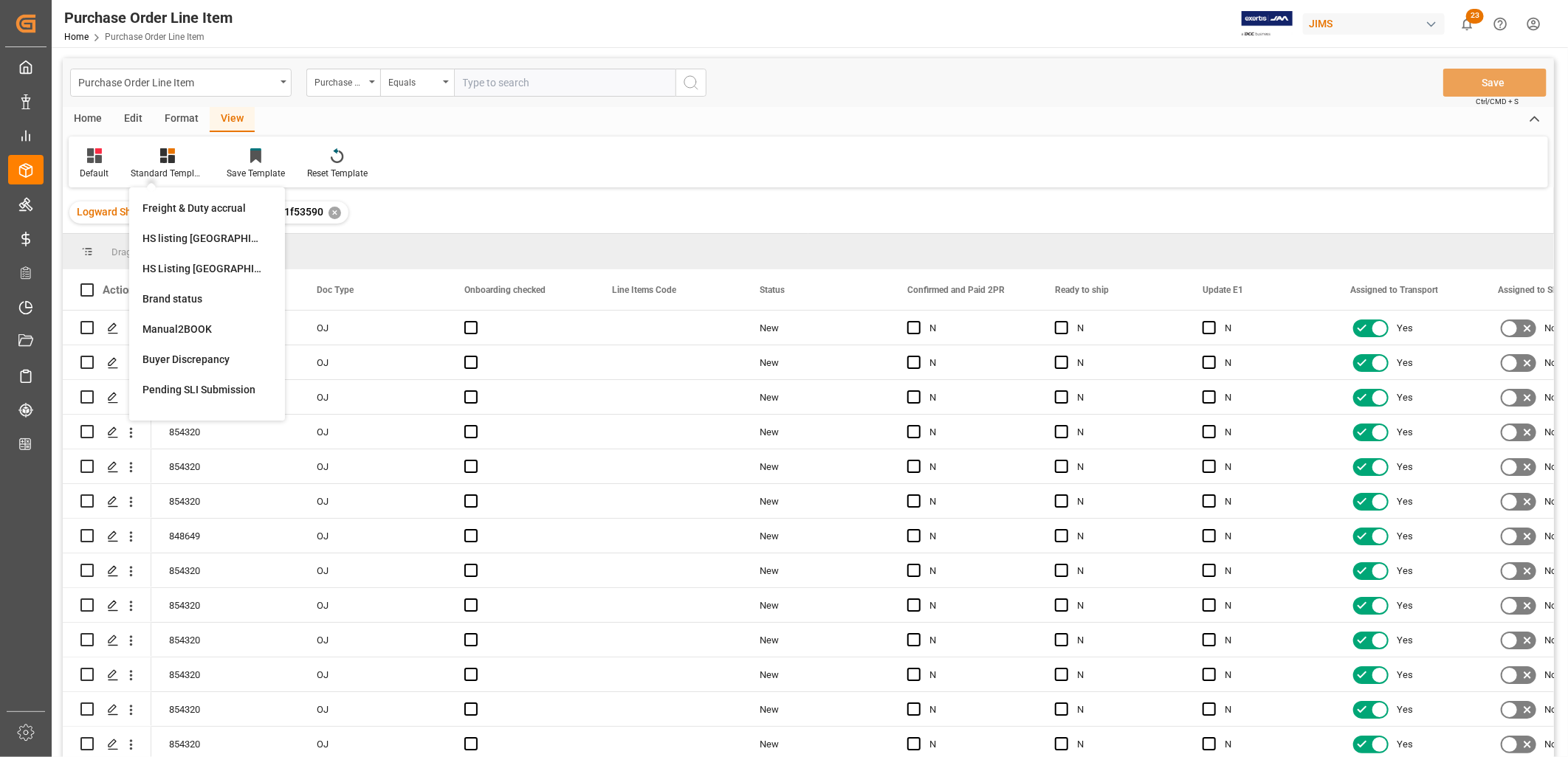
click at [180, 236] on div "HS listing USA" at bounding box center [206, 239] width 129 height 16
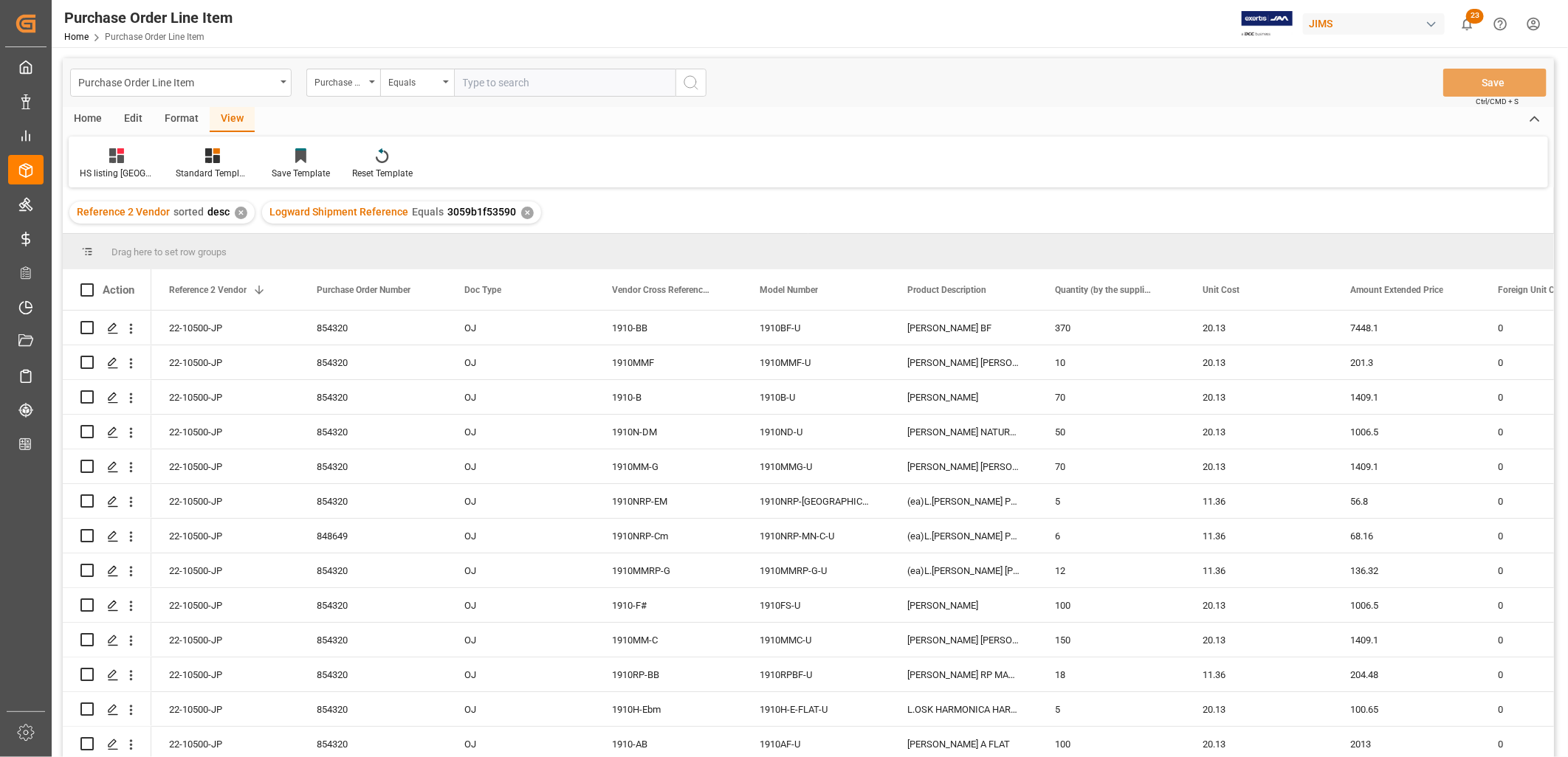
click at [86, 107] on div "Home" at bounding box center [87, 119] width 50 height 25
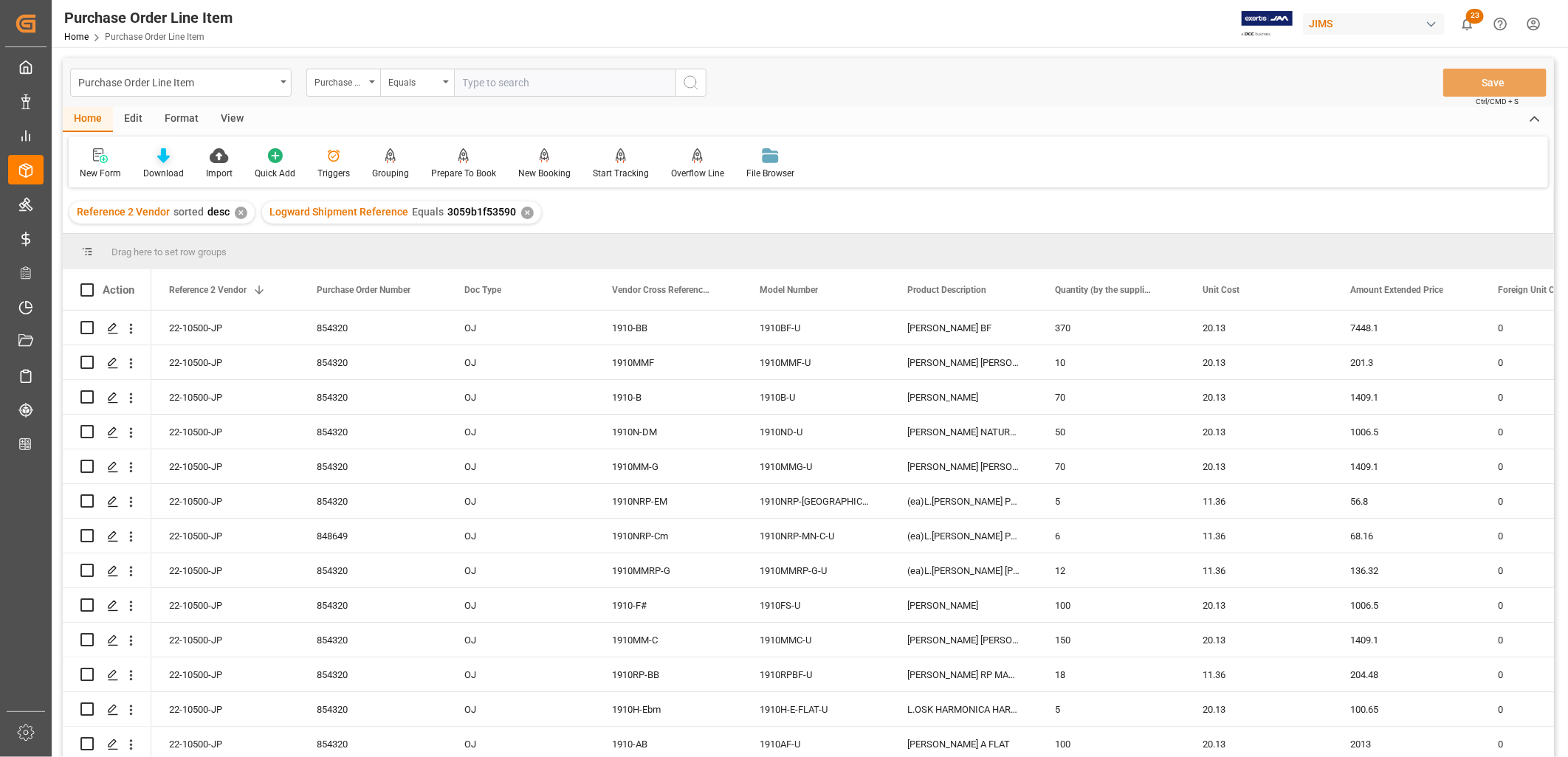
click at [160, 150] on icon at bounding box center [163, 156] width 13 height 15
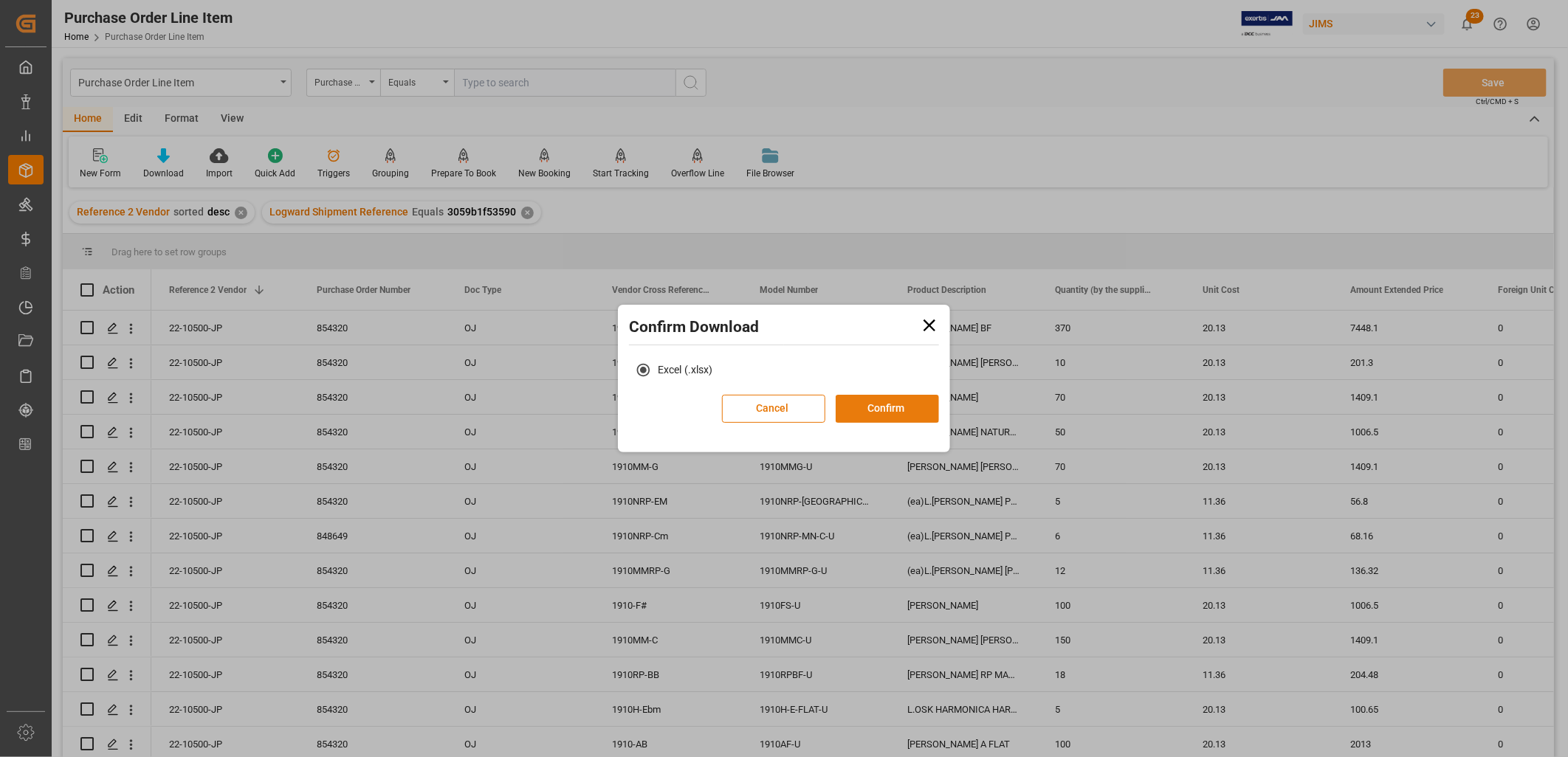
click at [873, 399] on button "Confirm" at bounding box center [887, 408] width 104 height 28
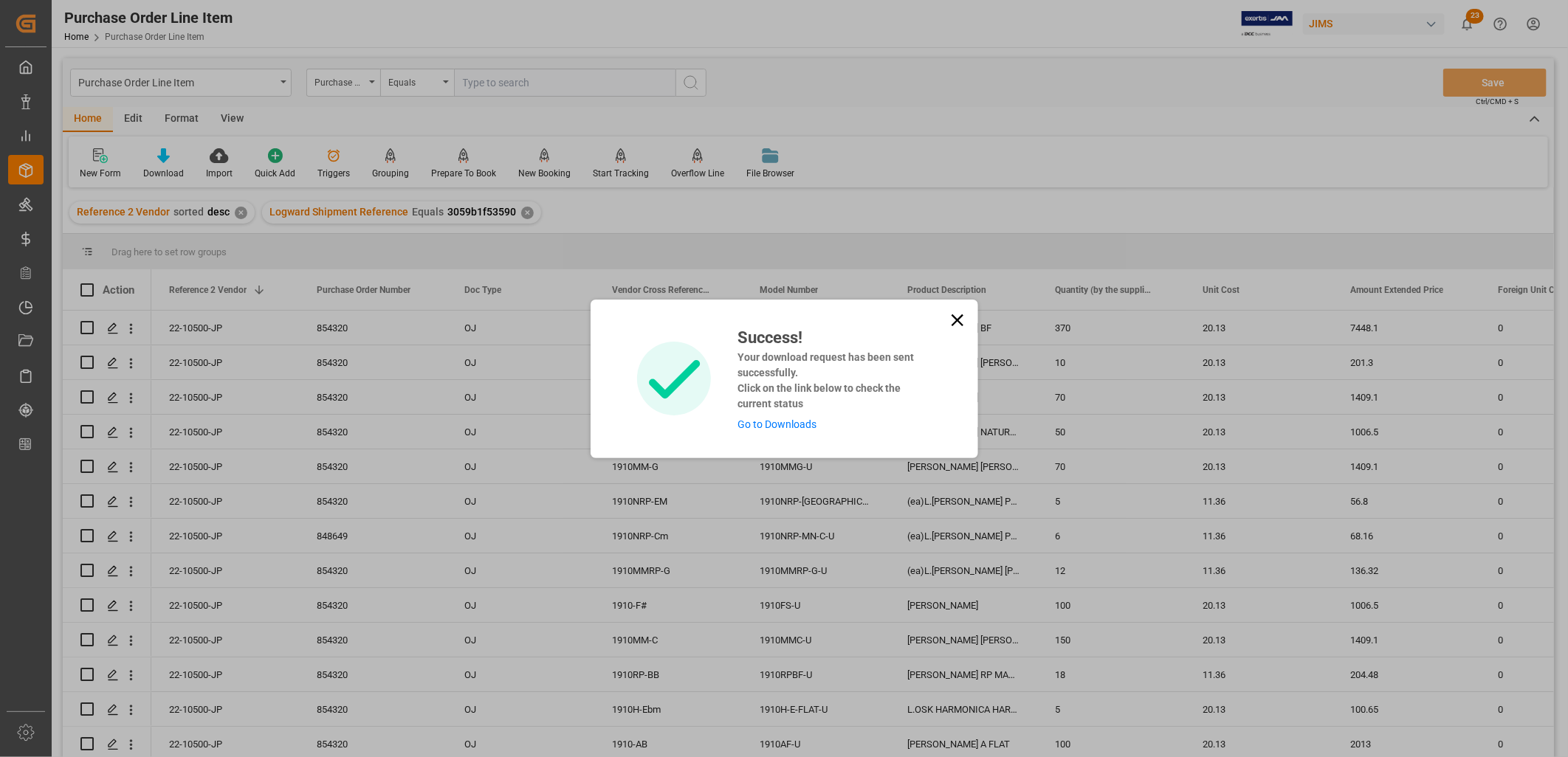
click at [773, 424] on link "Go to Downloads" at bounding box center [777, 424] width 79 height 12
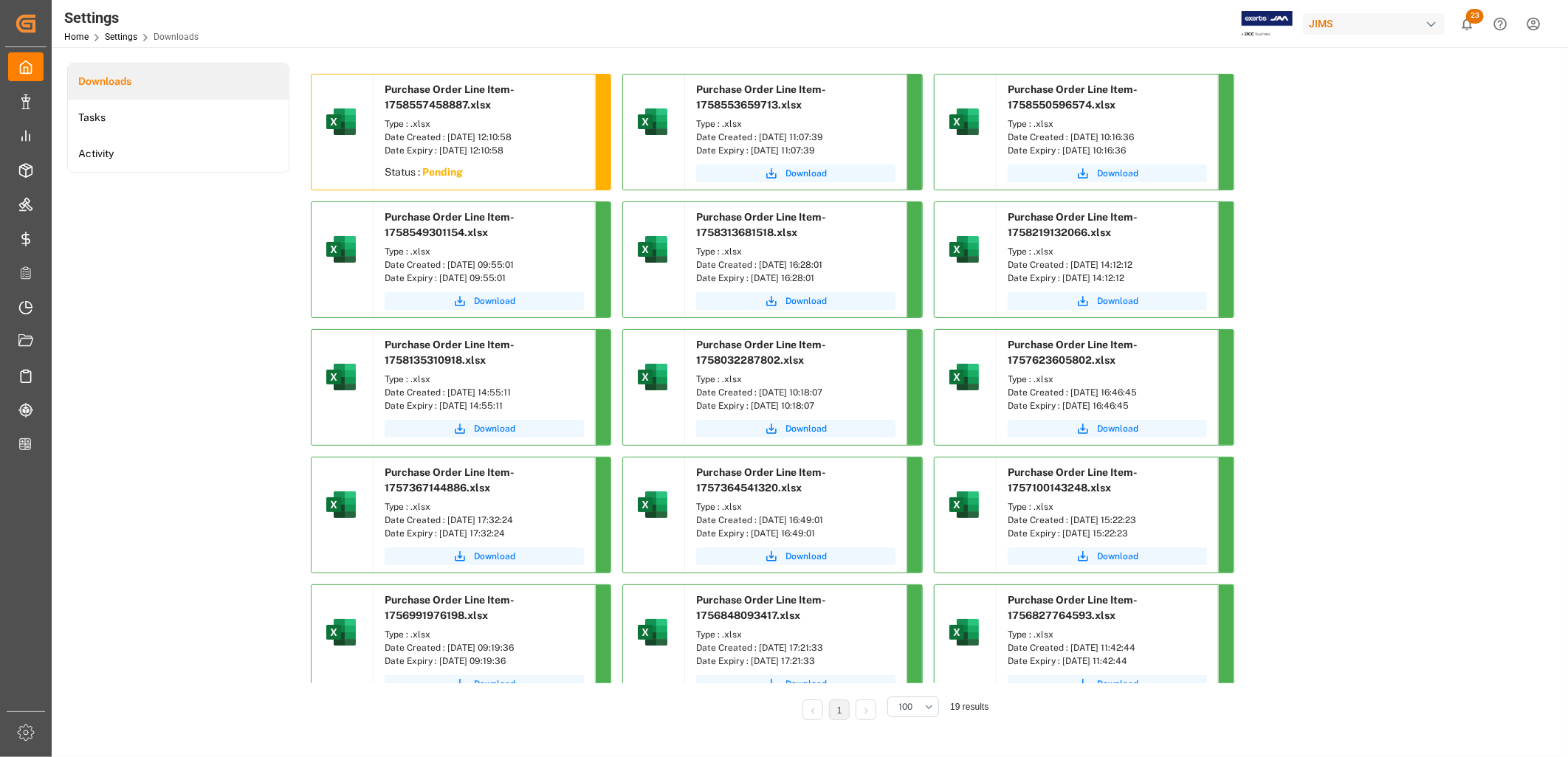
click at [443, 160] on div "Type : .xlsx Date Created : 22-09-2025 12:10:58 Date Expiry : 22-10-2025 12:10:…" at bounding box center [484, 137] width 221 height 47
click at [496, 173] on span "Download" at bounding box center [494, 173] width 41 height 13
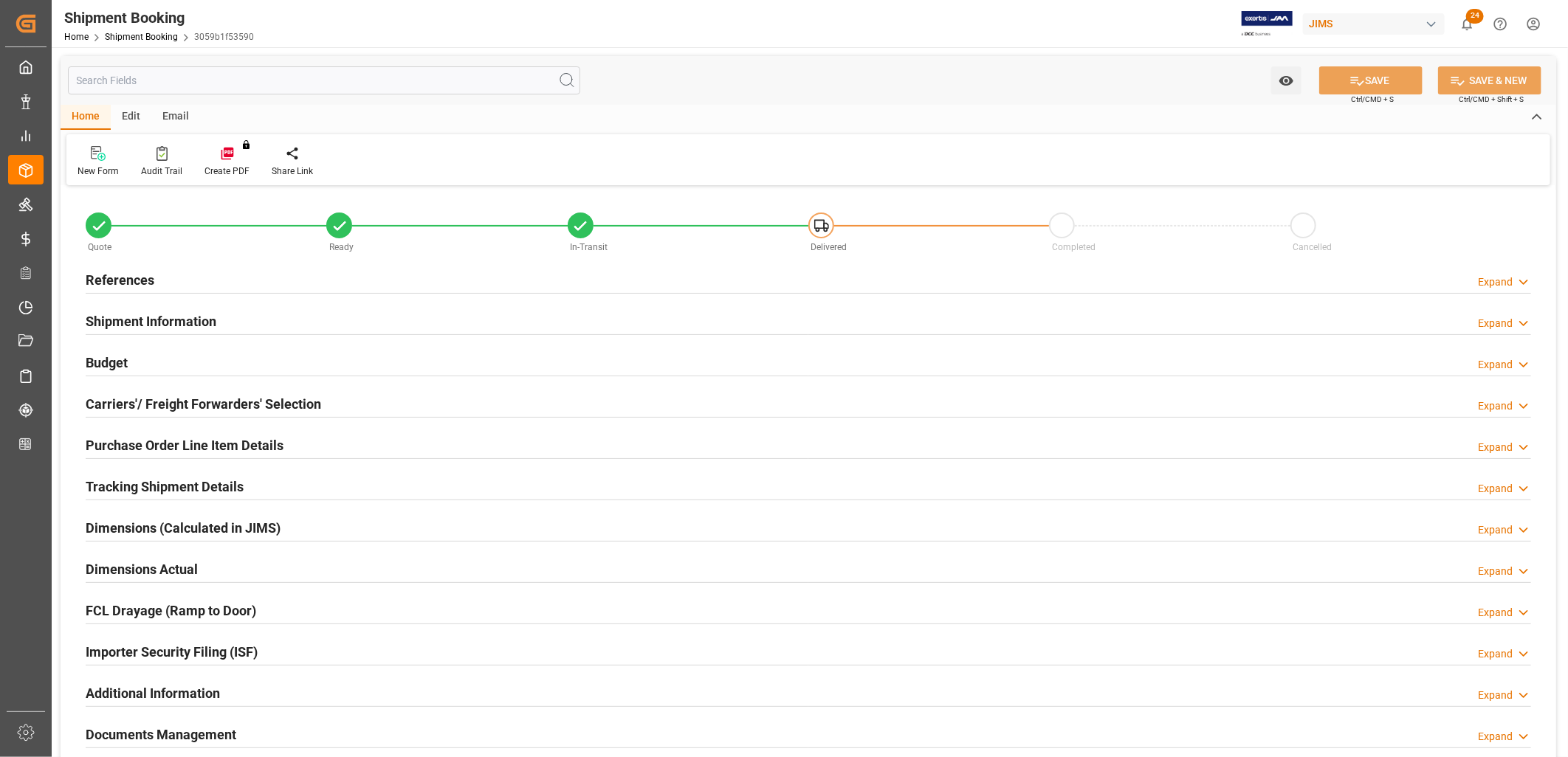
type input "67"
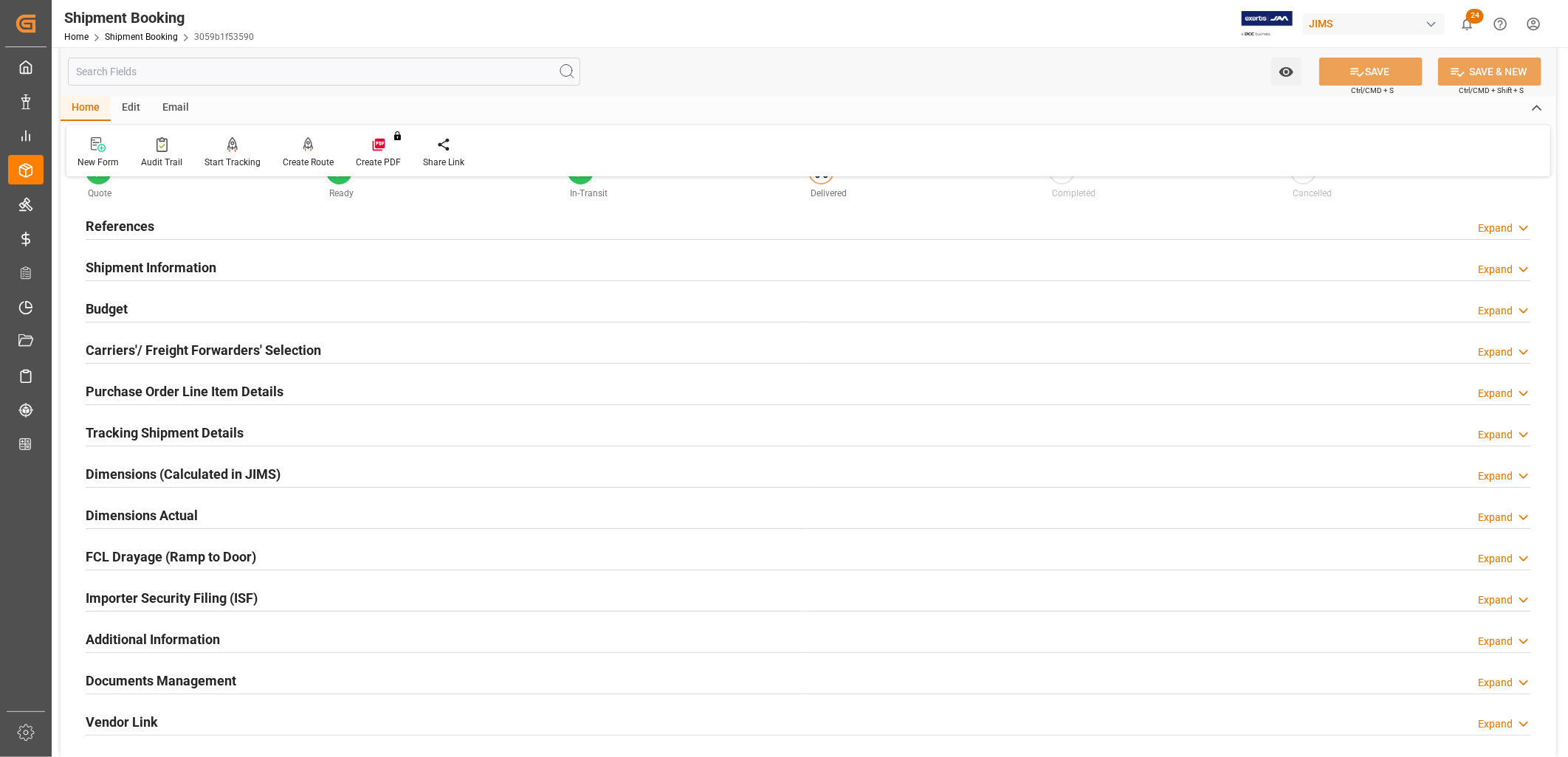
scroll to position [82, 0]
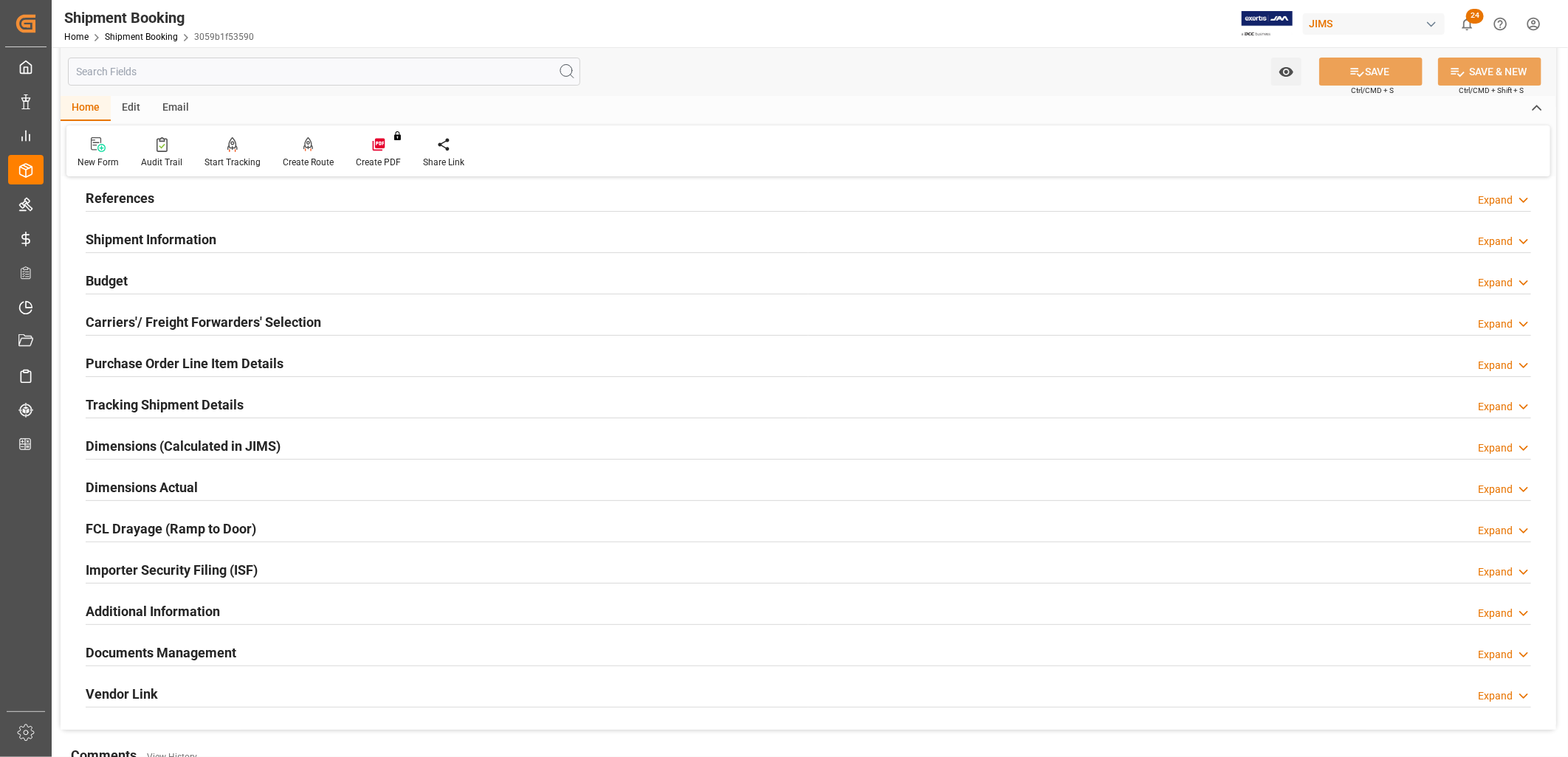
click at [175, 361] on h2 "Purchase Order Line Item Details" at bounding box center [184, 363] width 198 height 20
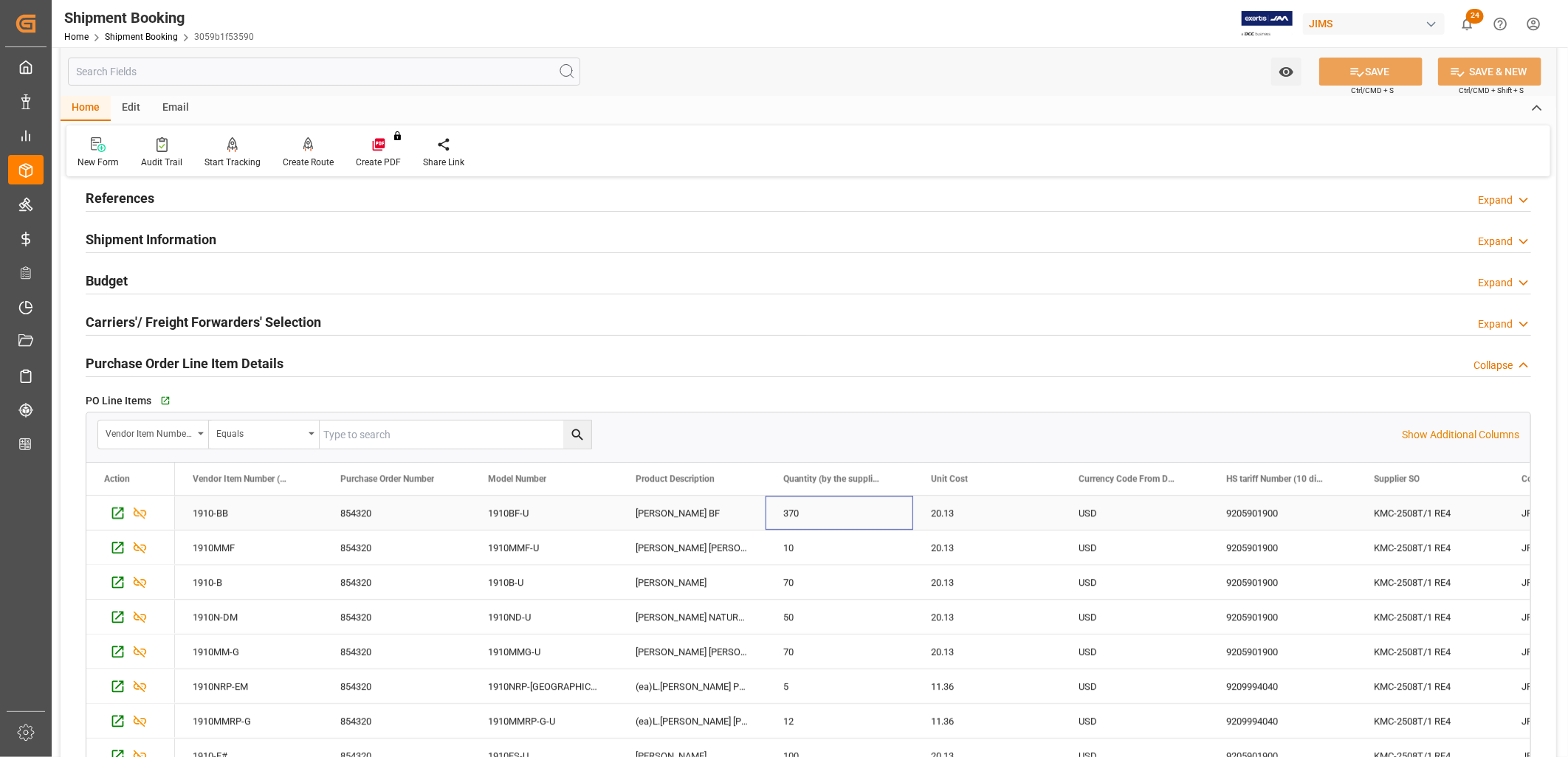
click at [775, 516] on div "370" at bounding box center [839, 513] width 148 height 34
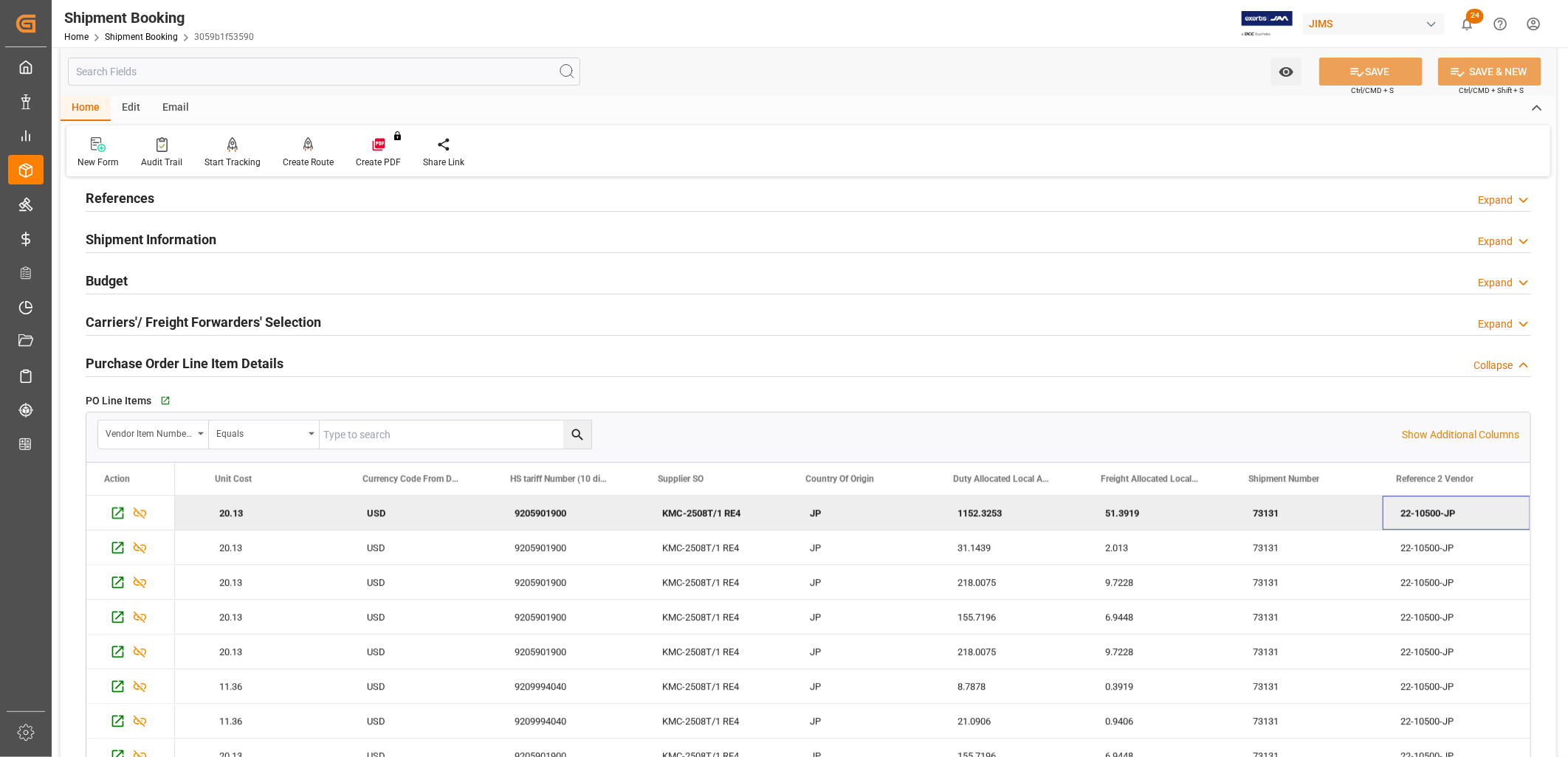
scroll to position [0, 0]
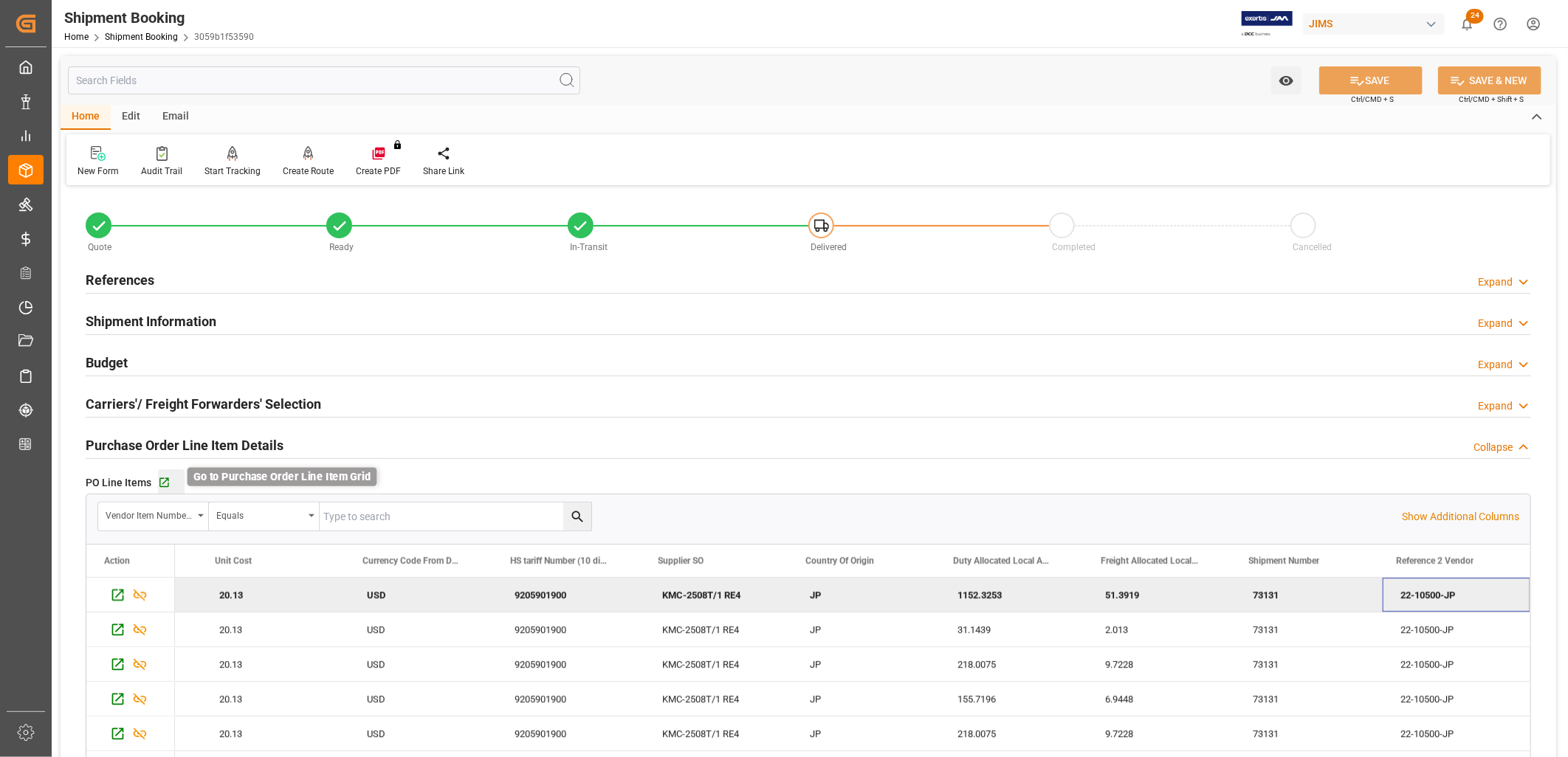
click at [160, 478] on icon "button" at bounding box center [164, 483] width 9 height 9
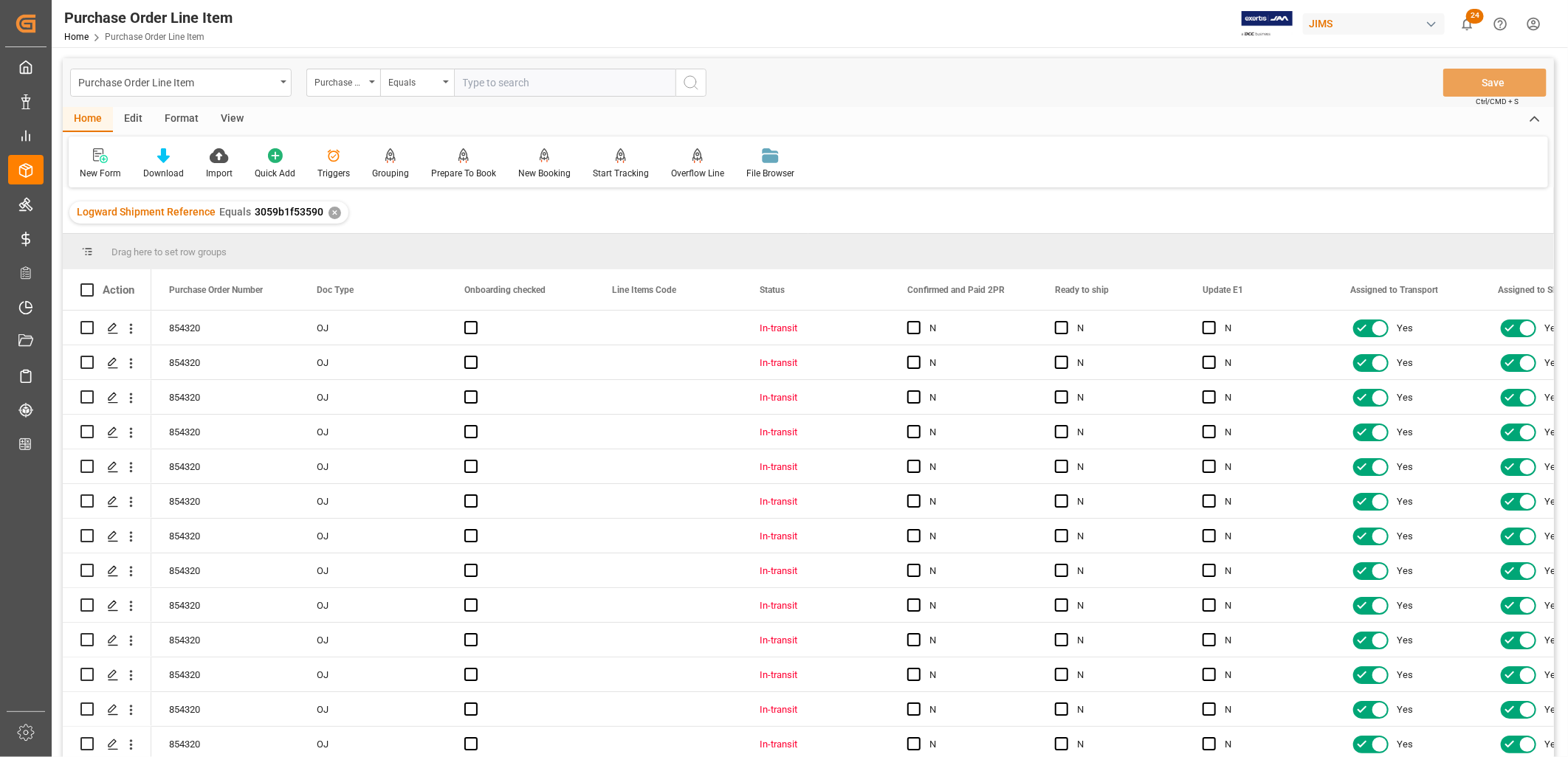
click at [231, 114] on div "View" at bounding box center [231, 119] width 45 height 25
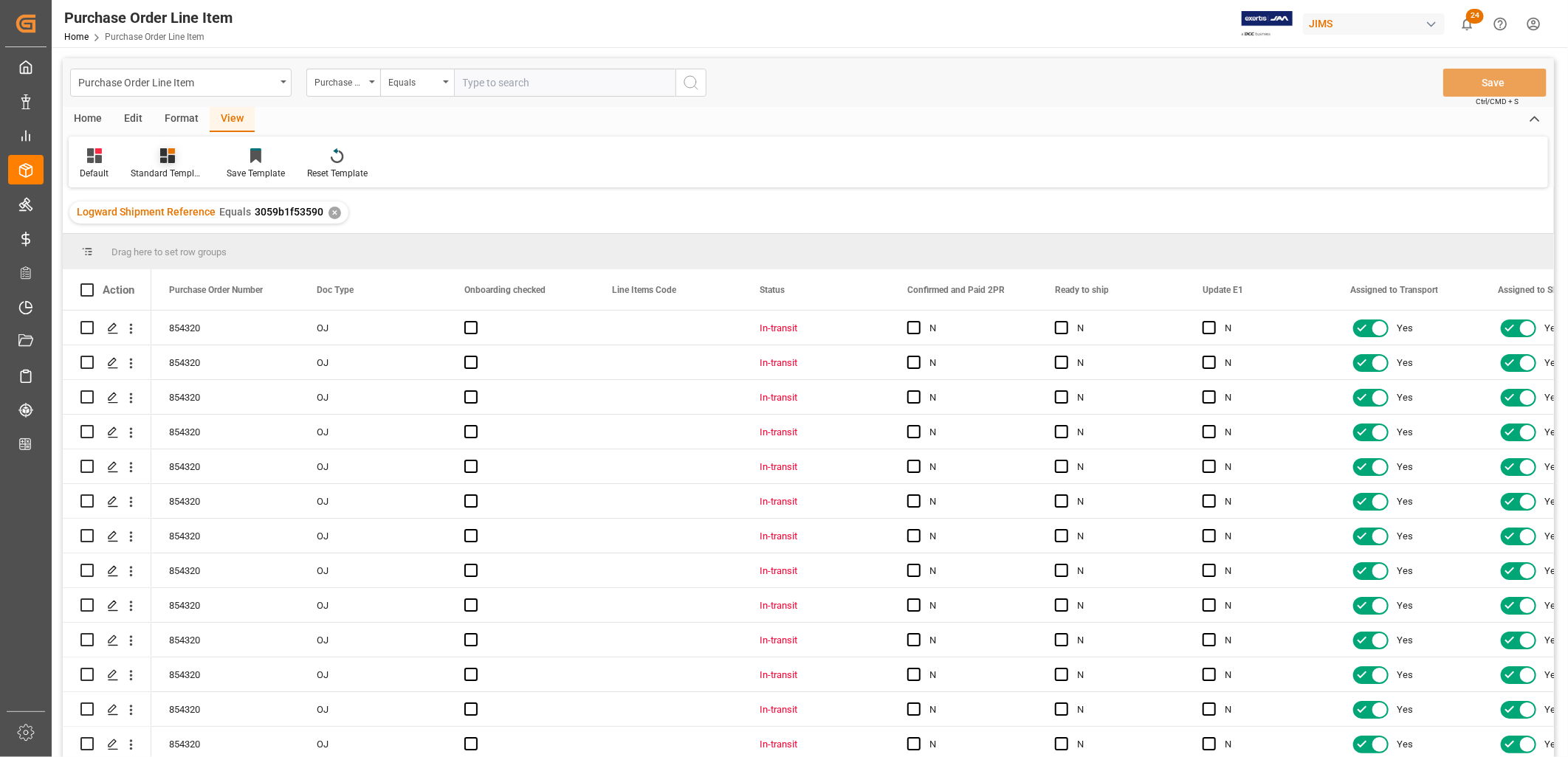
click at [164, 168] on div "Standard Templates" at bounding box center [167, 173] width 73 height 13
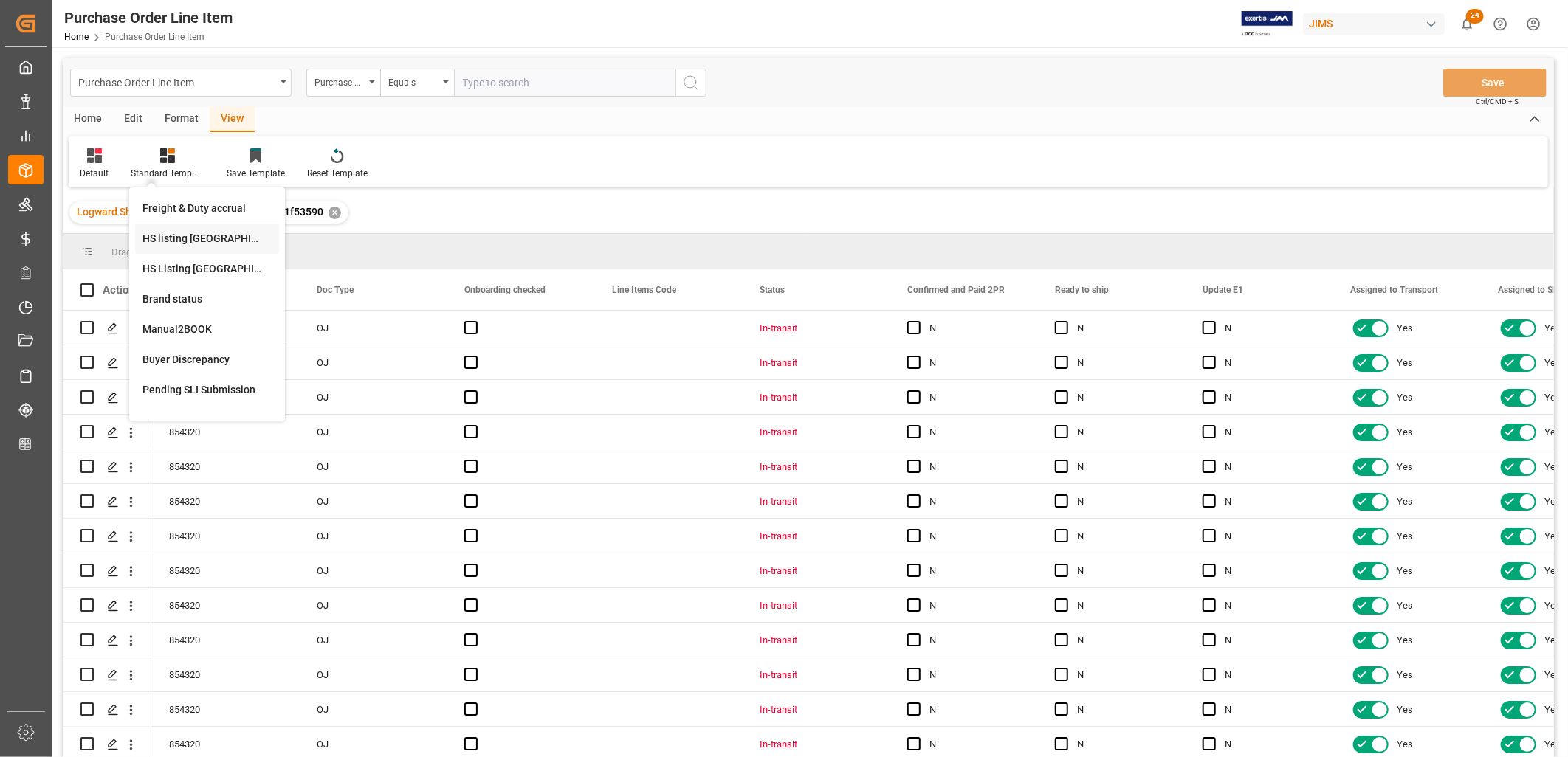
click at [181, 234] on div "HS listing [GEOGRAPHIC_DATA]" at bounding box center [206, 239] width 129 height 16
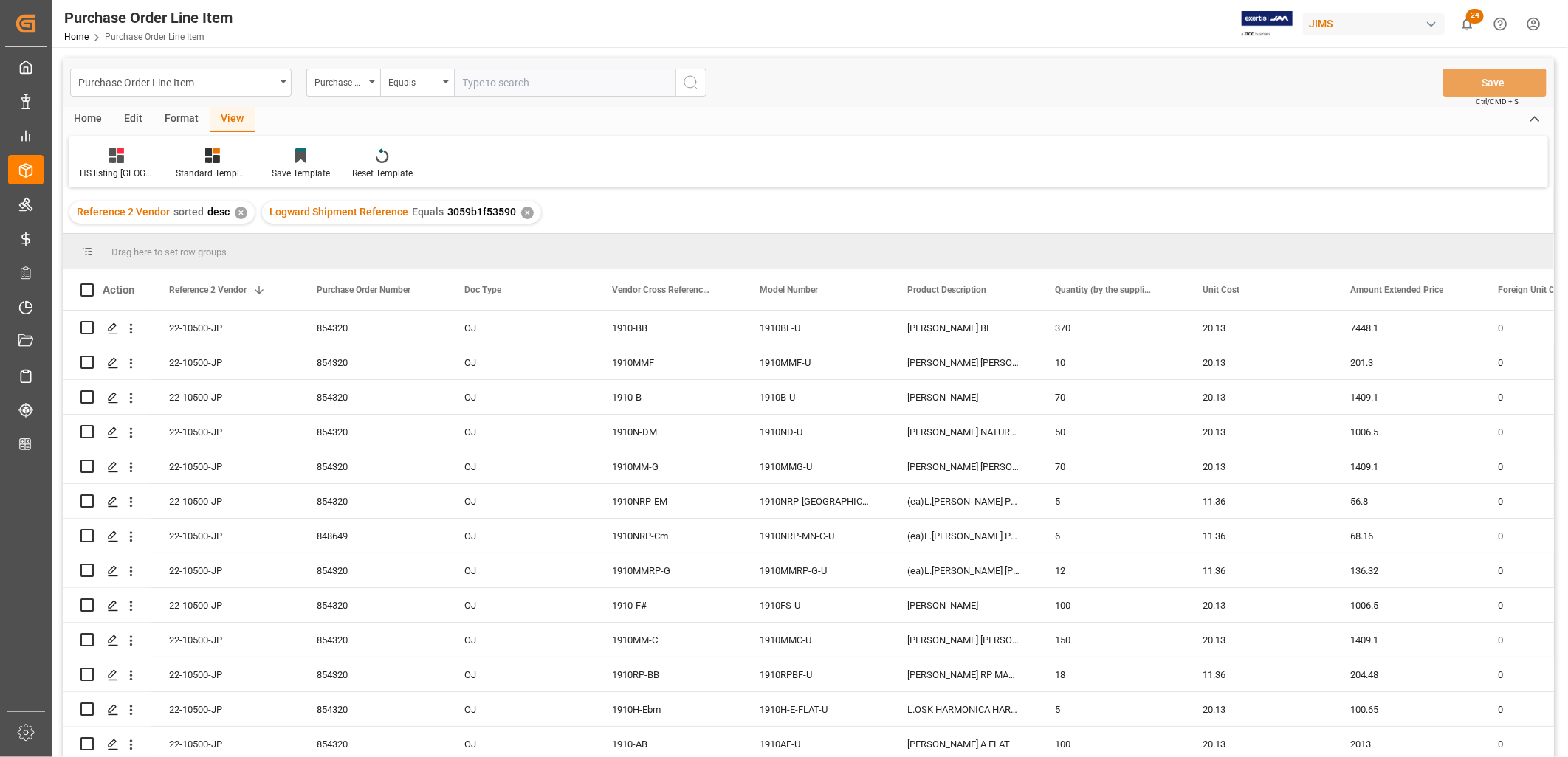
click at [82, 115] on div "Home" at bounding box center [87, 119] width 50 height 25
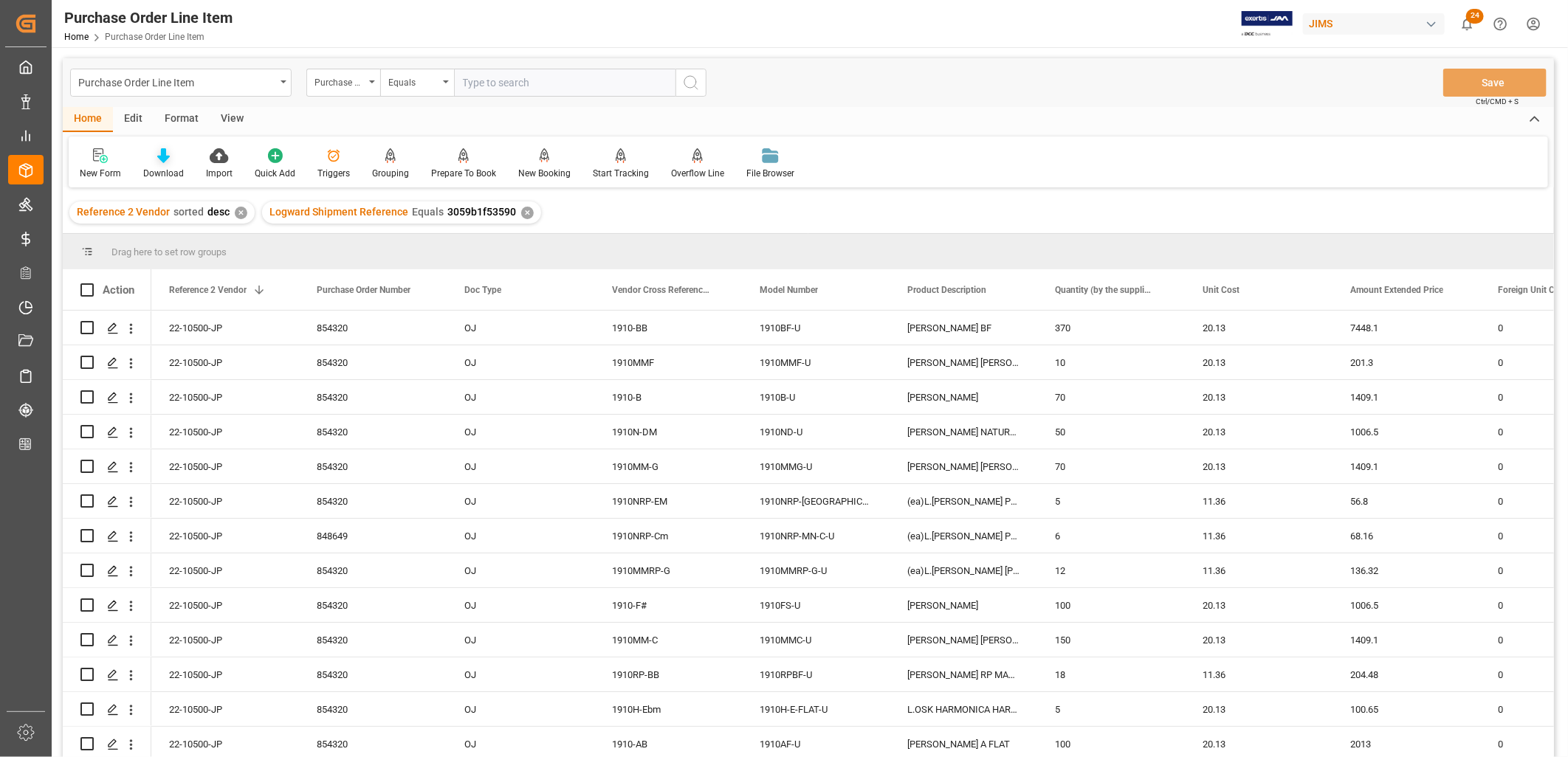
click at [157, 161] on icon at bounding box center [163, 156] width 13 height 15
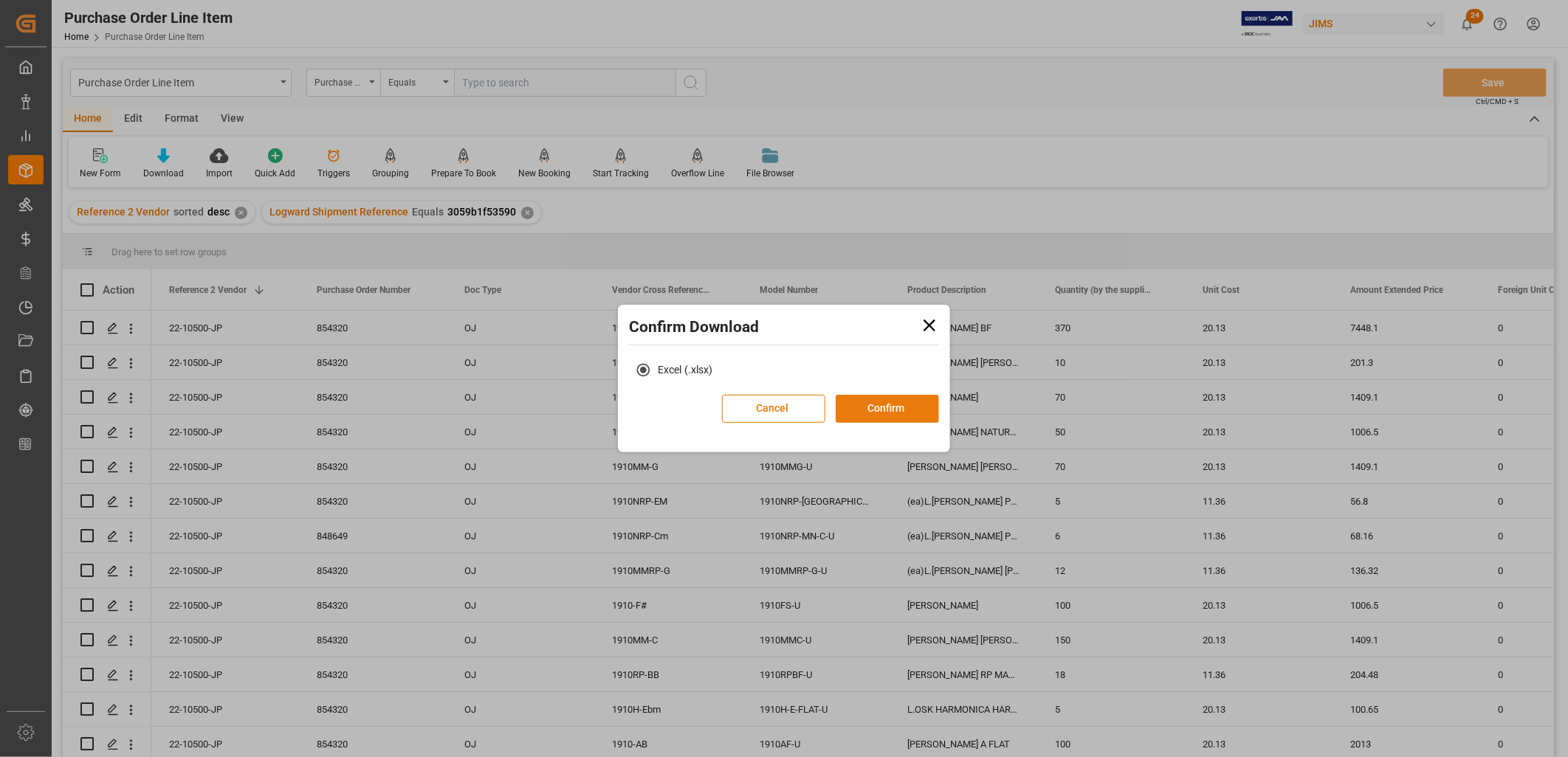
click at [873, 403] on button "Confirm" at bounding box center [887, 408] width 104 height 28
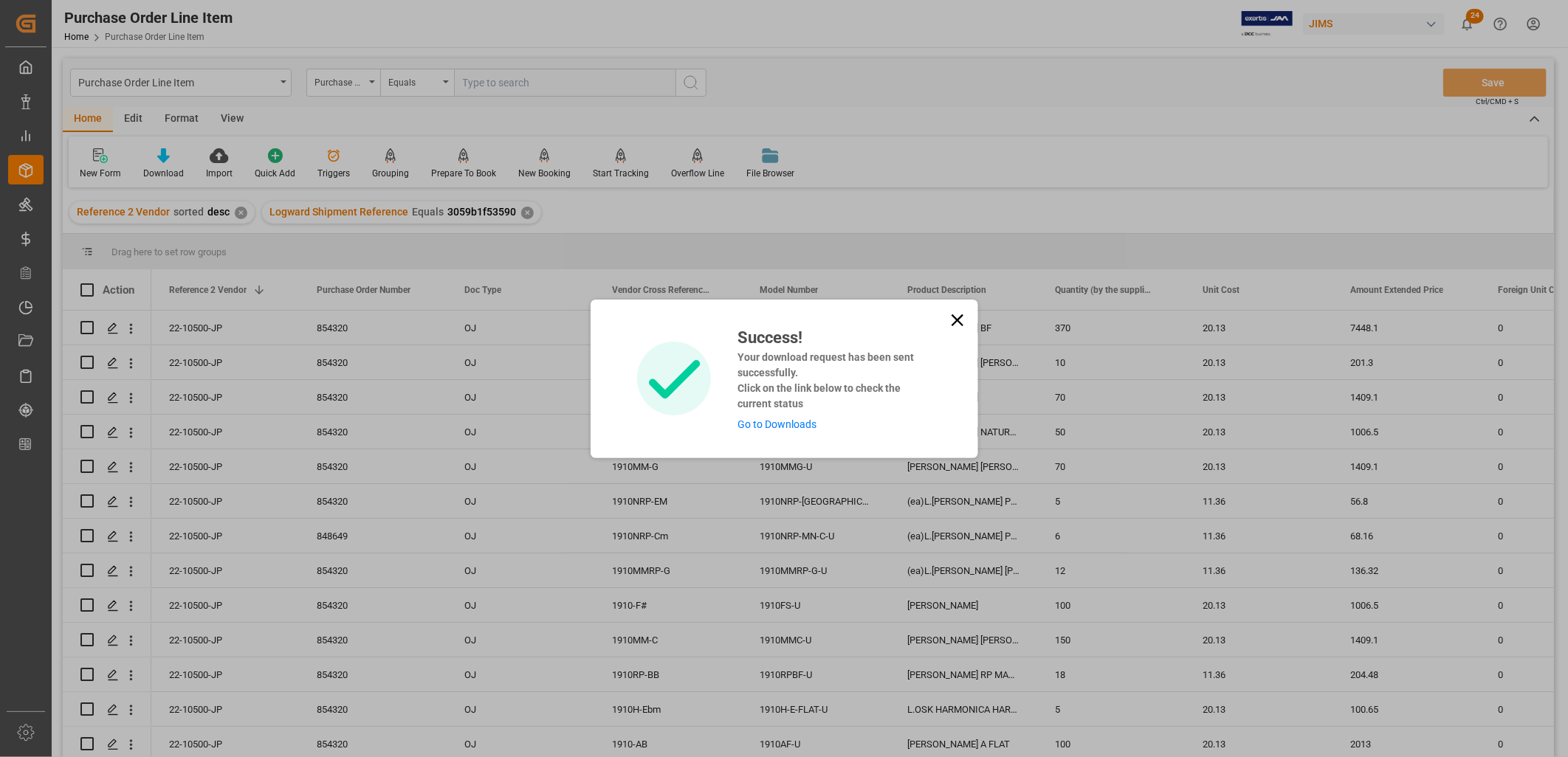
click at [771, 421] on link "Go to Downloads" at bounding box center [777, 424] width 79 height 12
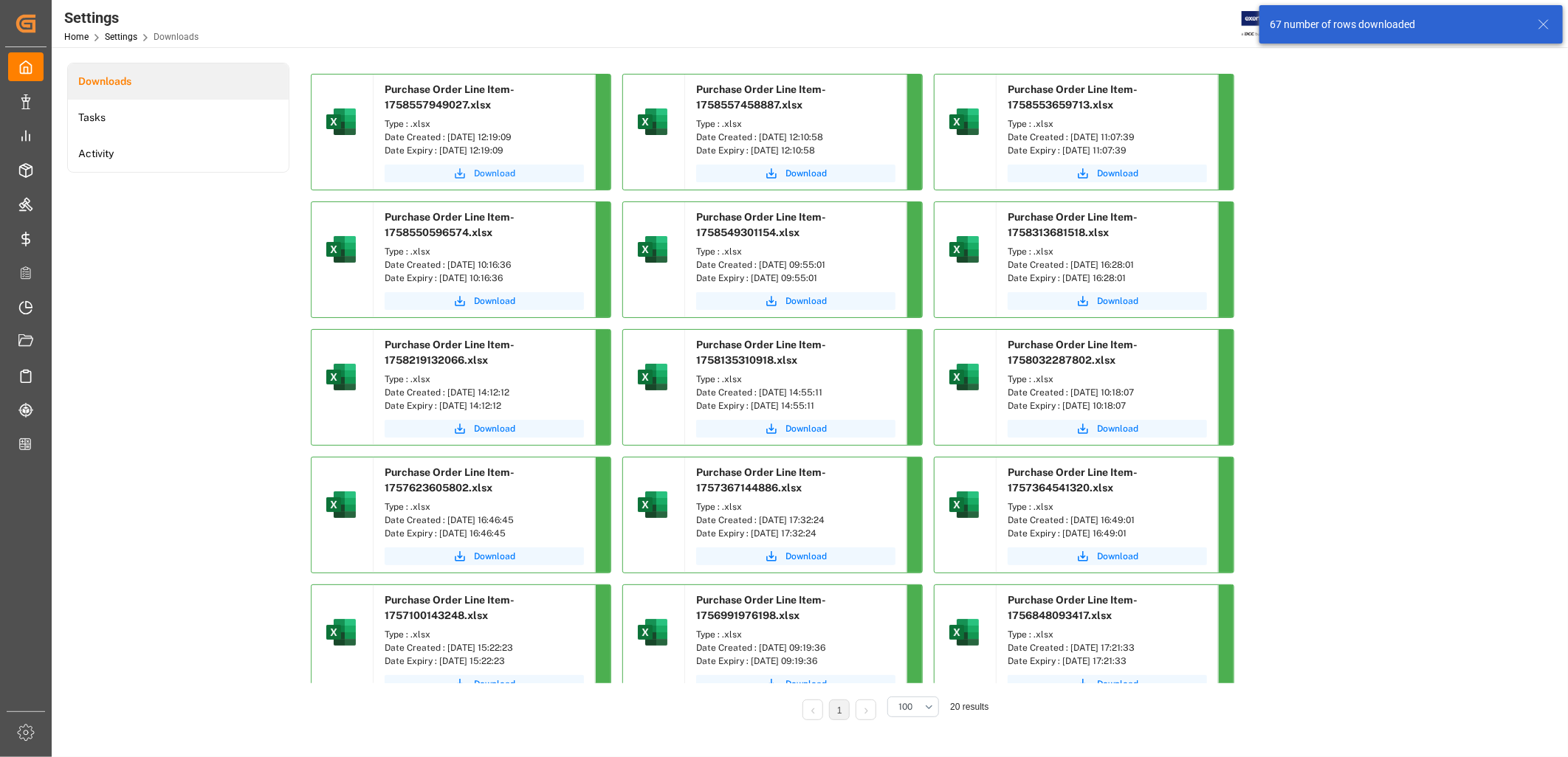
click at [495, 177] on span "Download" at bounding box center [494, 173] width 41 height 13
